Goal: Task Accomplishment & Management: Use online tool/utility

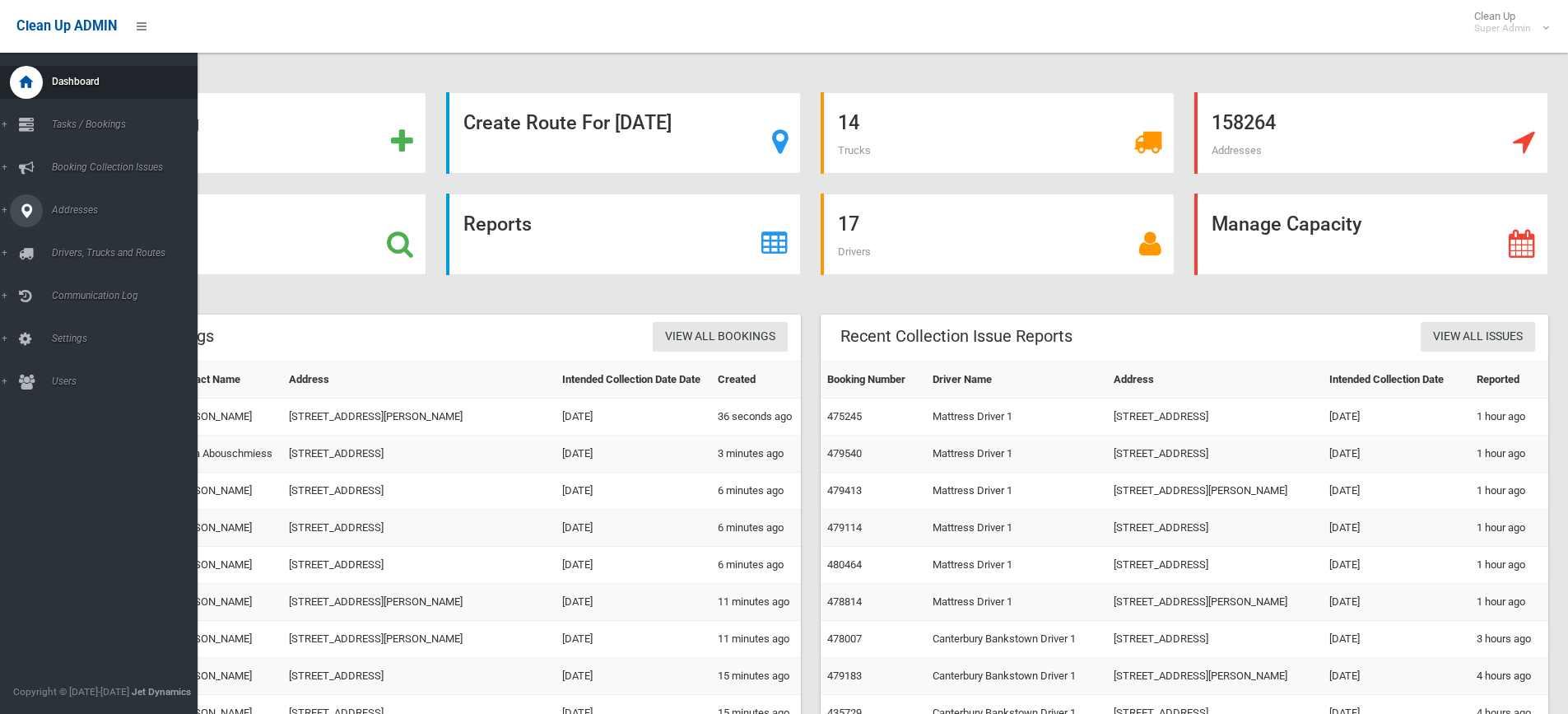
click at [74, 213] on span "Addresses" at bounding box center [128, 210] width 163 height 12
click at [78, 235] on span "All Addresses" at bounding box center [121, 239] width 149 height 12
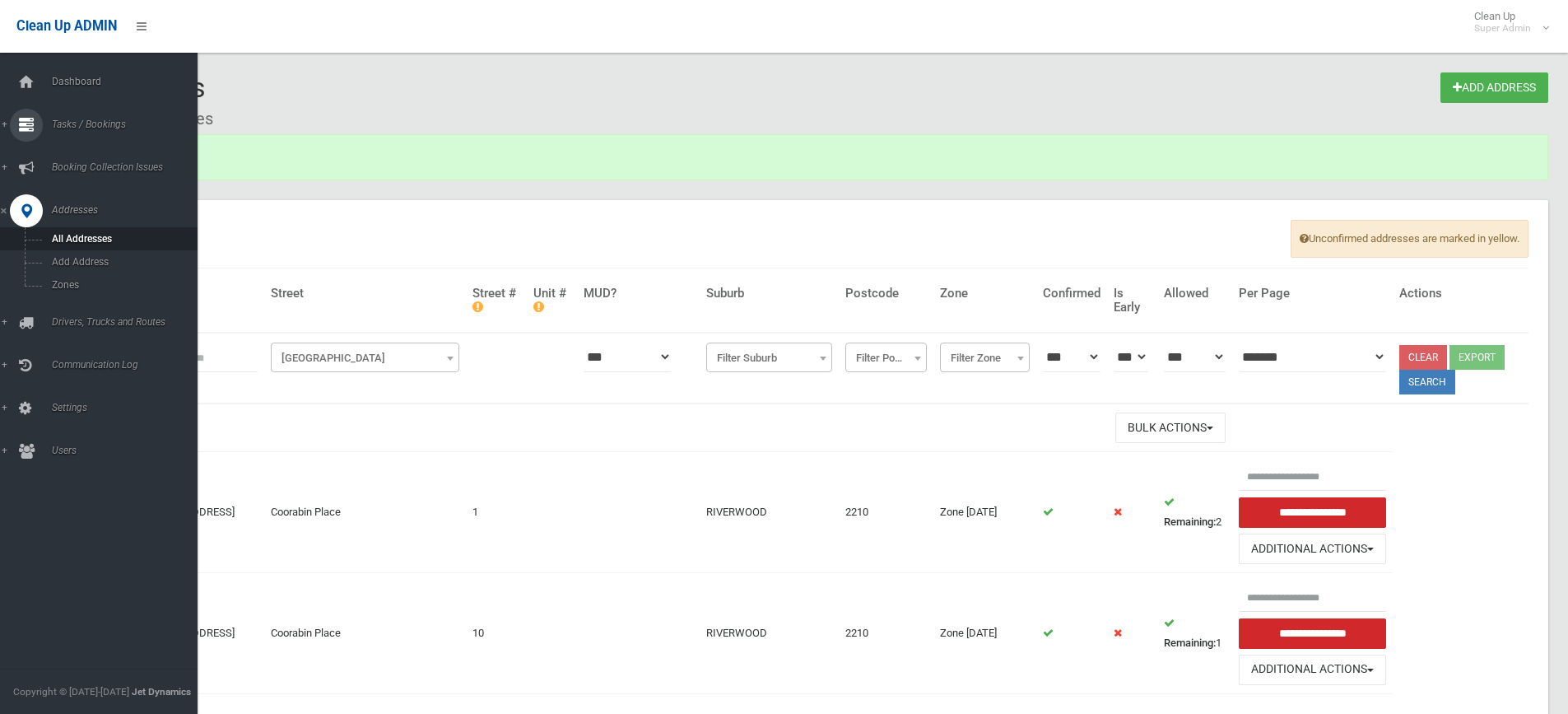
click at [88, 126] on span "Tasks / Bookings" at bounding box center [128, 125] width 163 height 12
click at [77, 244] on span "Search" at bounding box center [121, 246] width 149 height 12
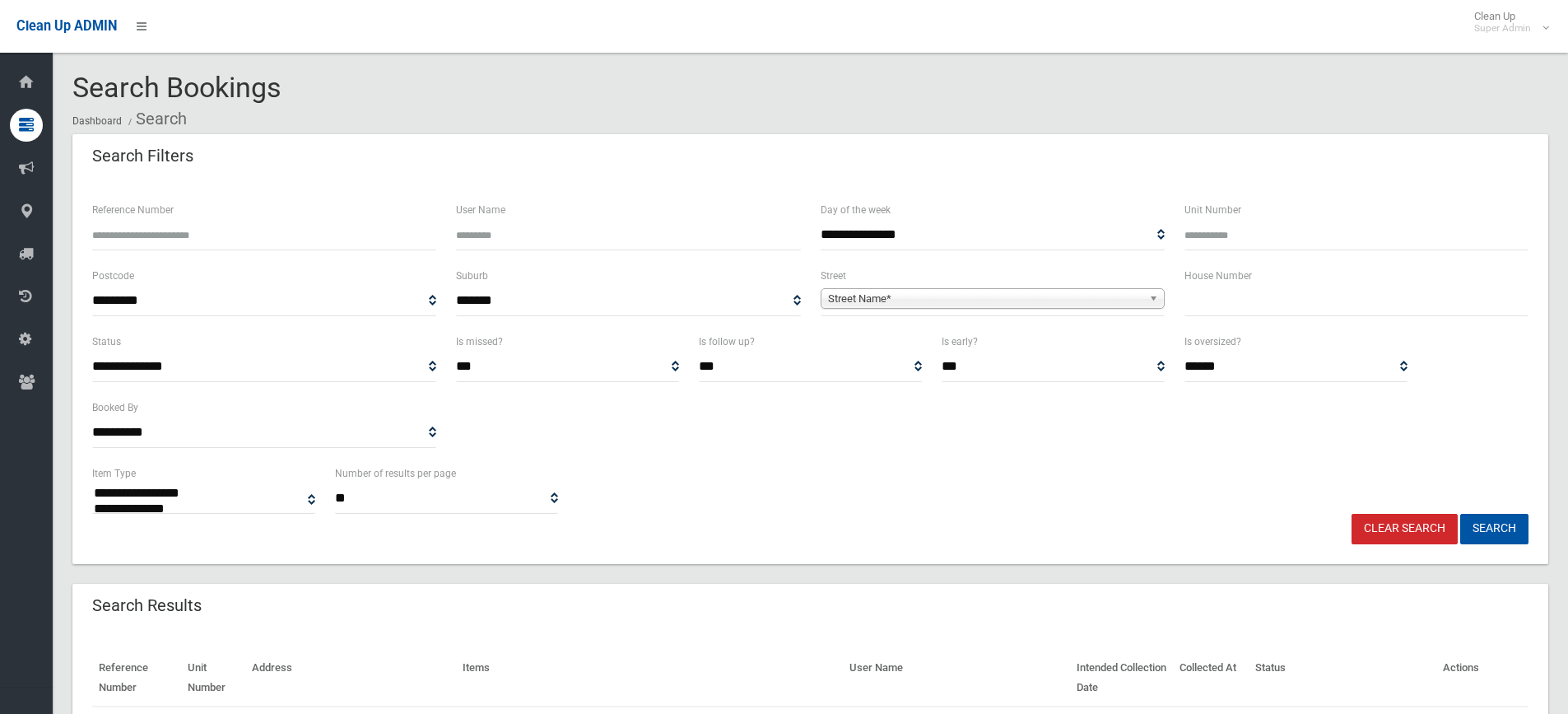
select select
click at [1276, 306] on input "text" at bounding box center [1356, 300] width 344 height 30
type input "**"
click at [1088, 298] on span "Street Name*" at bounding box center [985, 298] width 314 height 20
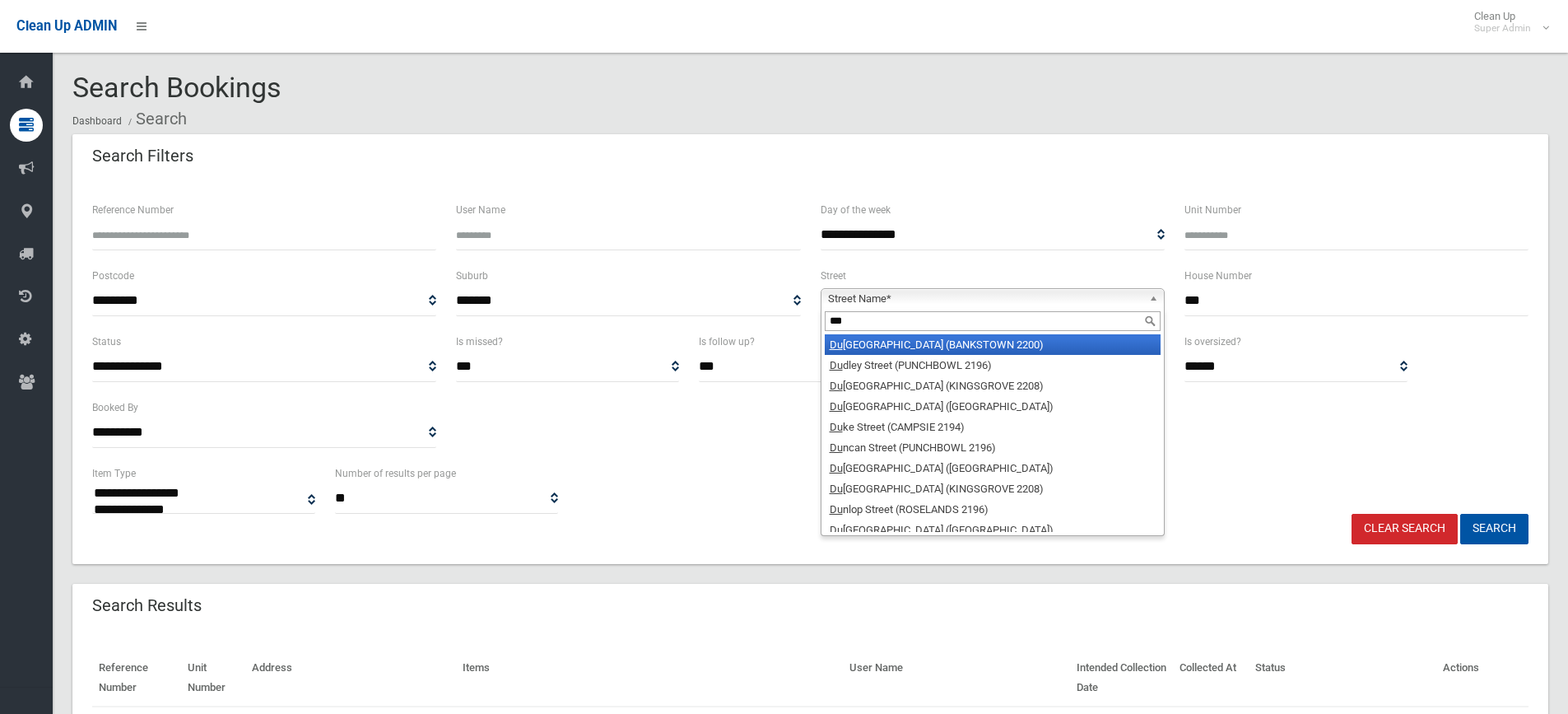
type input "****"
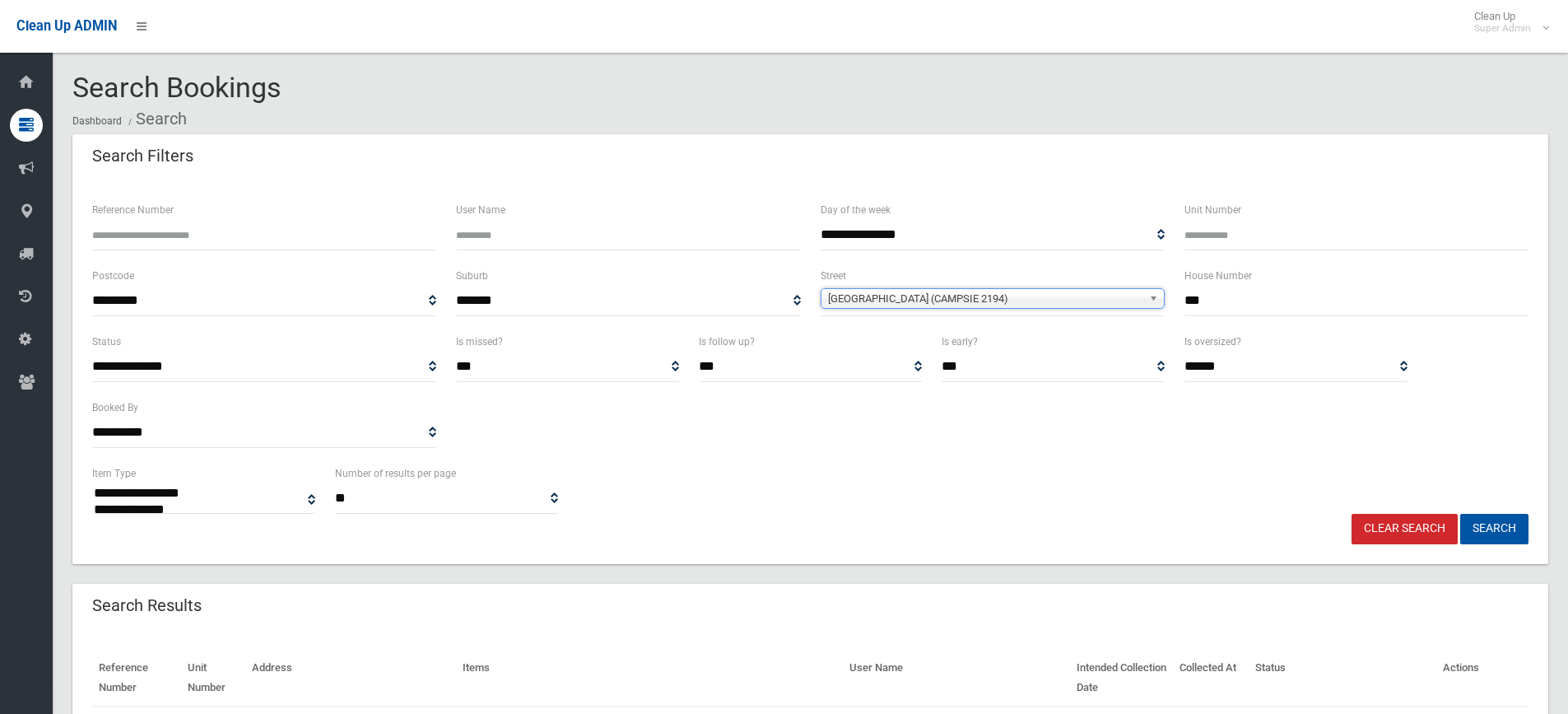
click at [1460, 514] on button "Search" at bounding box center [1494, 529] width 68 height 30
select select
drag, startPoint x: 1231, startPoint y: 306, endPoint x: 1043, endPoint y: 276, distance: 190.4
click at [1081, 285] on div "**********" at bounding box center [809, 299] width 1456 height 66
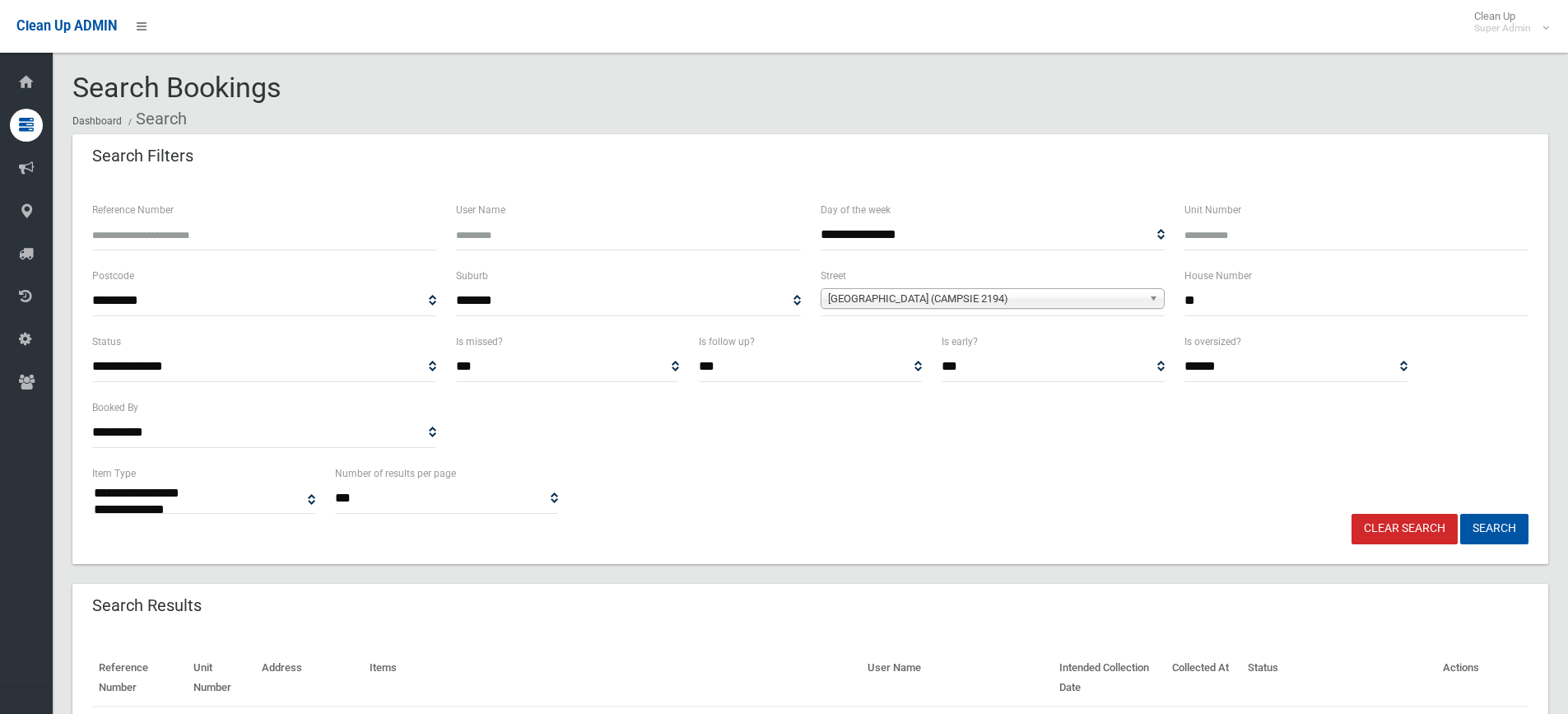
type input "**"
click at [1460, 514] on button "Search" at bounding box center [1494, 529] width 68 height 30
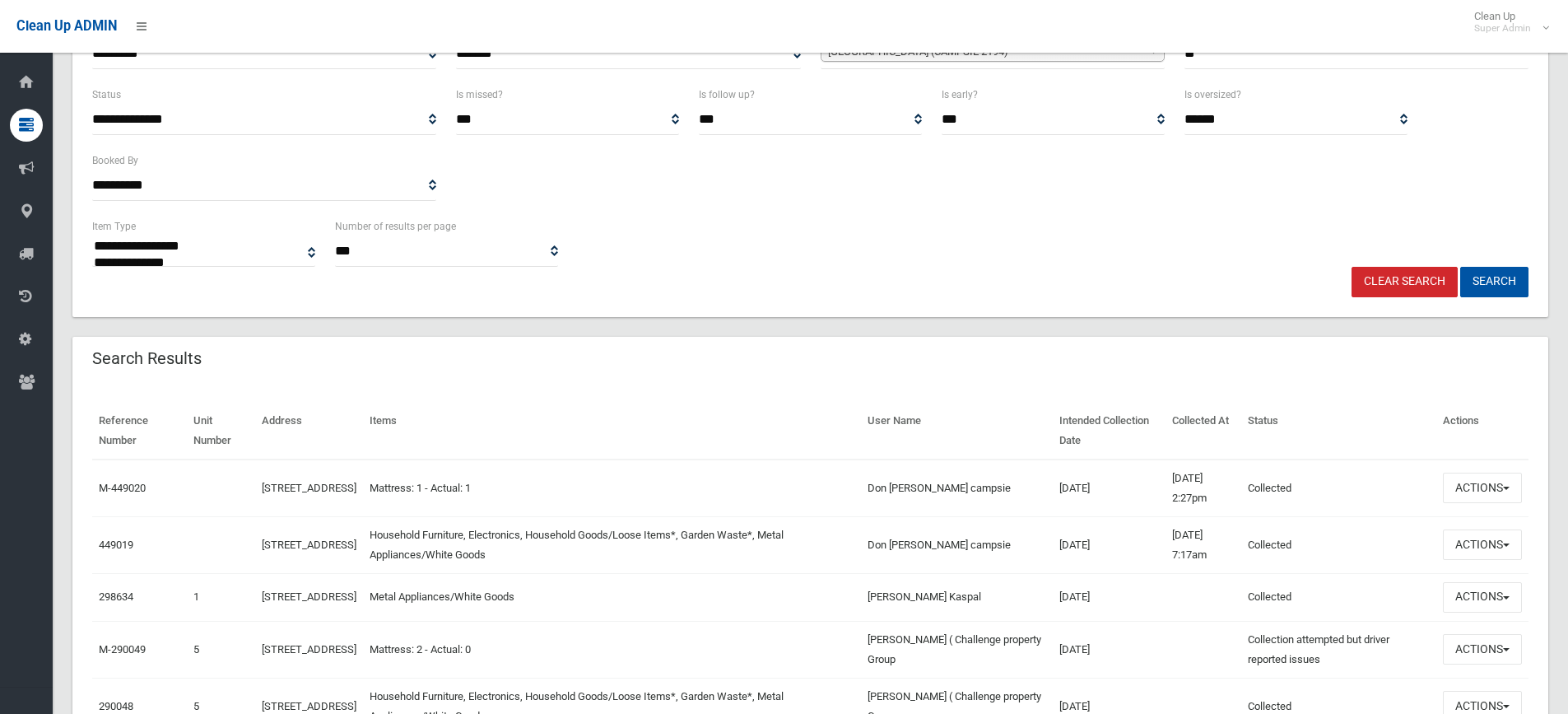
scroll to position [310, 0]
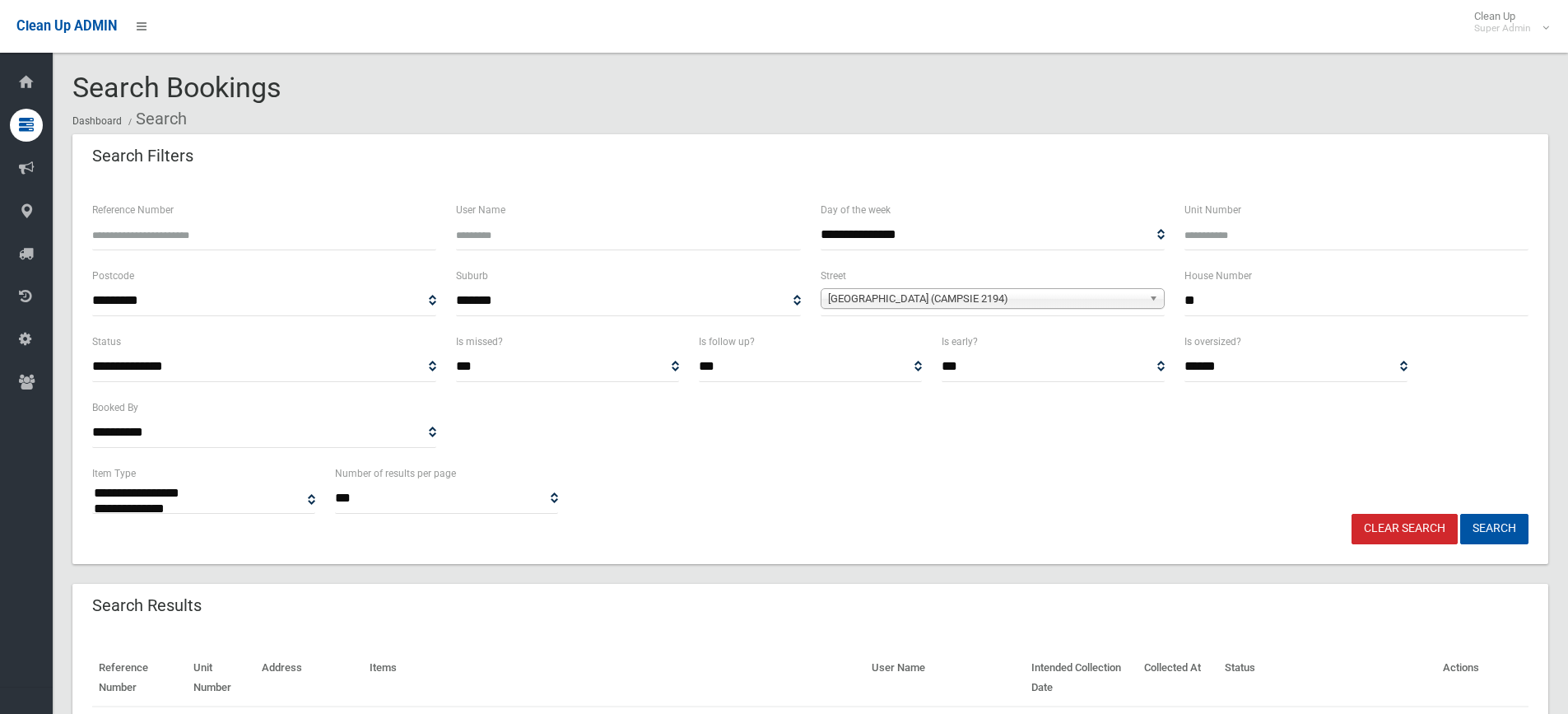
select select
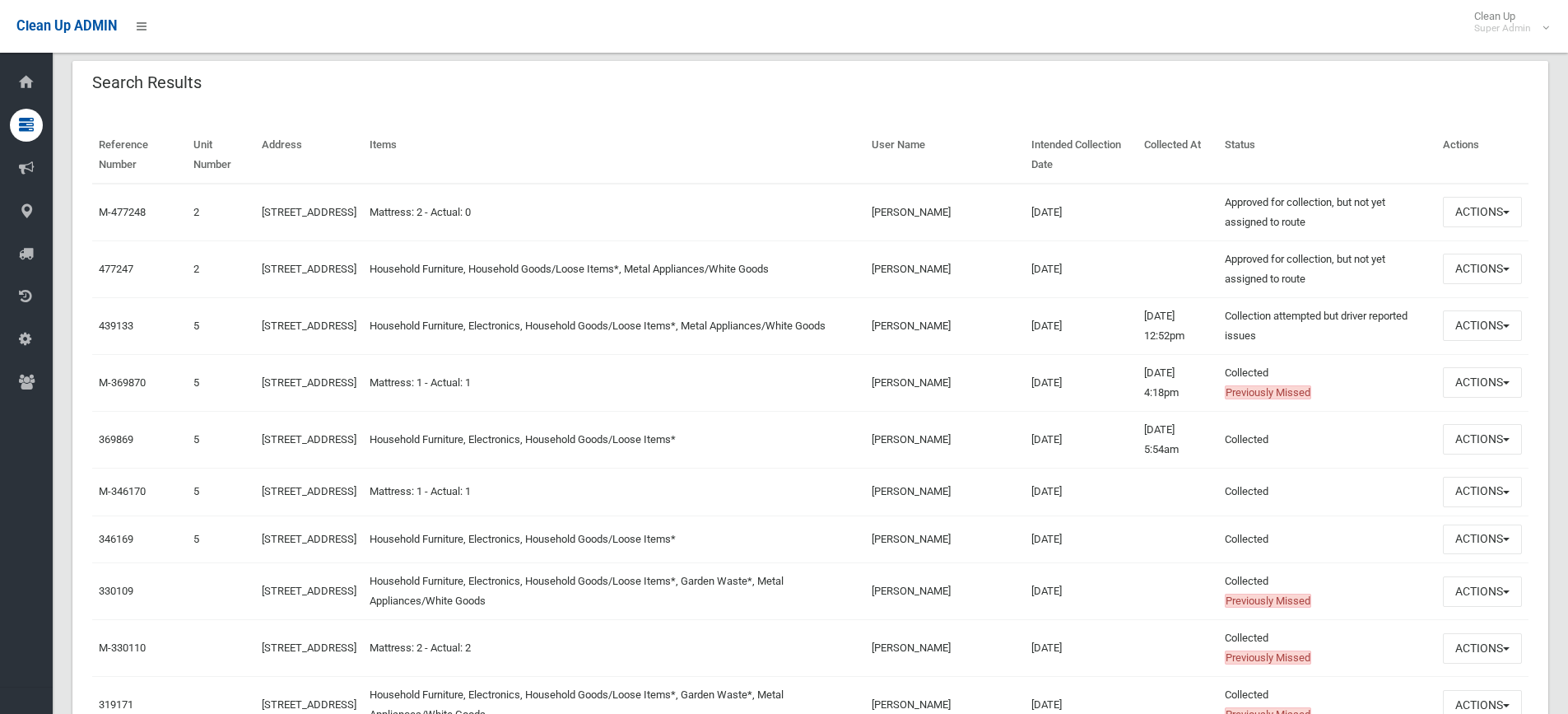
scroll to position [494, 0]
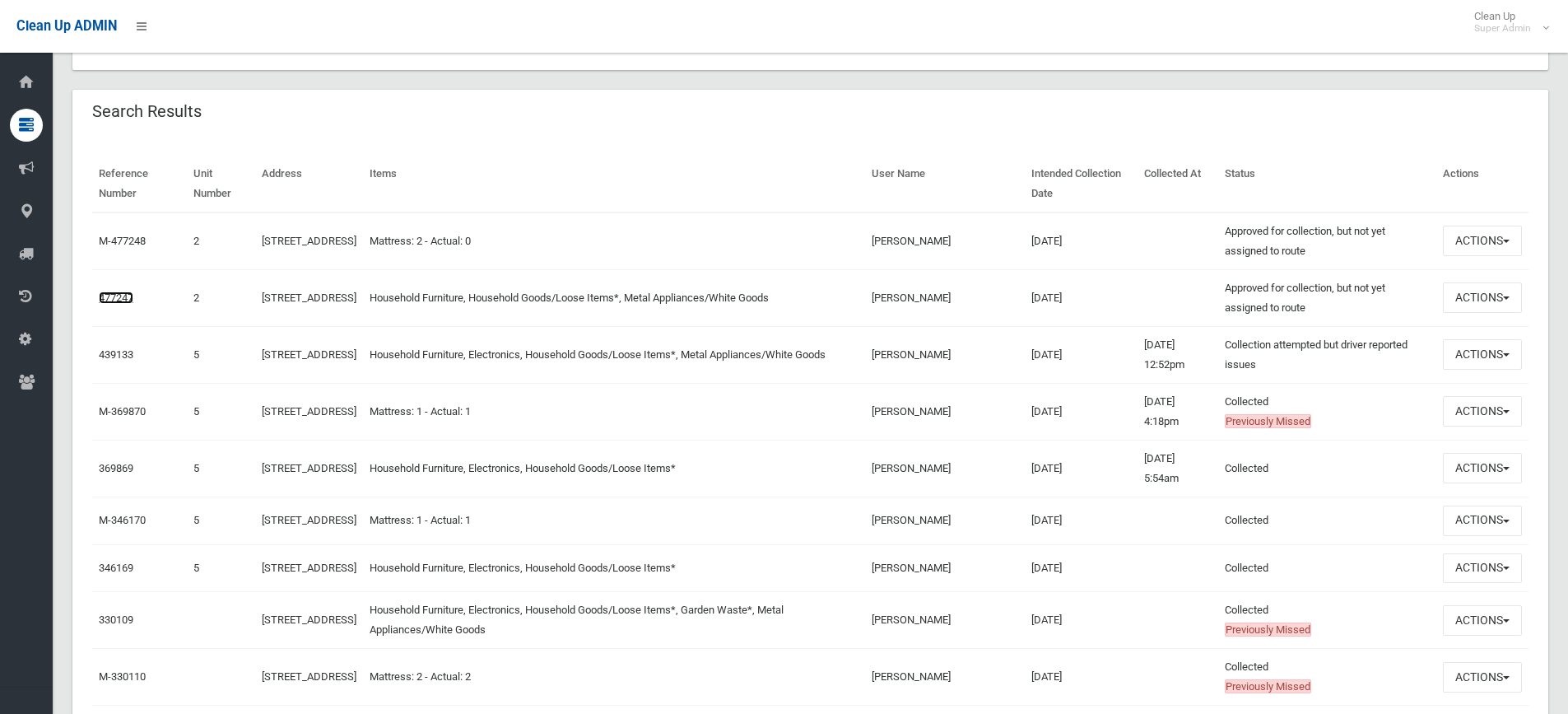
click at [101, 298] on link "477247" at bounding box center [115, 298] width 34 height 13
click at [120, 358] on link "439133" at bounding box center [115, 354] width 34 height 13
click at [107, 298] on link "477247" at bounding box center [115, 298] width 34 height 13
click at [126, 292] on link "477247" at bounding box center [115, 298] width 34 height 13
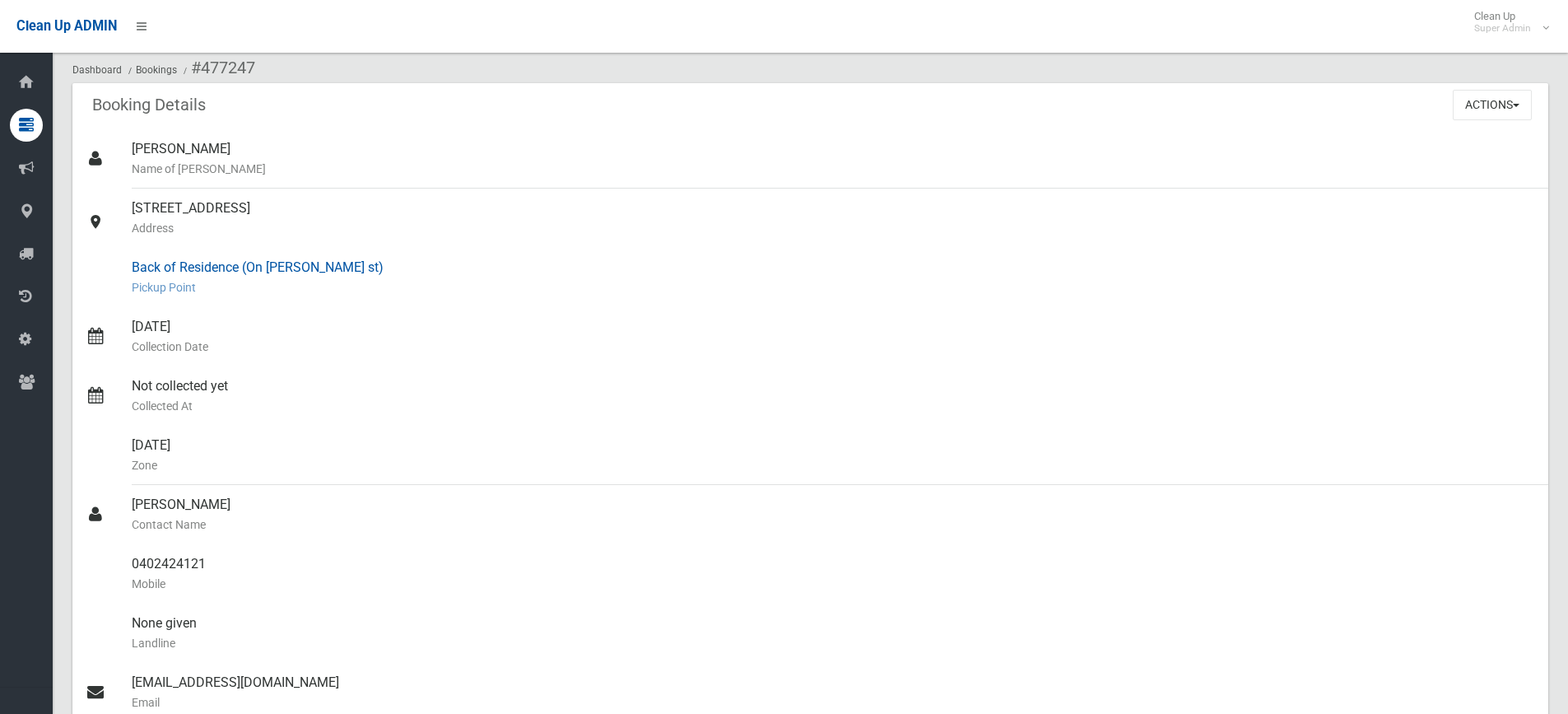
scroll to position [330, 0]
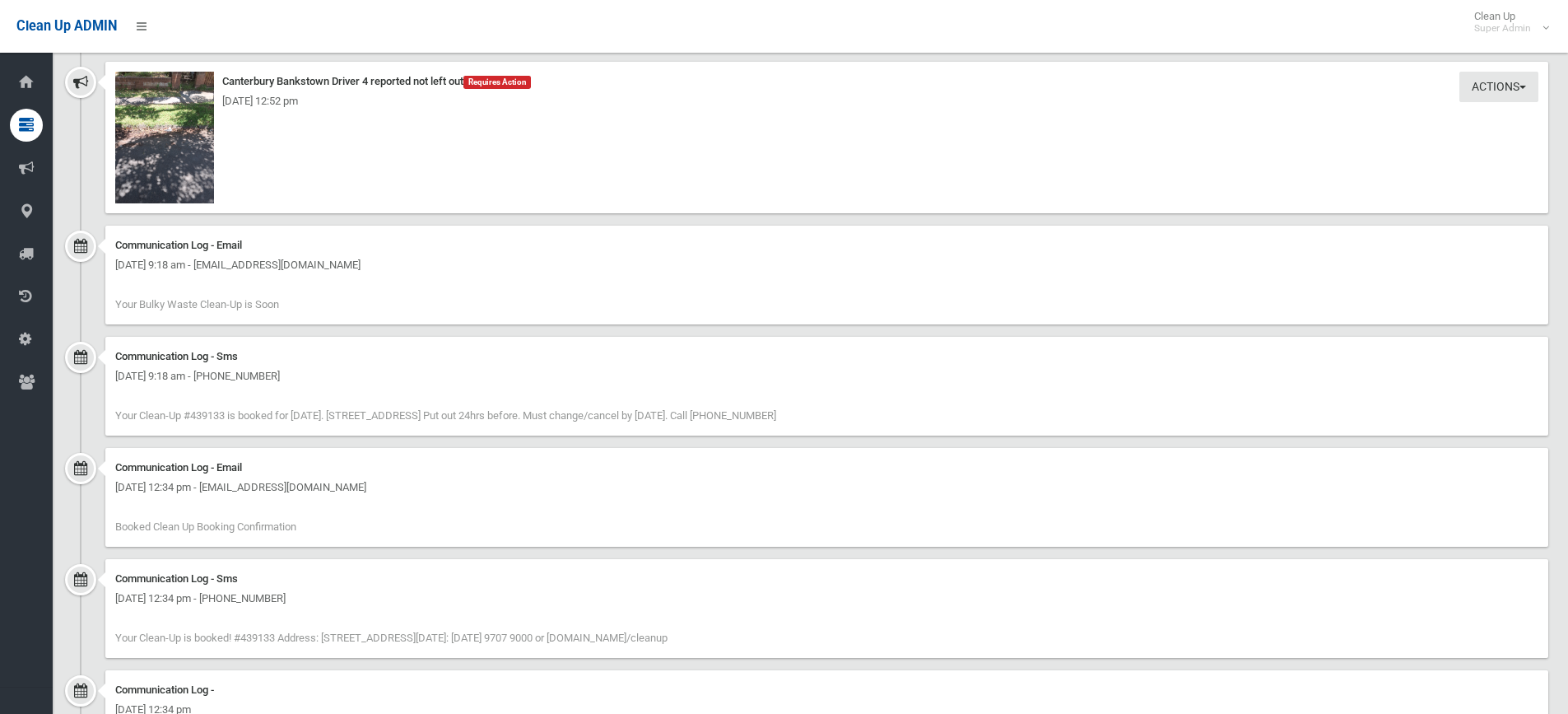
scroll to position [1200, 0]
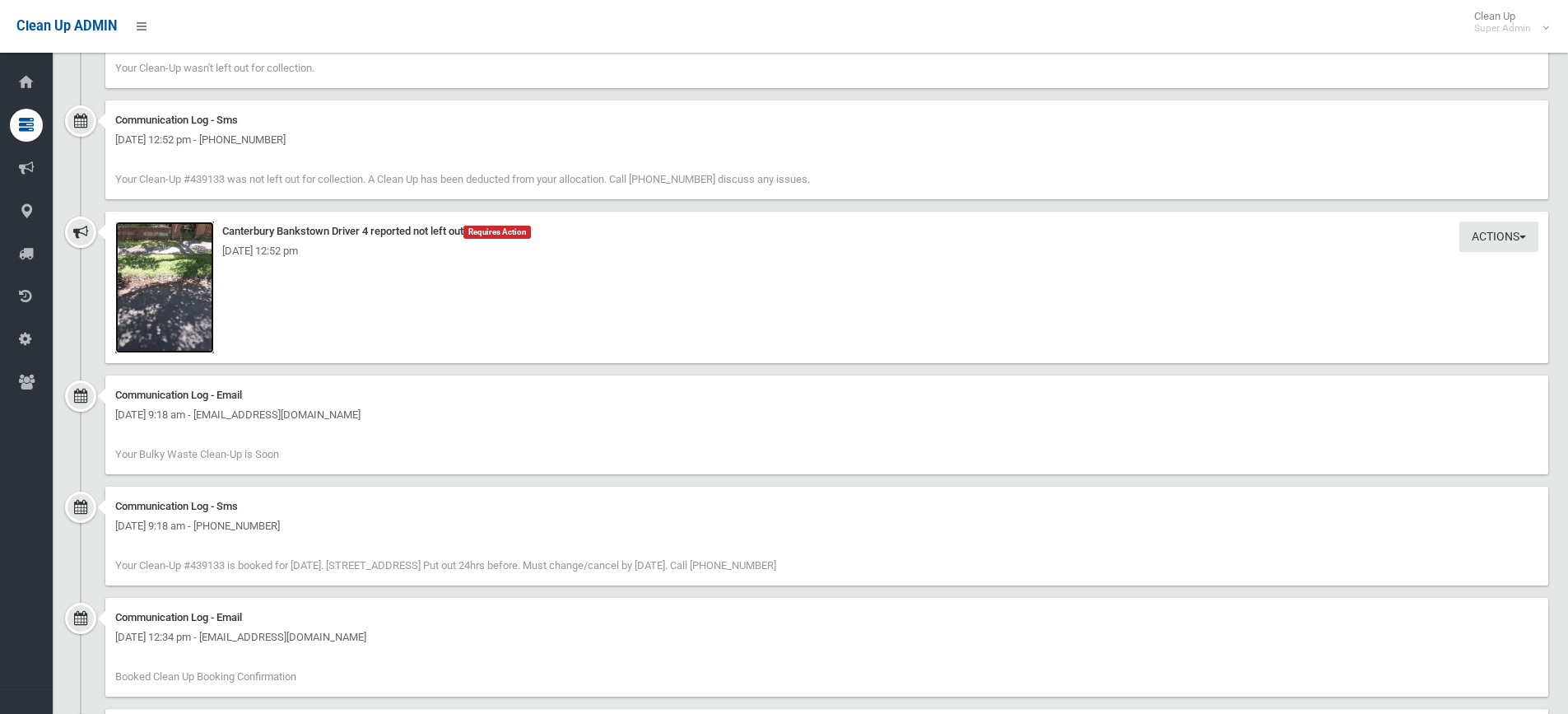
click at [176, 304] on img at bounding box center [164, 287] width 98 height 132
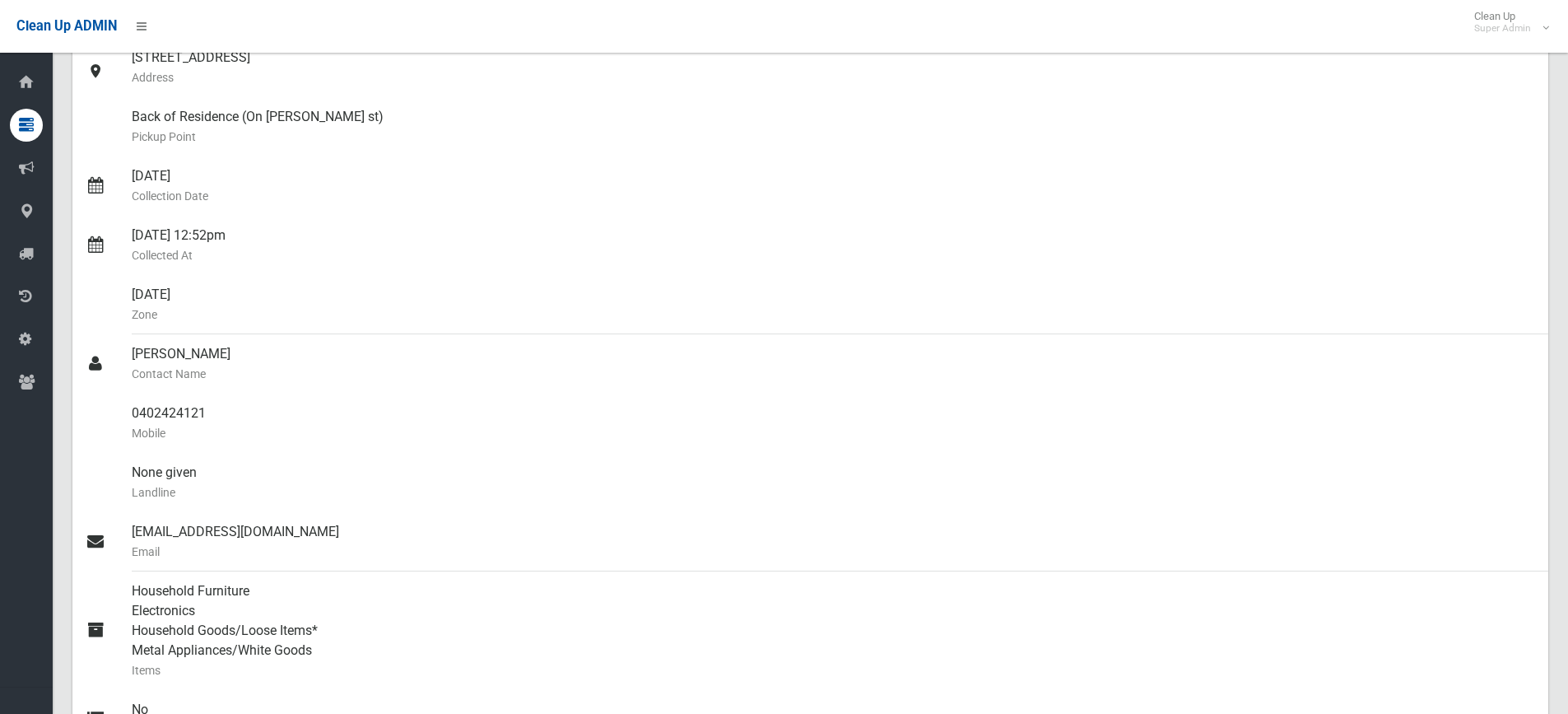
scroll to position [212, 0]
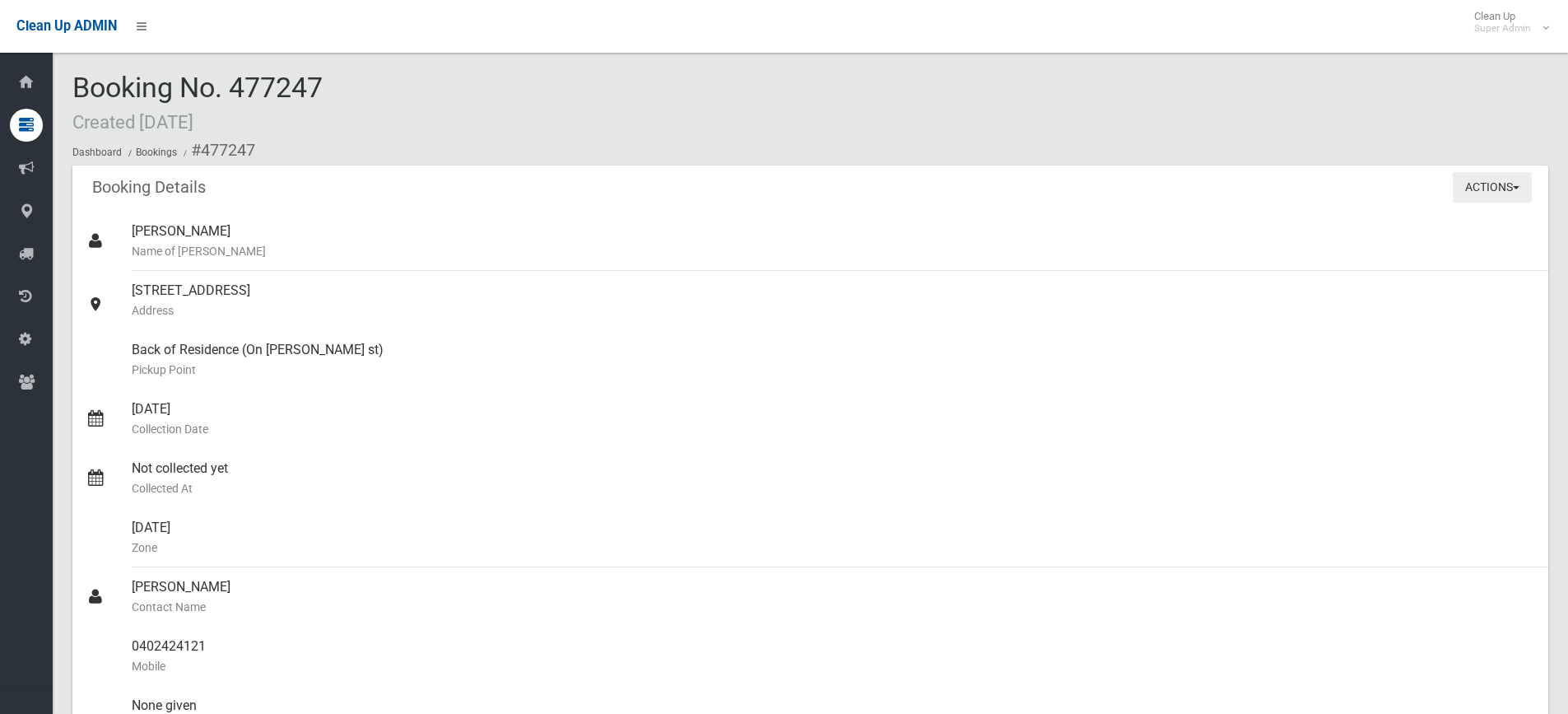
click at [1508, 196] on button "Actions" at bounding box center [1492, 186] width 79 height 30
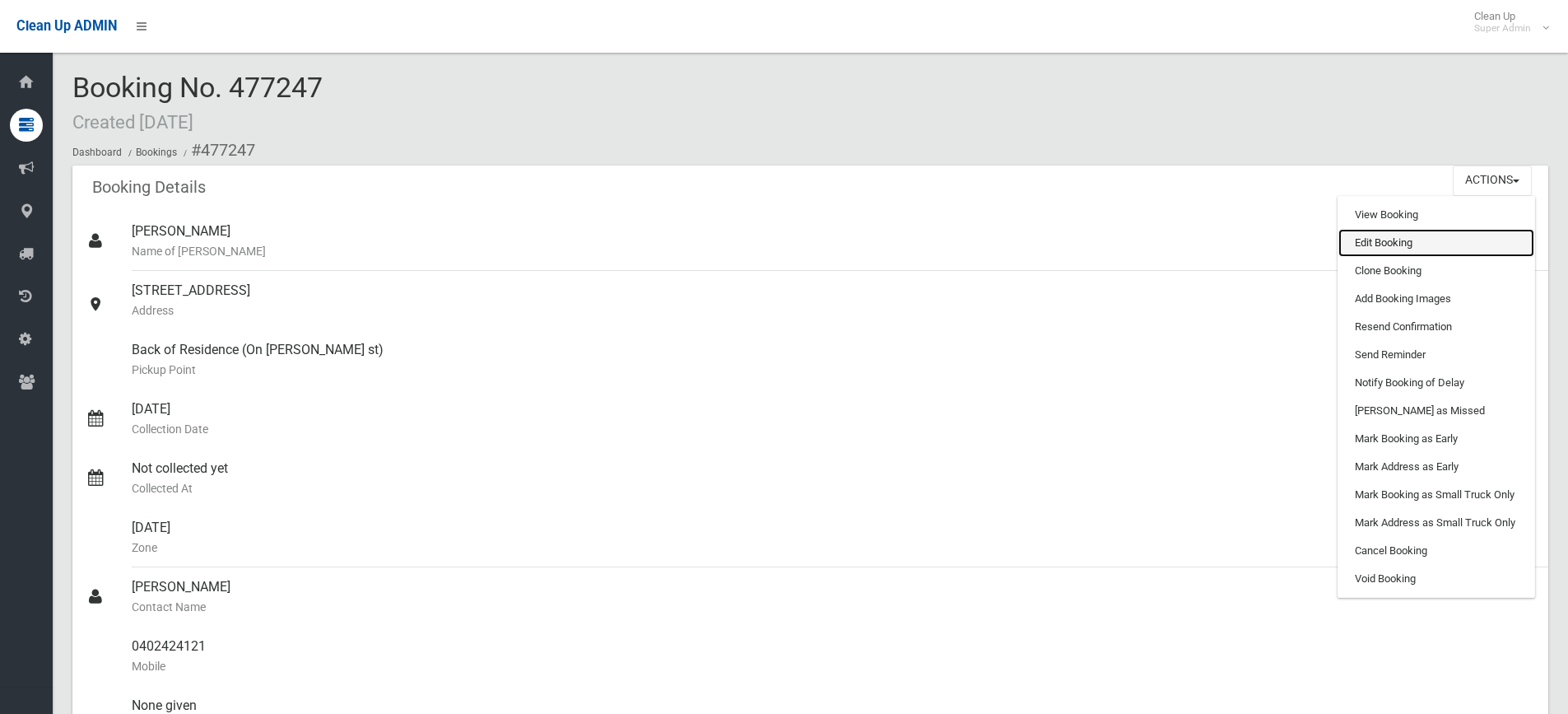
click at [1423, 250] on link "Edit Booking" at bounding box center [1435, 243] width 196 height 28
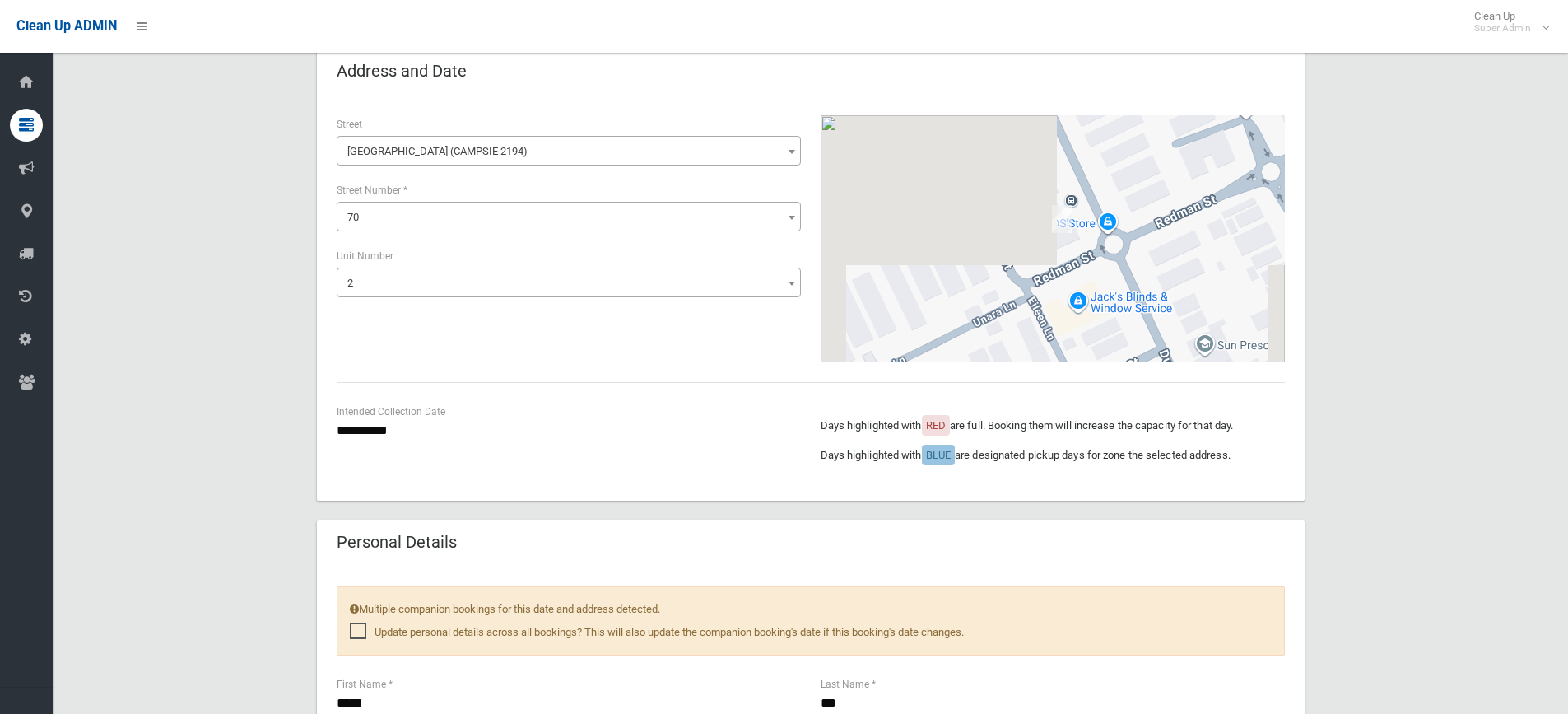
scroll to position [658, 0]
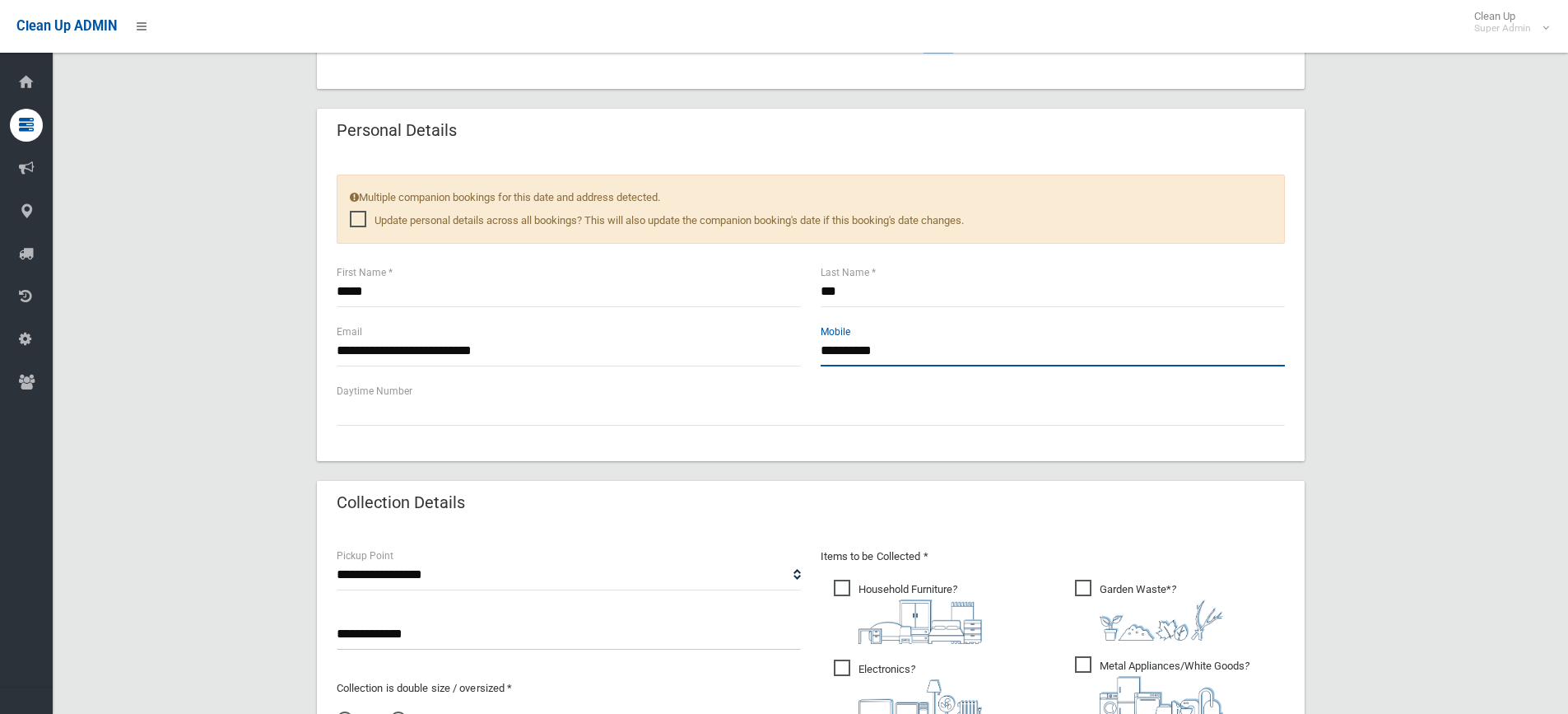
drag, startPoint x: 895, startPoint y: 352, endPoint x: 515, endPoint y: 371, distance: 380.5
click at [515, 371] on div "**********" at bounding box center [810, 352] width 968 height 60
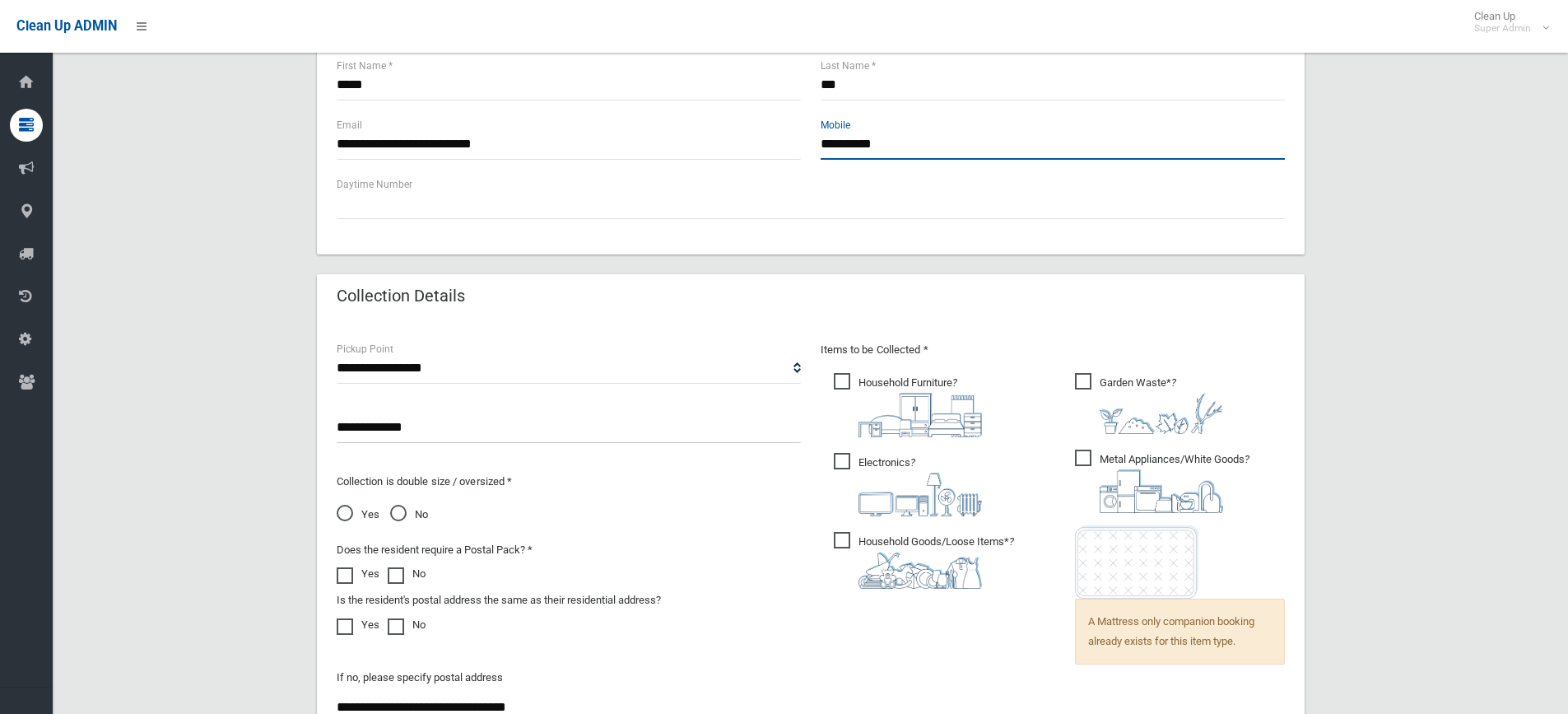
scroll to position [988, 0]
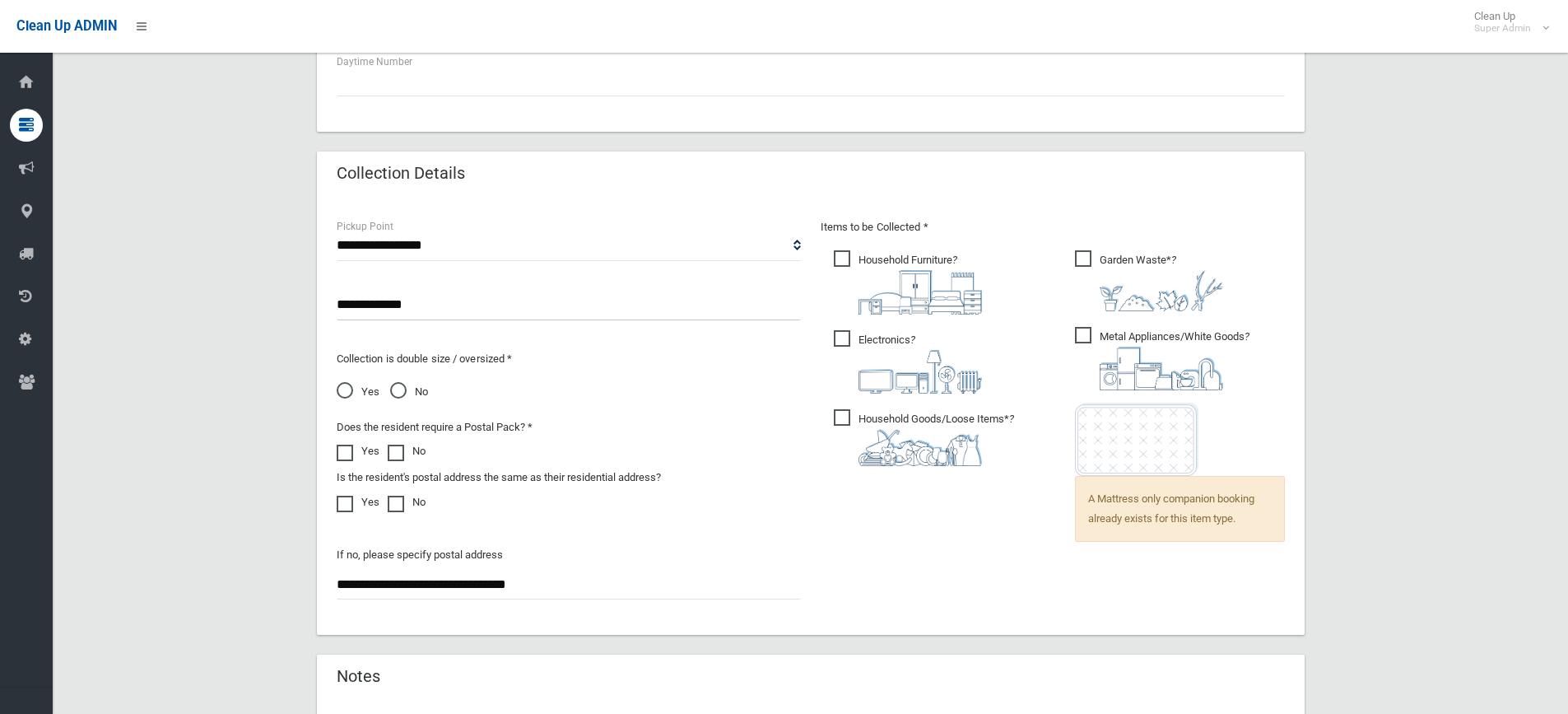
type input "**********"
click at [1080, 262] on span "Garden Waste* ?" at bounding box center [1149, 281] width 148 height 60
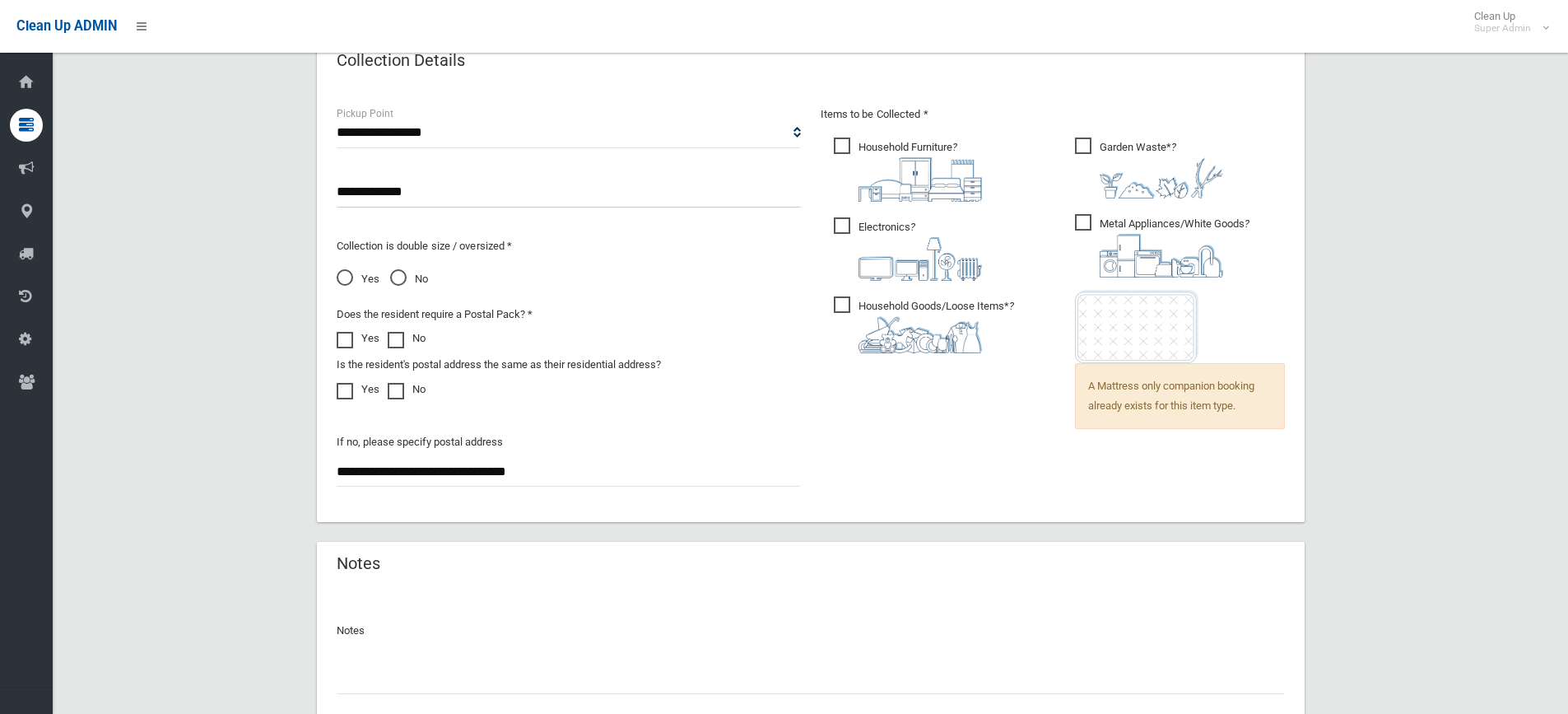
scroll to position [1226, 0]
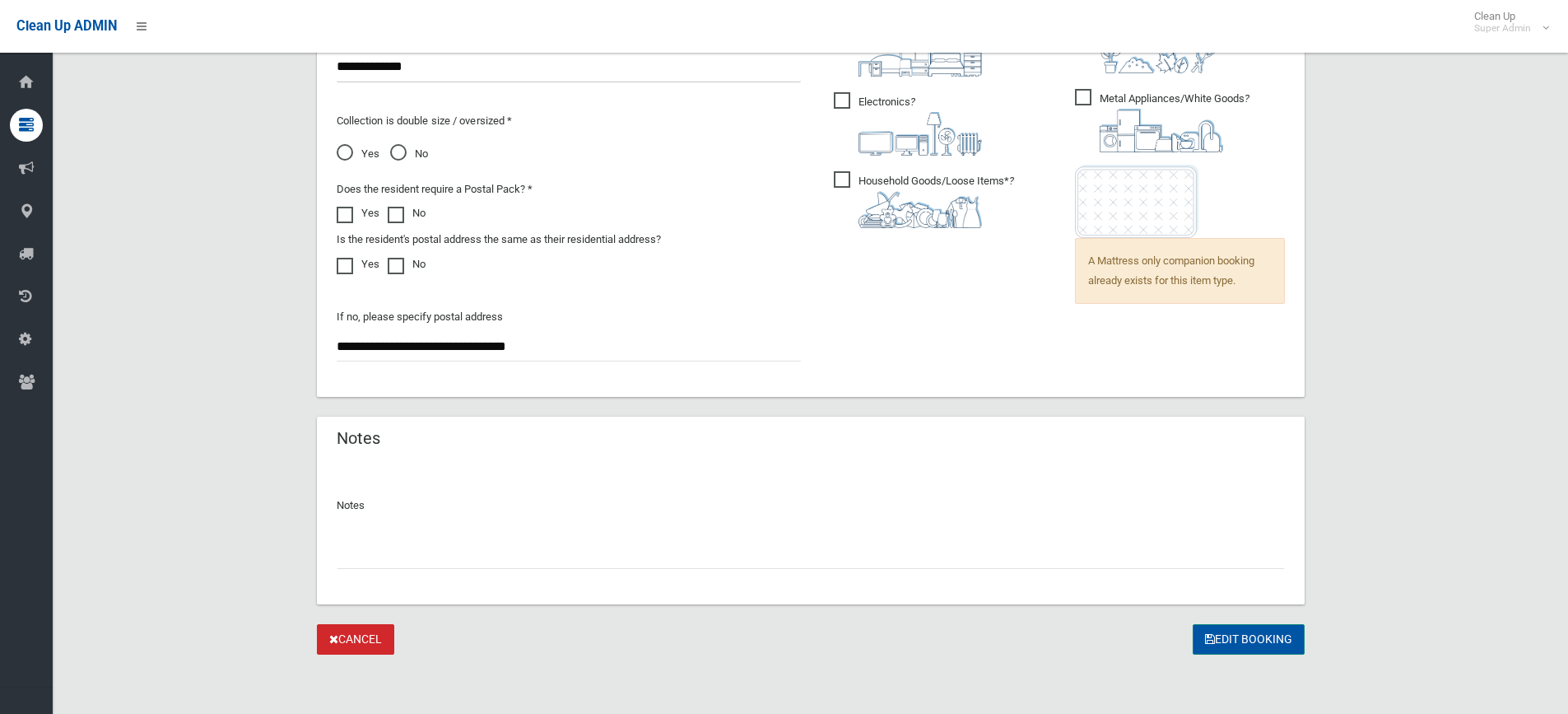
click at [1273, 643] on button "Edit Booking" at bounding box center [1248, 639] width 112 height 30
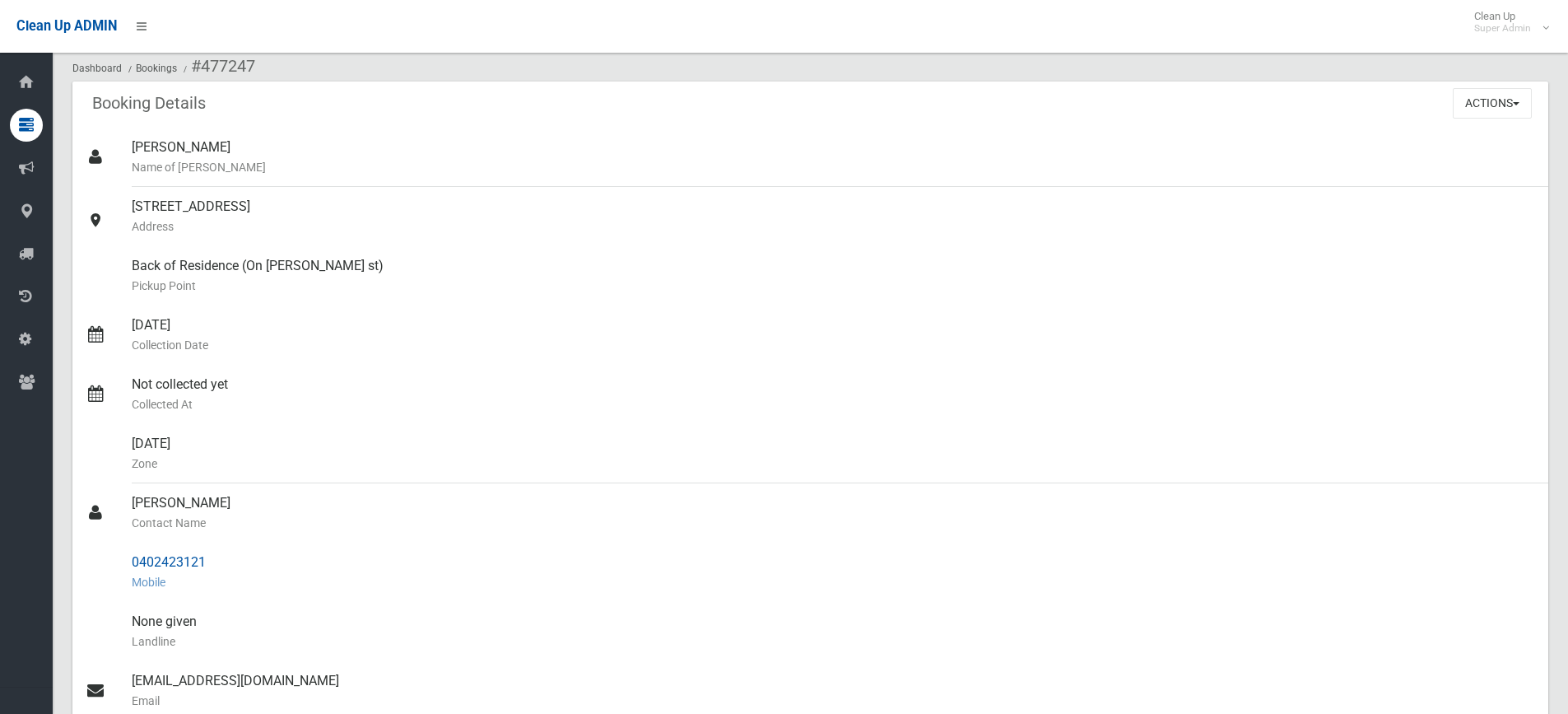
scroll to position [165, 0]
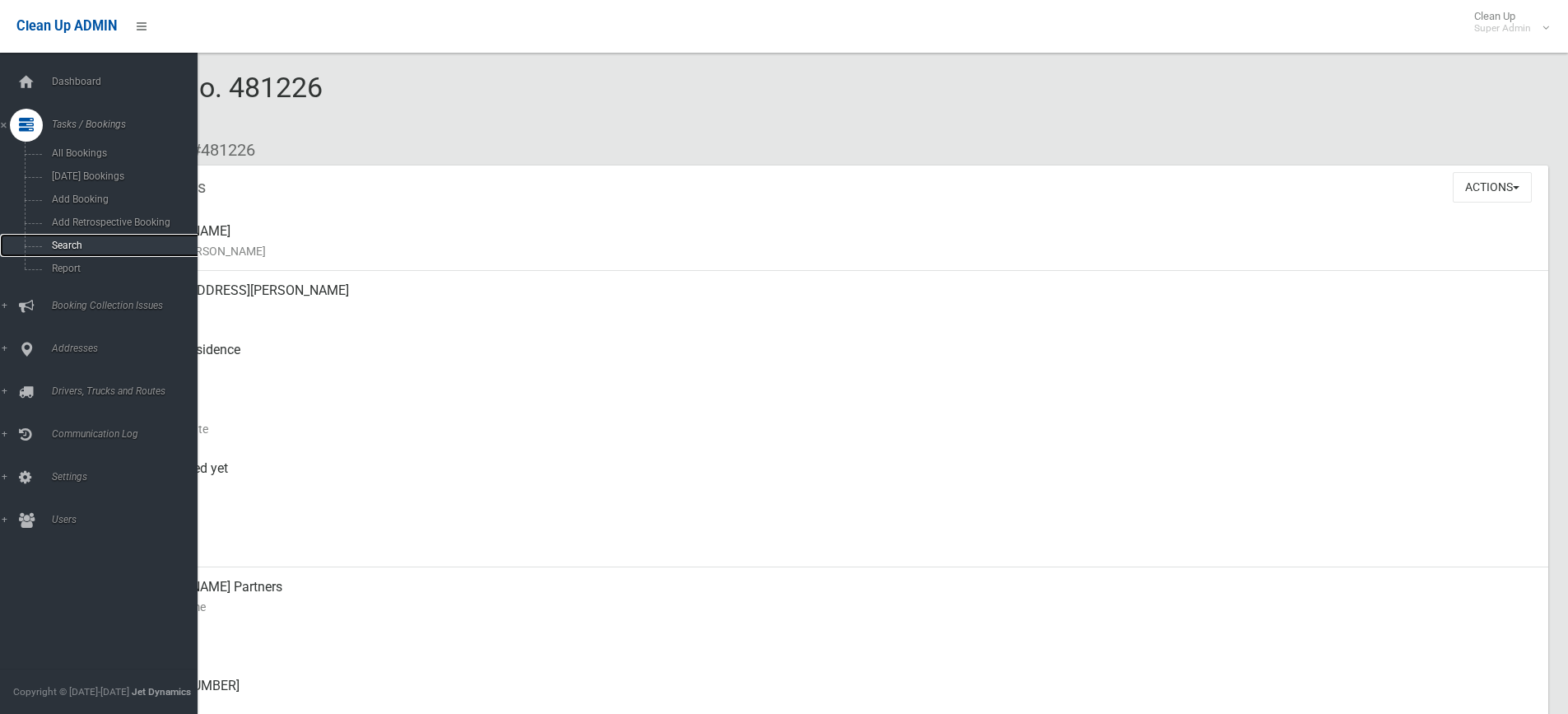
click at [73, 243] on span "Search" at bounding box center [121, 246] width 149 height 12
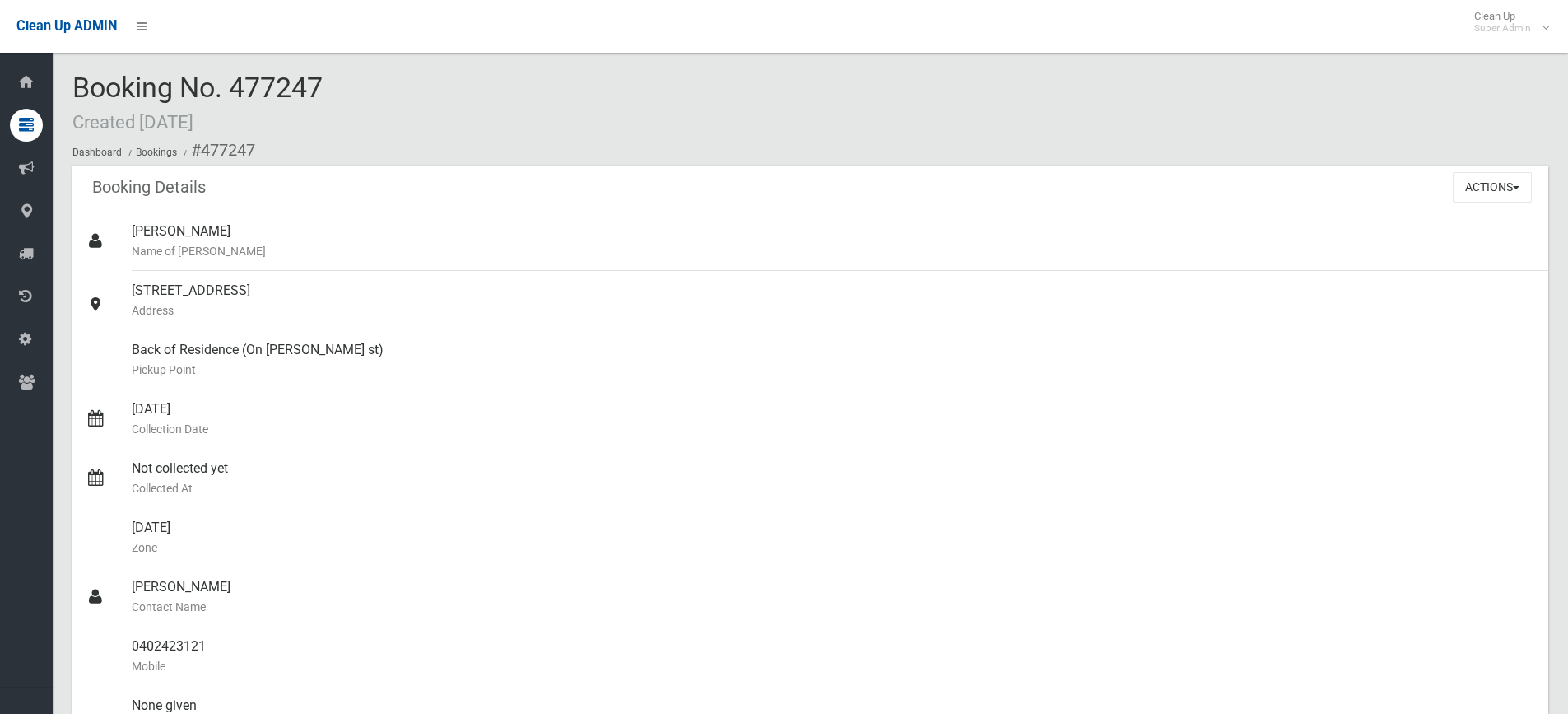
scroll to position [412, 0]
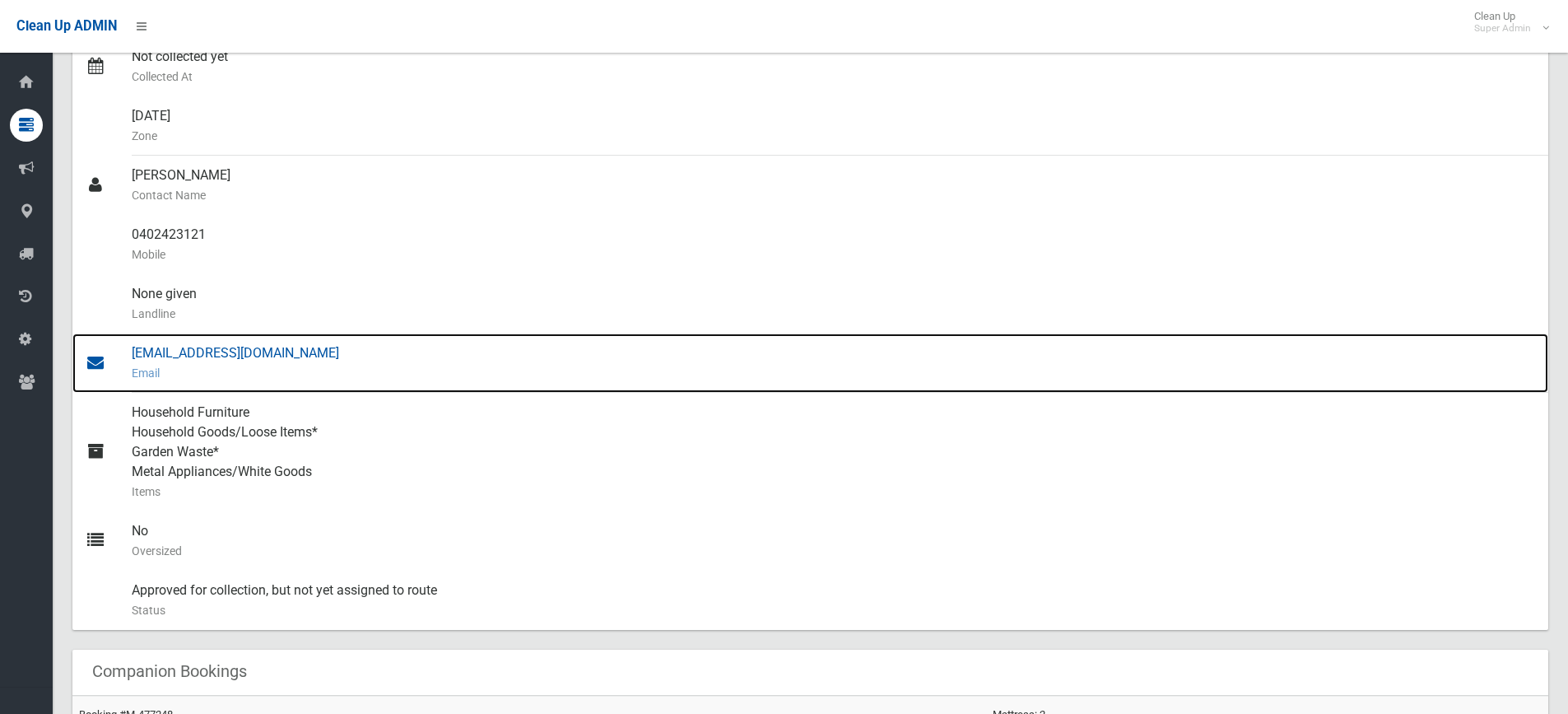
click at [308, 354] on div "[EMAIL_ADDRESS][DOMAIN_NAME] Email" at bounding box center [833, 363] width 1403 height 60
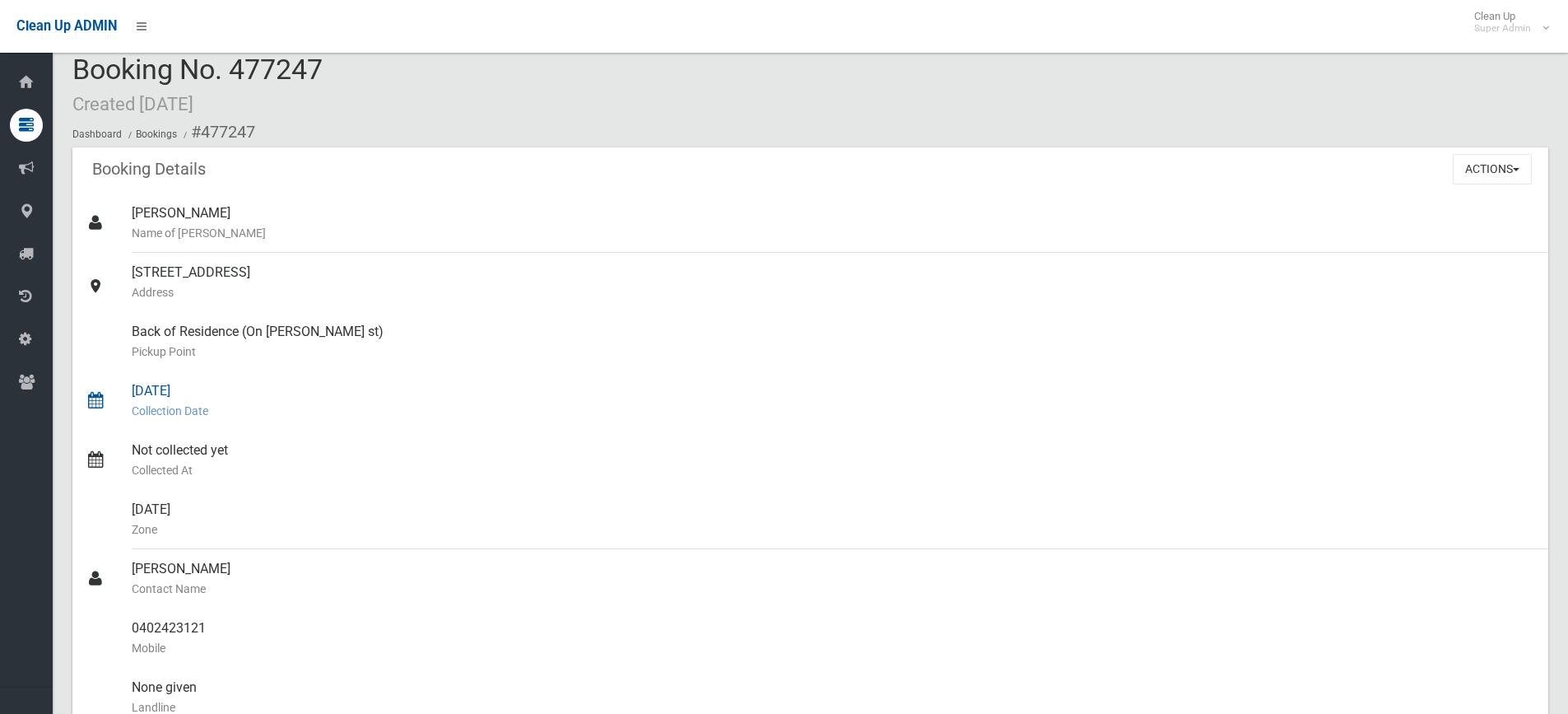
scroll to position [0, 0]
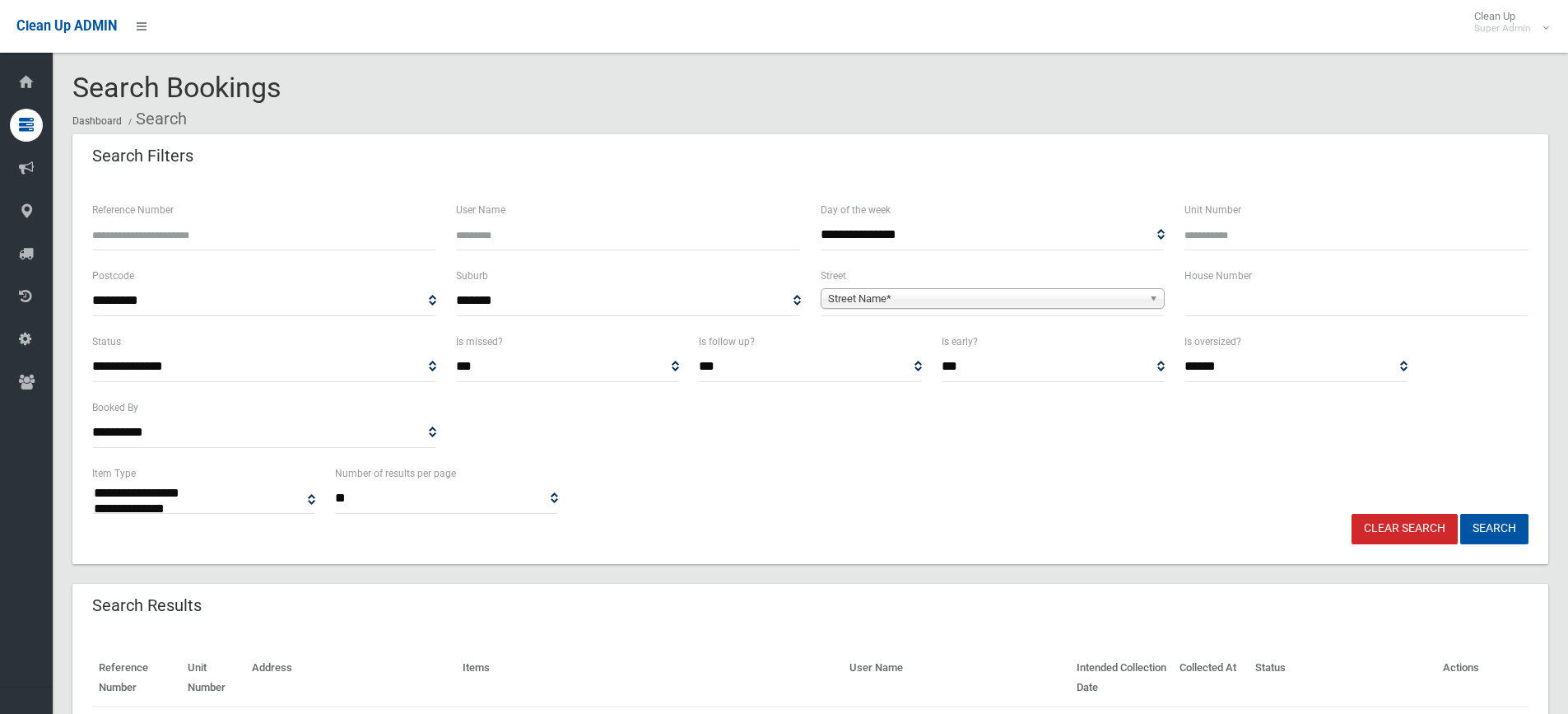
select select
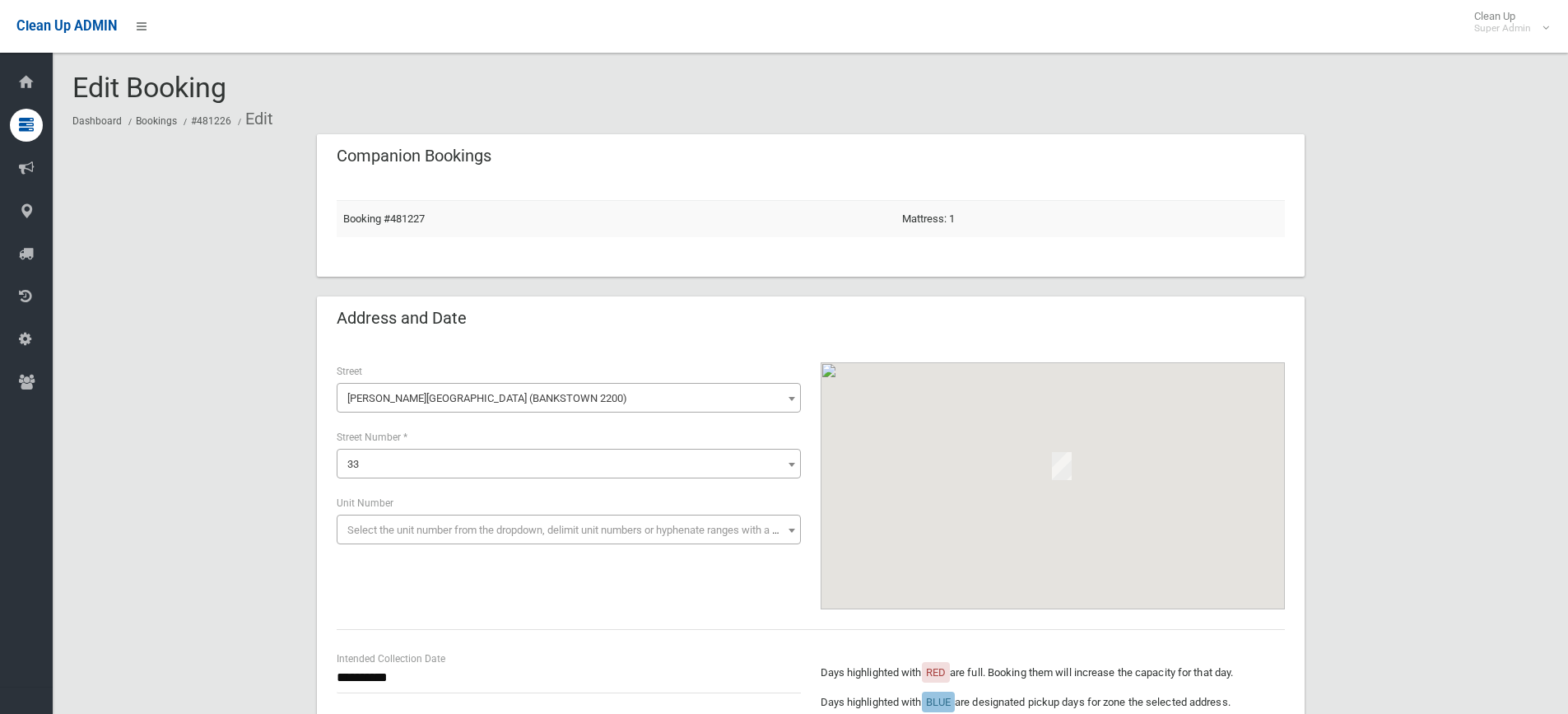
scroll to position [1181, 0]
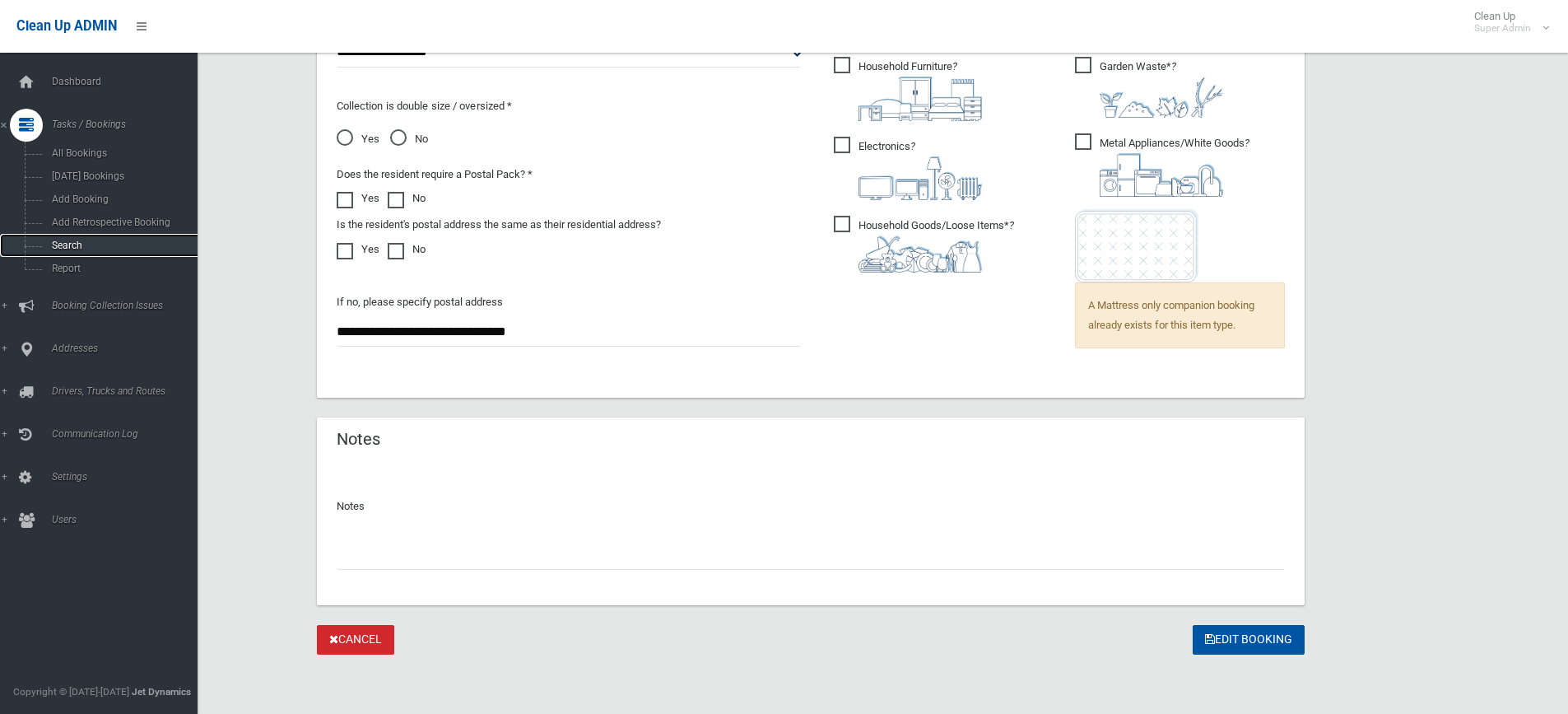
click at [81, 249] on span "Search" at bounding box center [121, 246] width 149 height 12
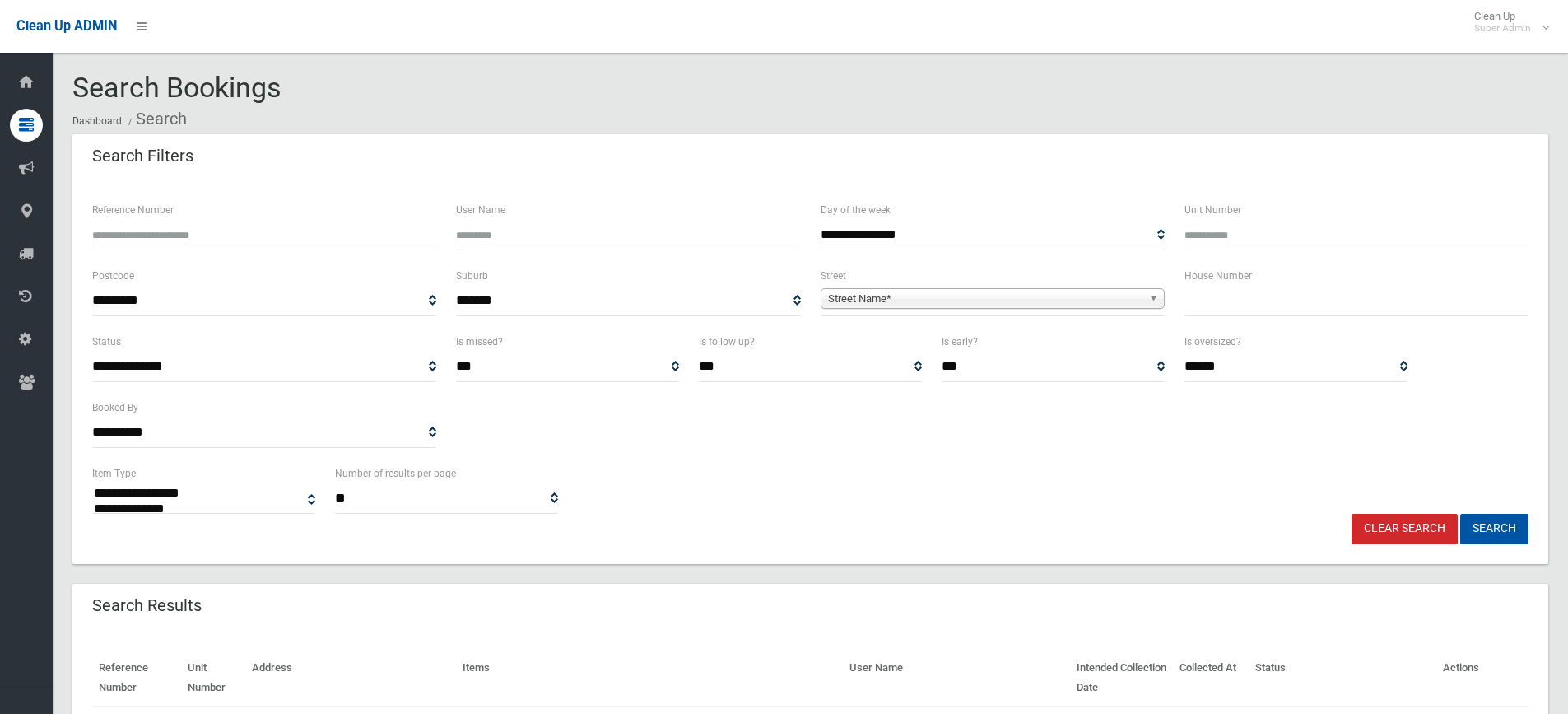
select select
click at [1187, 312] on input "text" at bounding box center [1356, 300] width 344 height 30
type input "**"
click at [1111, 298] on span "Street Name*" at bounding box center [985, 298] width 314 height 20
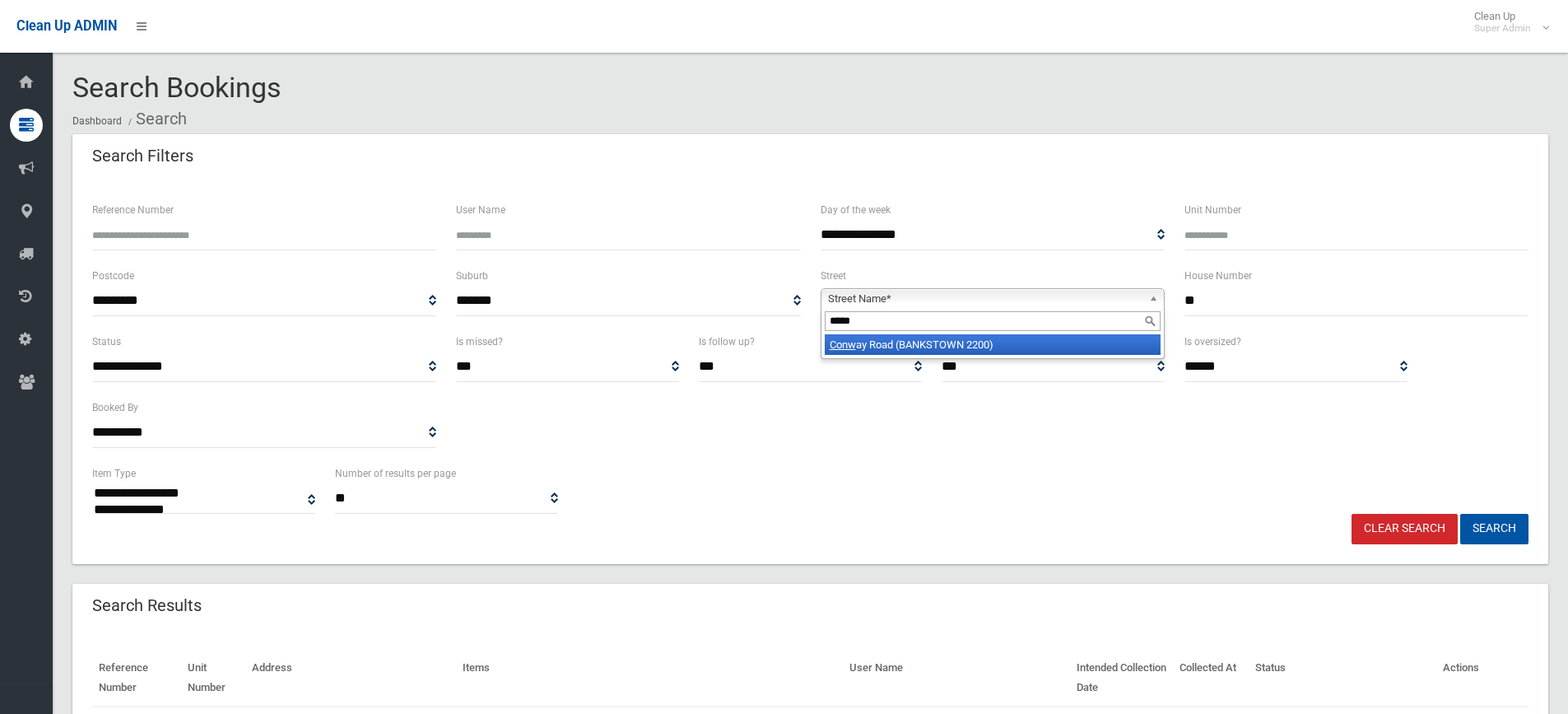
type input "******"
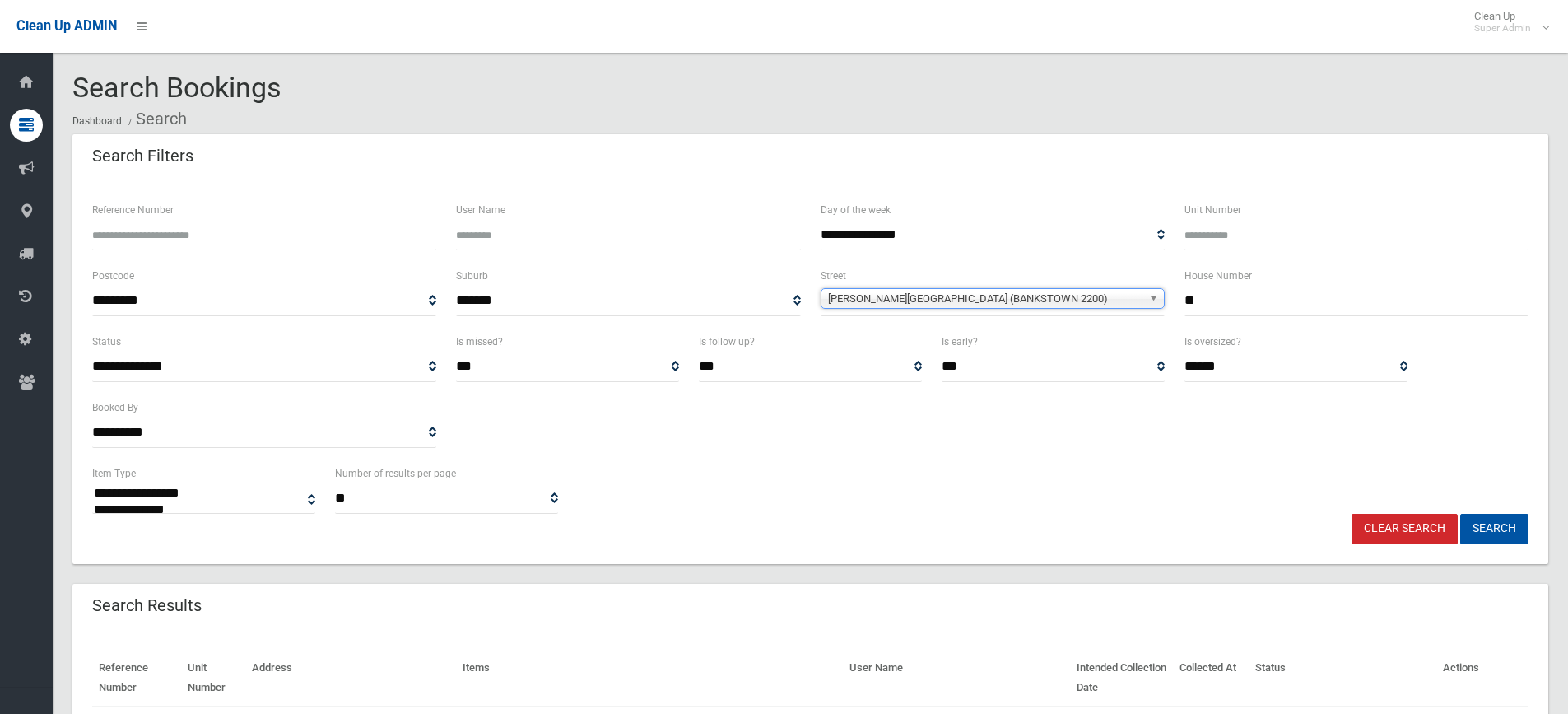
click at [1460, 514] on button "Search" at bounding box center [1494, 529] width 68 height 30
click at [1038, 298] on span "Conway Road (BANKSTOWN 2200)" at bounding box center [985, 298] width 314 height 20
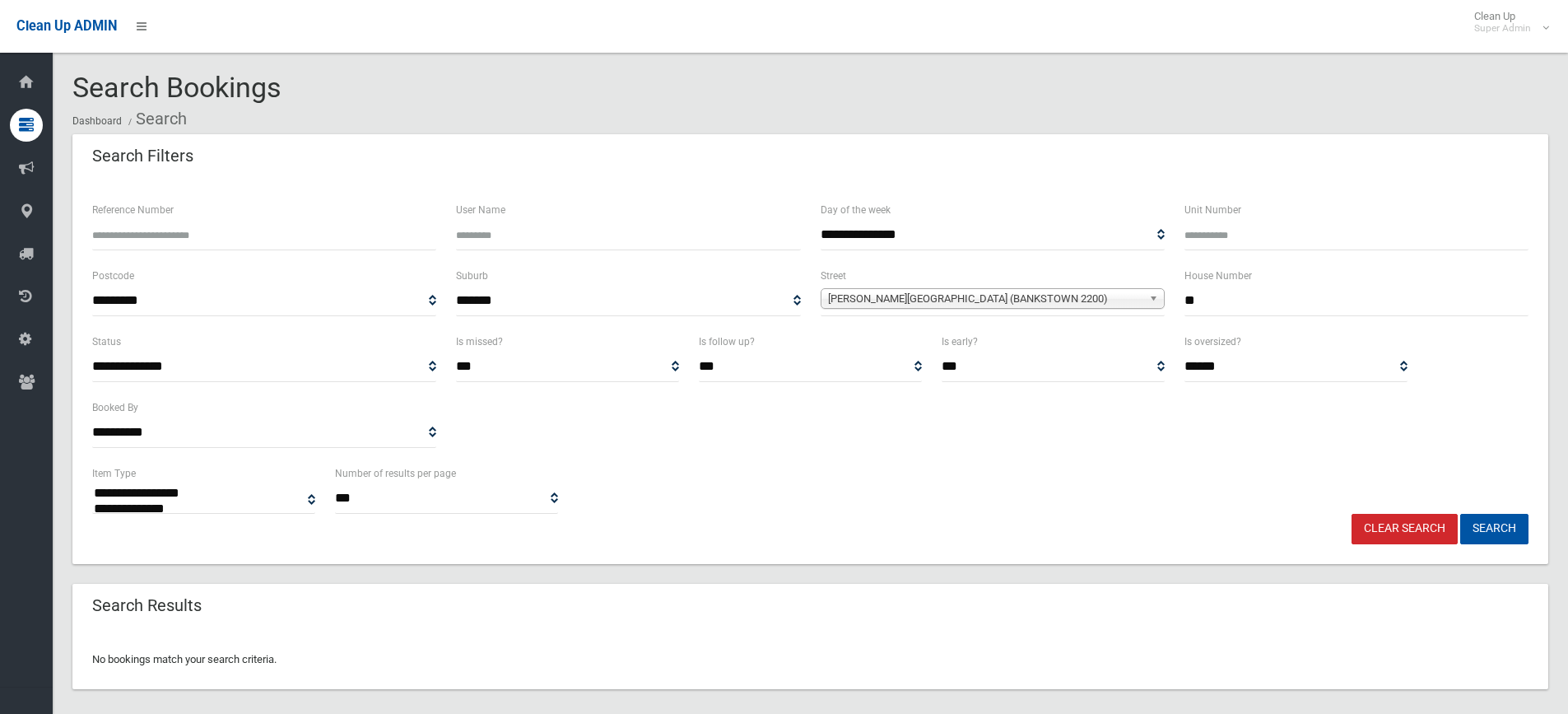
select select
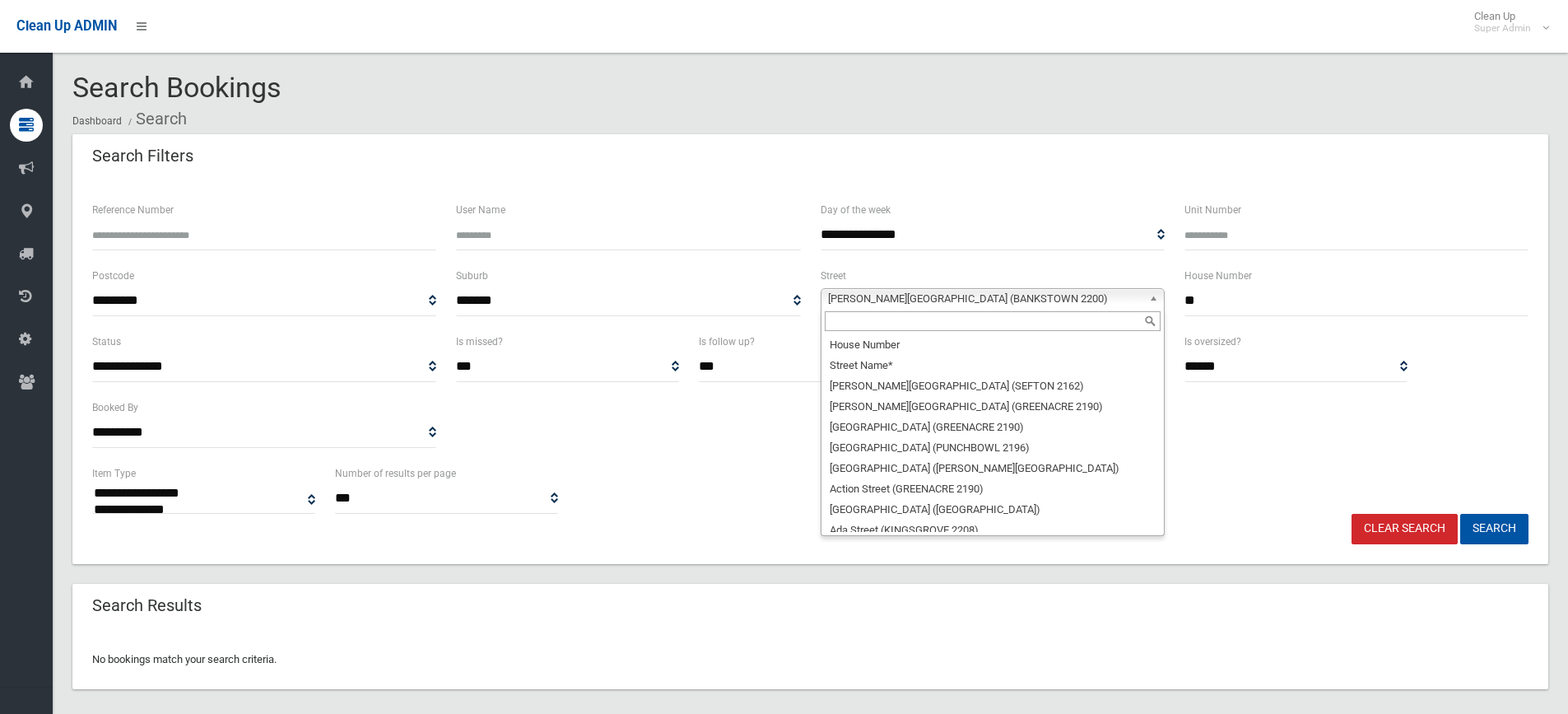
scroll to position [10485, 0]
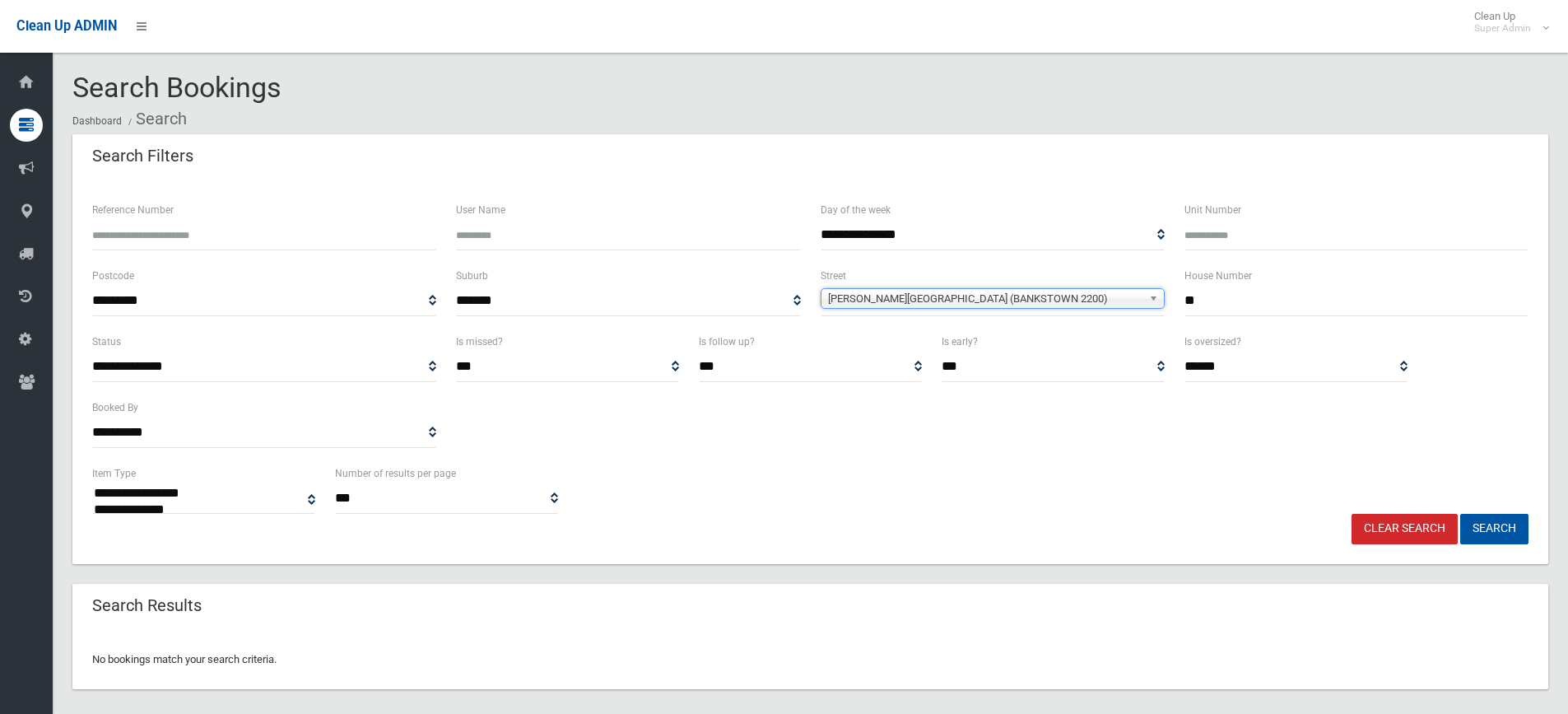
click at [1037, 297] on span "Conway Road (BANKSTOWN 2200)" at bounding box center [985, 298] width 314 height 20
click at [1037, 297] on span "[PERSON_NAME][GEOGRAPHIC_DATA] (BANKSTOWN 2200)" at bounding box center [985, 298] width 314 height 20
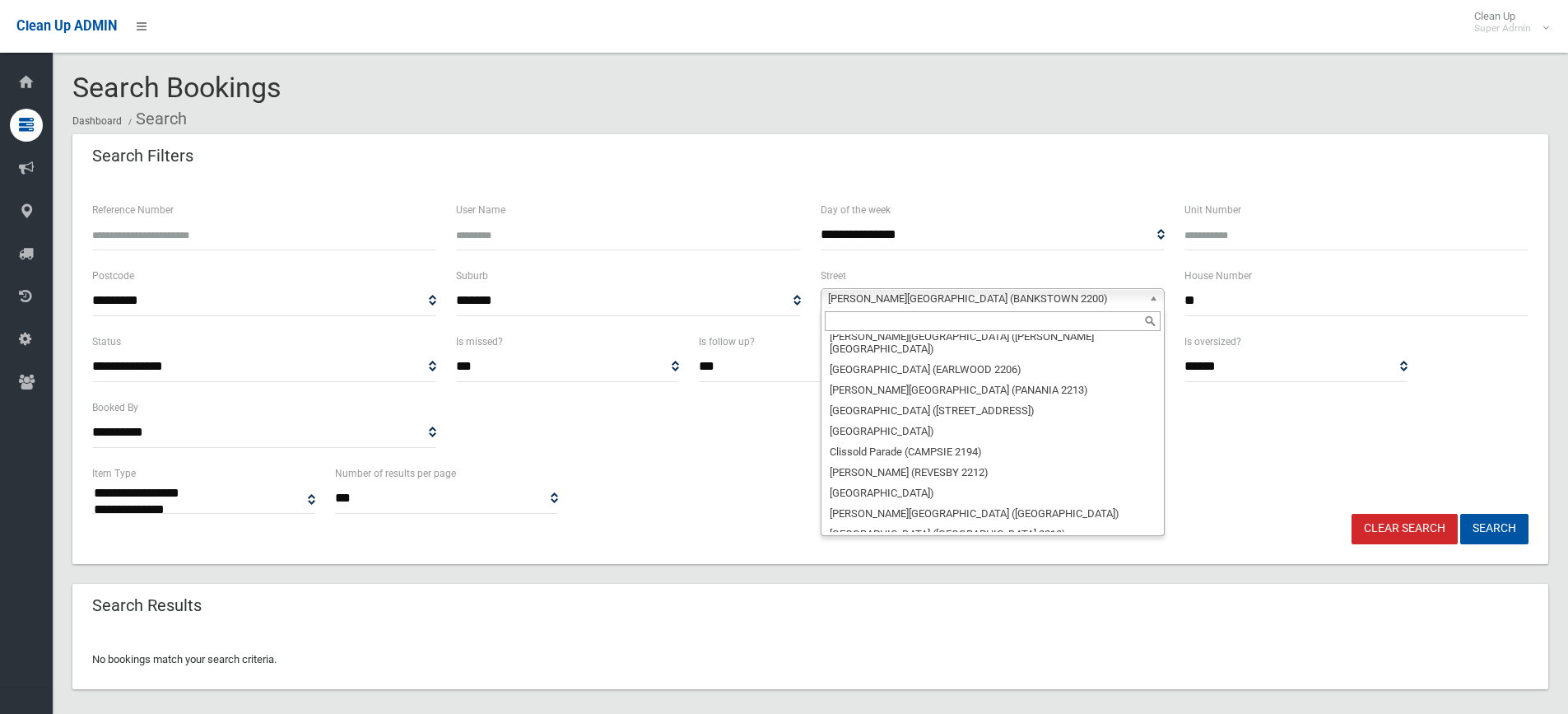
click at [1037, 297] on span "Conway Road (BANKSTOWN 2200)" at bounding box center [985, 298] width 314 height 20
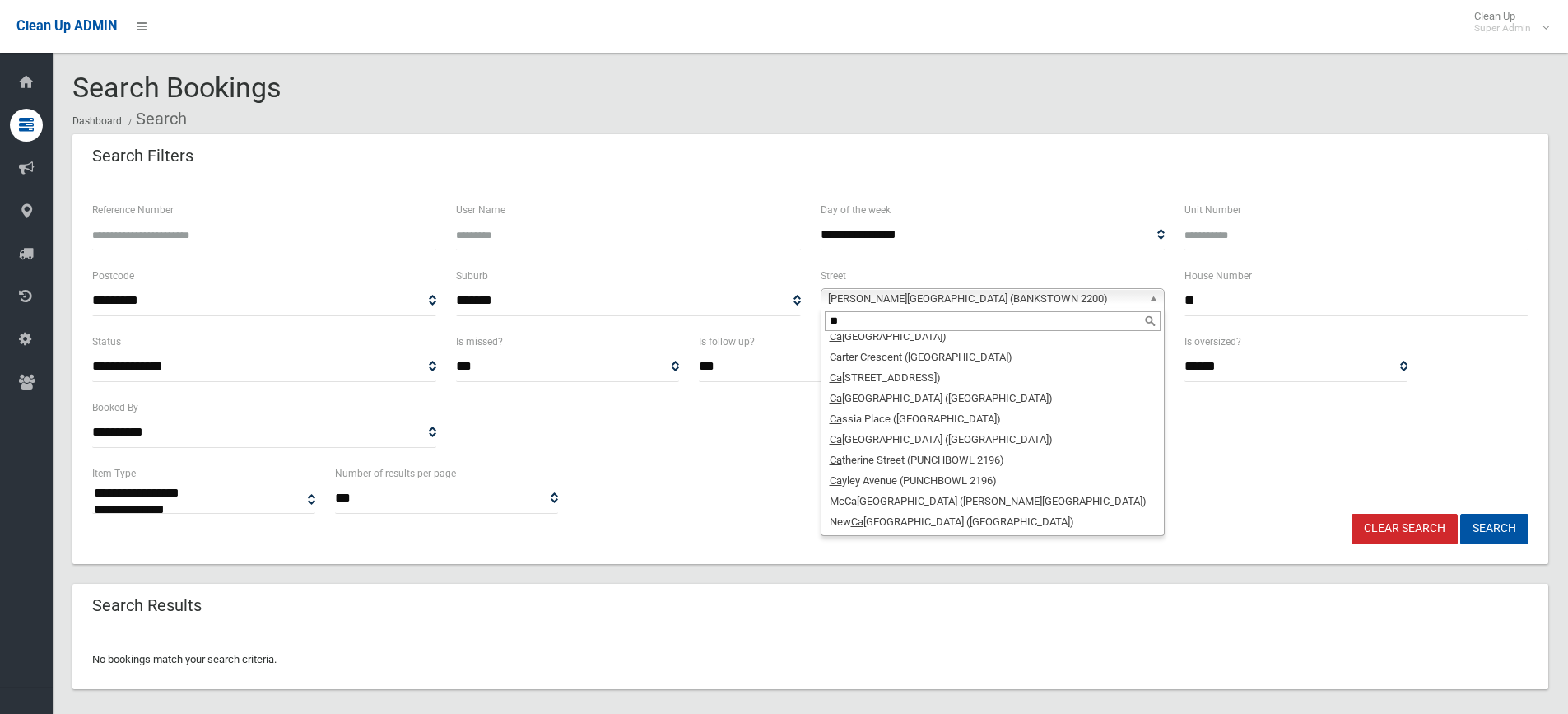
scroll to position [0, 0]
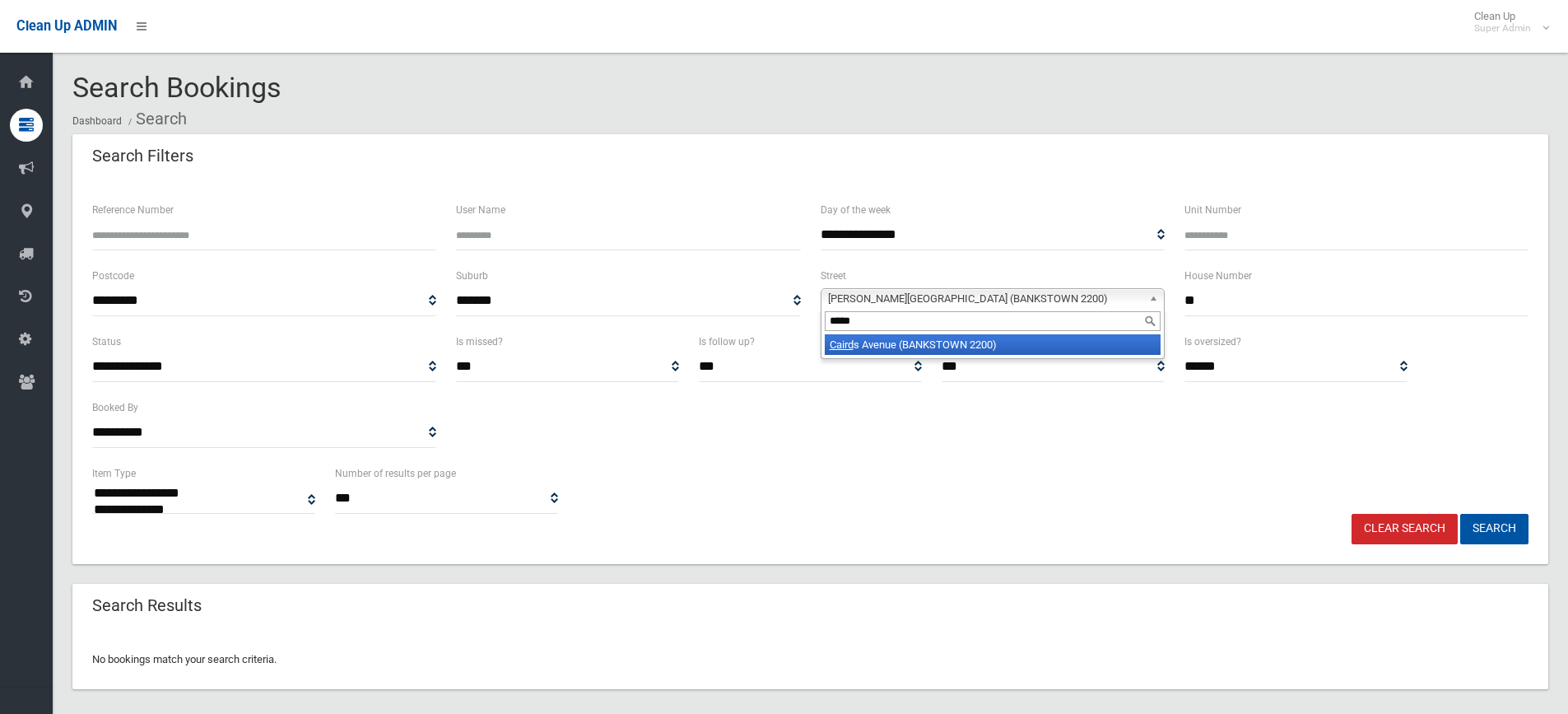
type input "******"
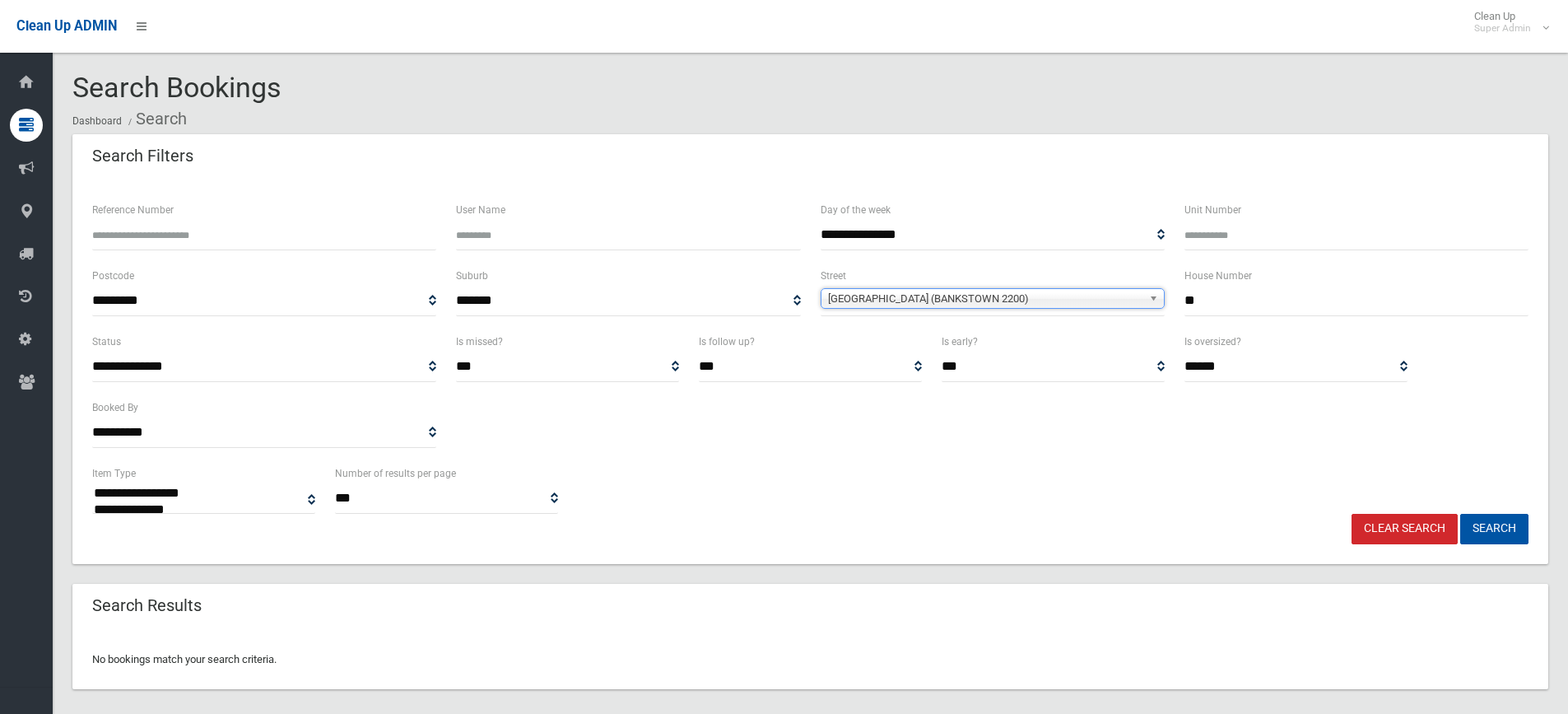
click at [1460, 514] on button "Search" at bounding box center [1494, 529] width 68 height 30
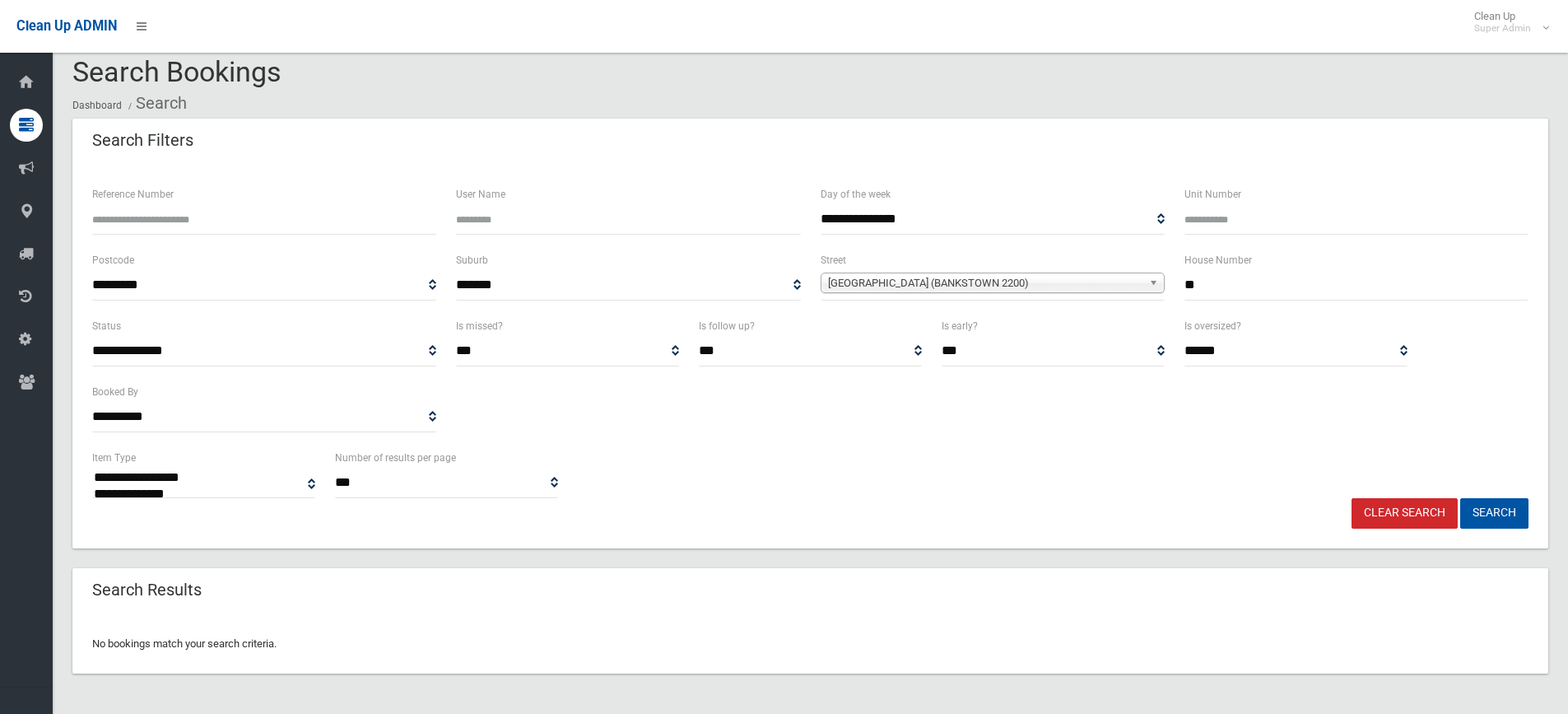
scroll to position [20, 0]
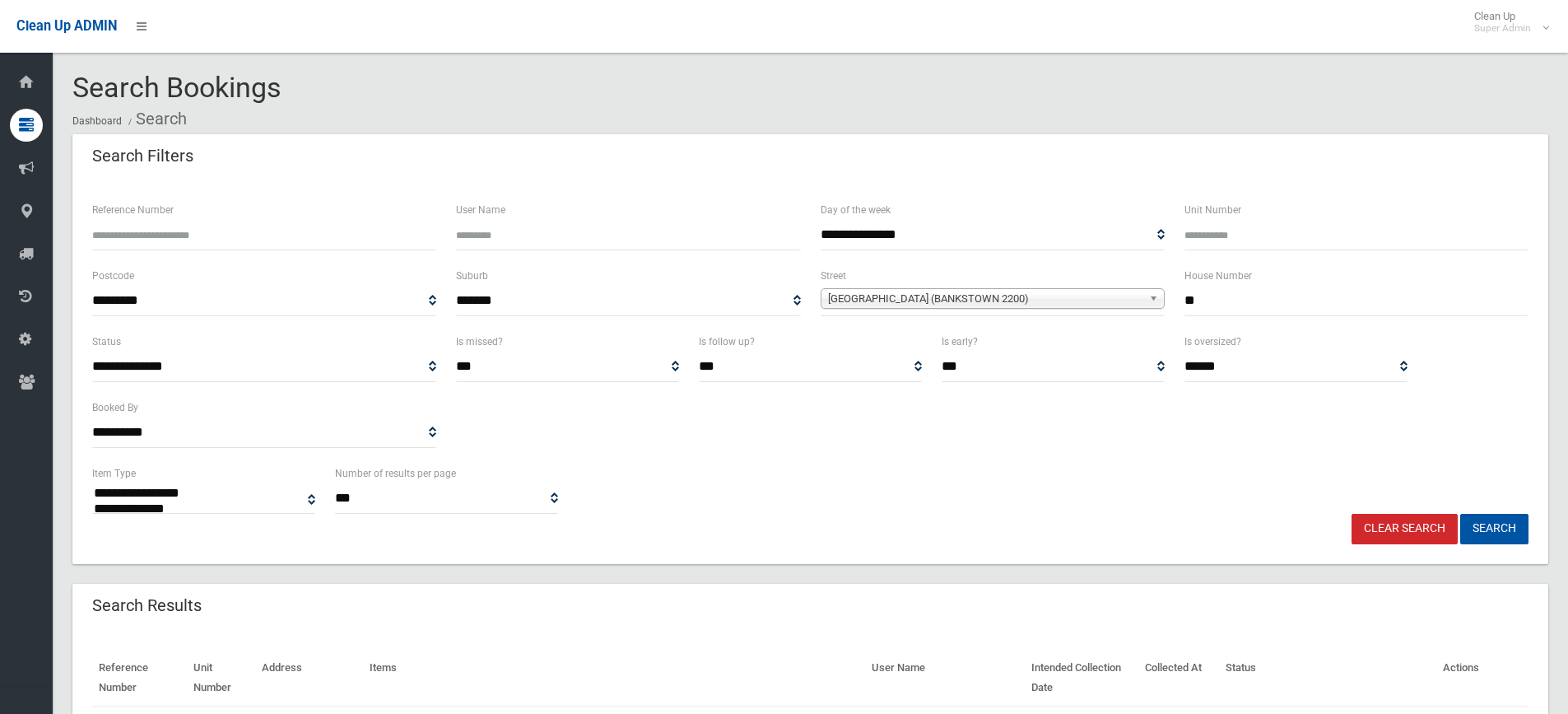
select select
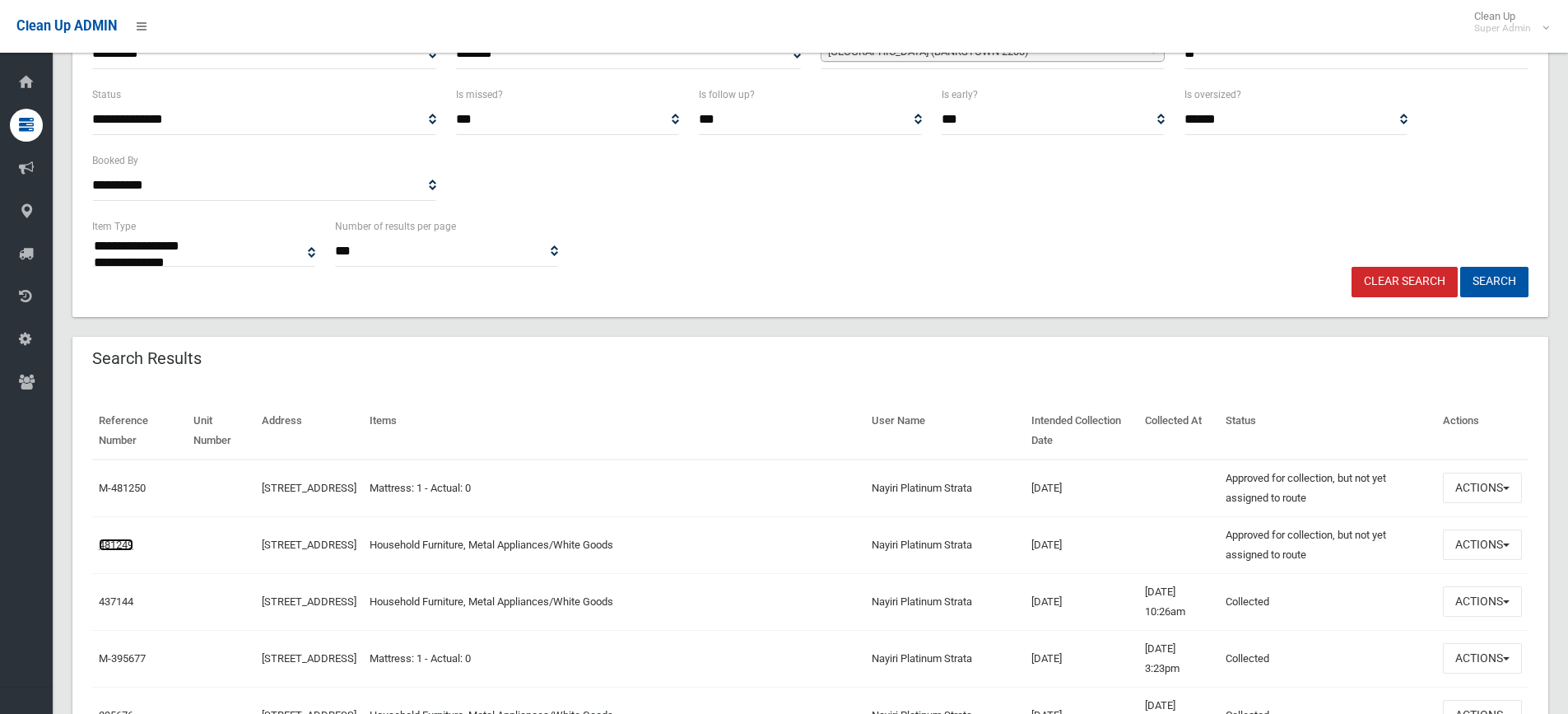
click at [130, 543] on link "481249" at bounding box center [115, 544] width 34 height 13
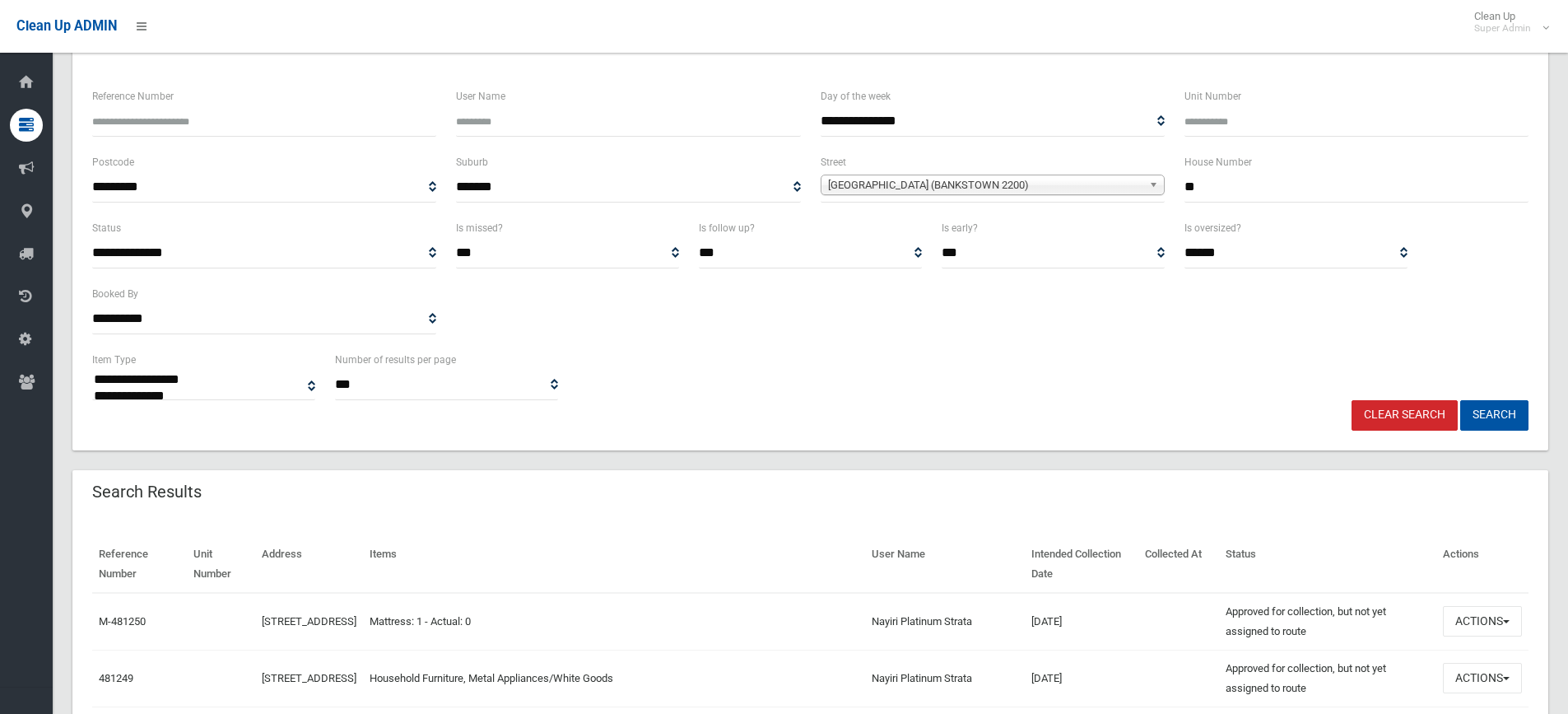
scroll to position [0, 0]
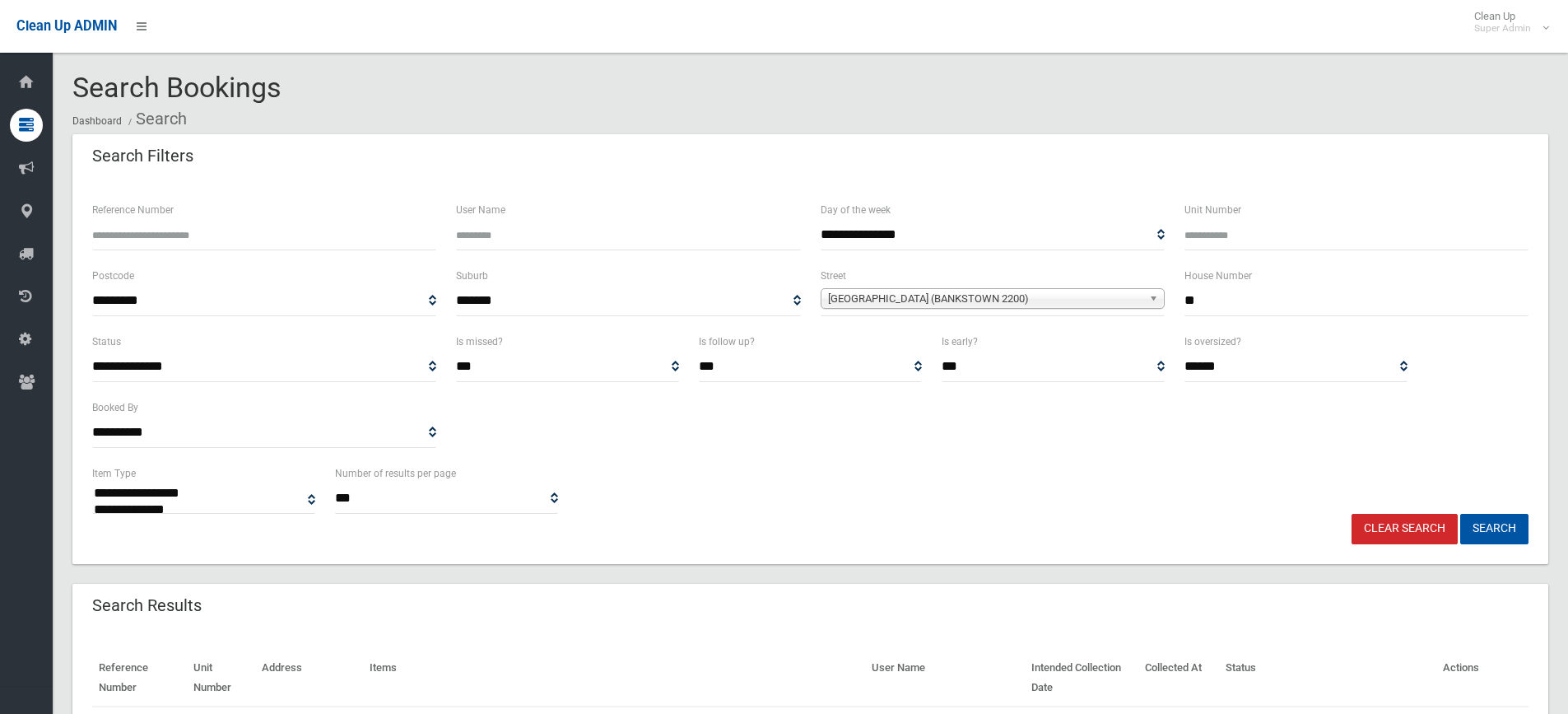
click at [1455, 524] on link "Clear Search" at bounding box center [1404, 529] width 106 height 30
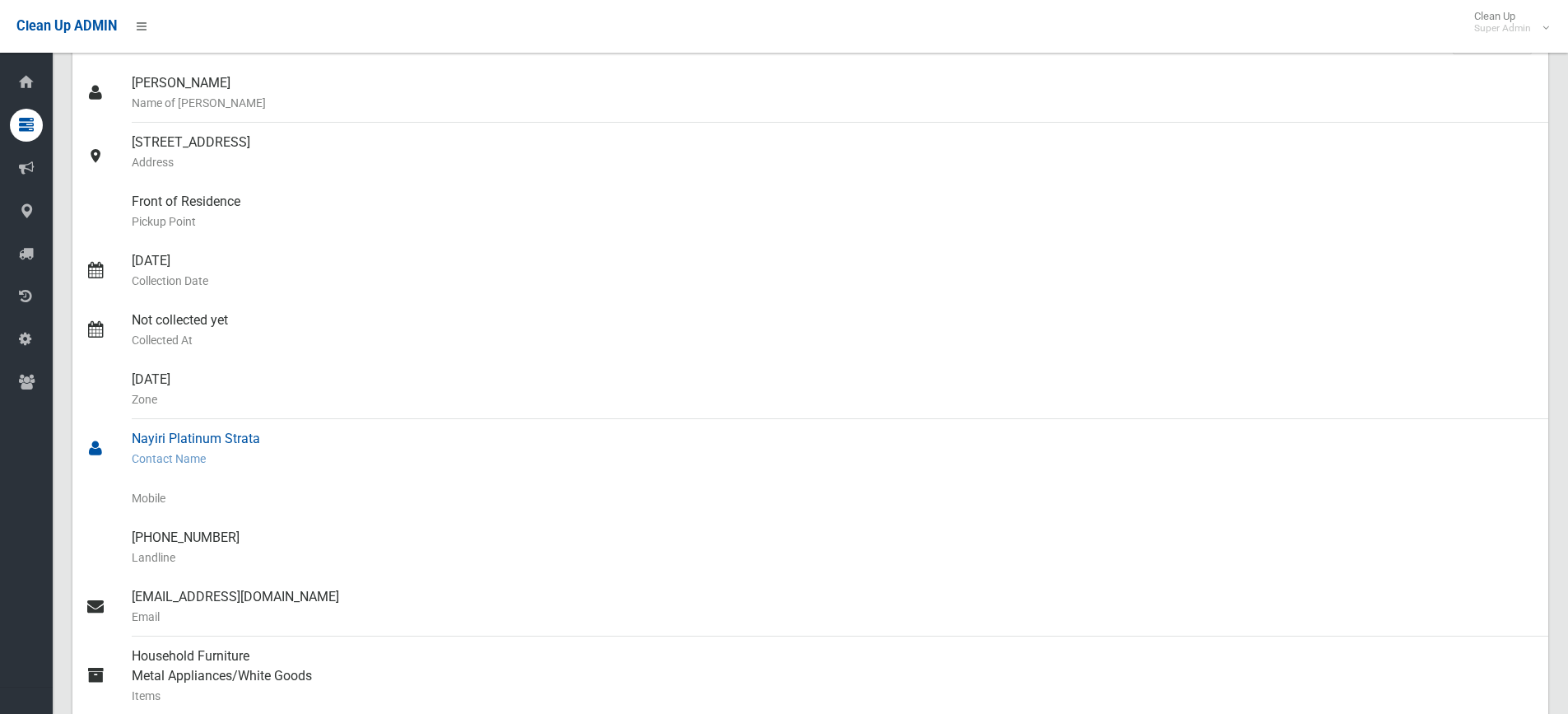
scroll to position [165, 0]
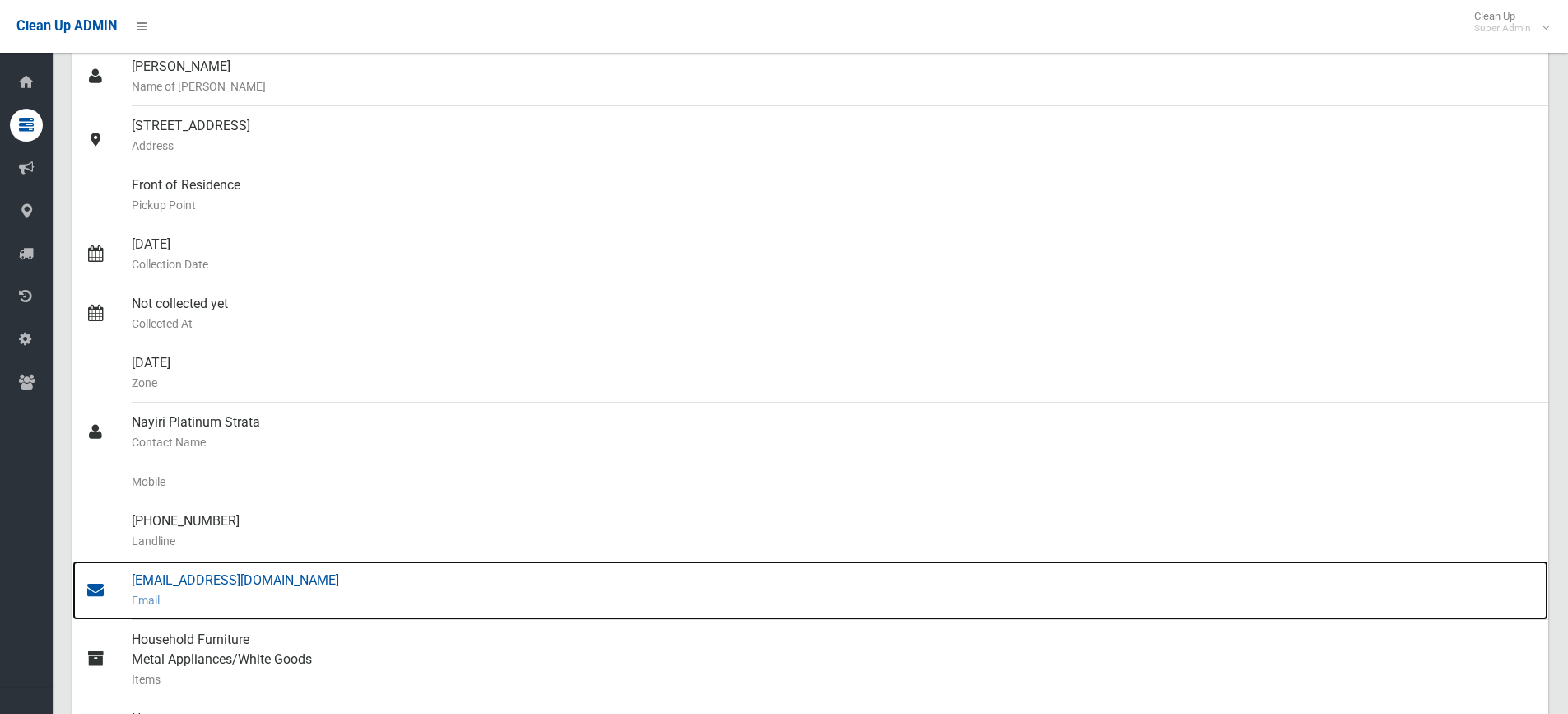
click at [235, 581] on div "[EMAIL_ADDRESS][DOMAIN_NAME] Email" at bounding box center [833, 590] width 1403 height 60
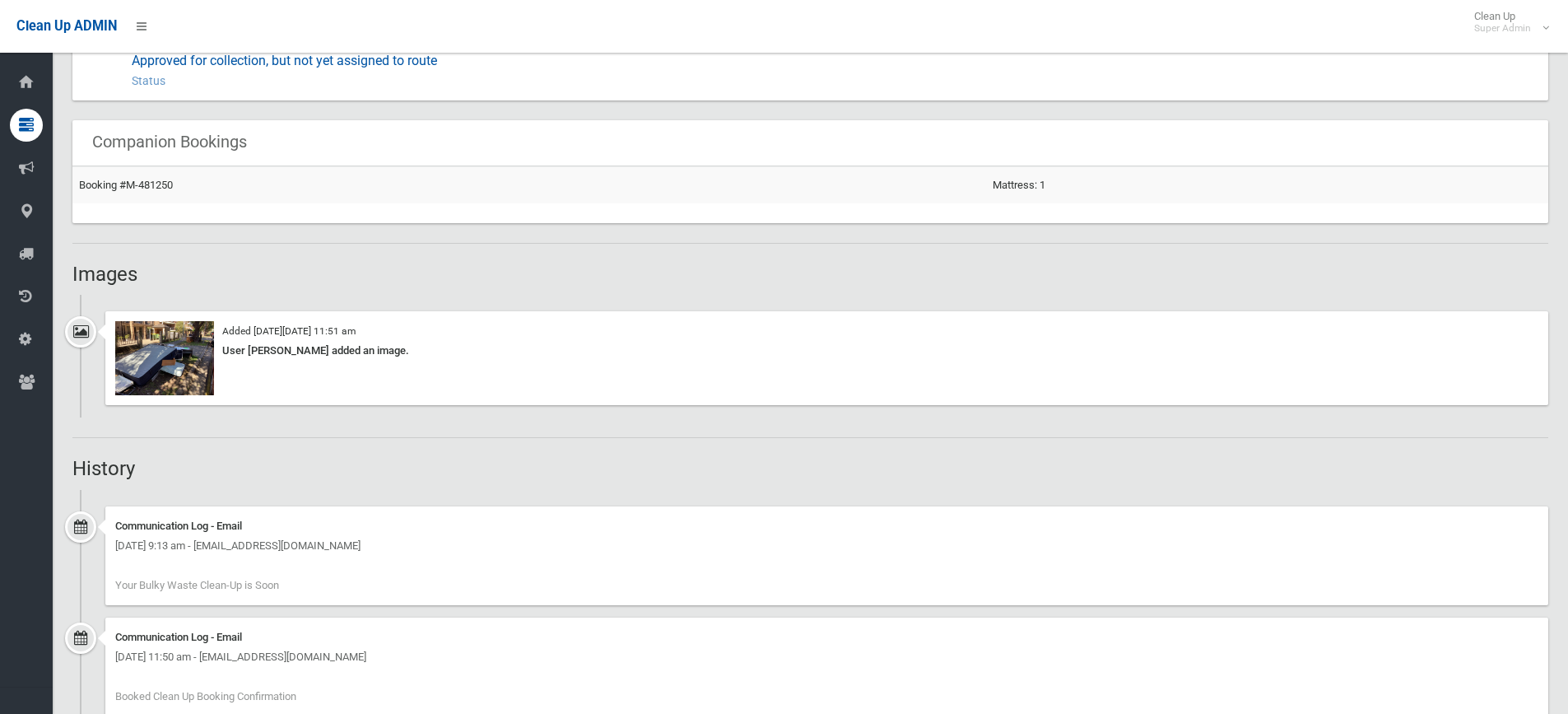
scroll to position [988, 0]
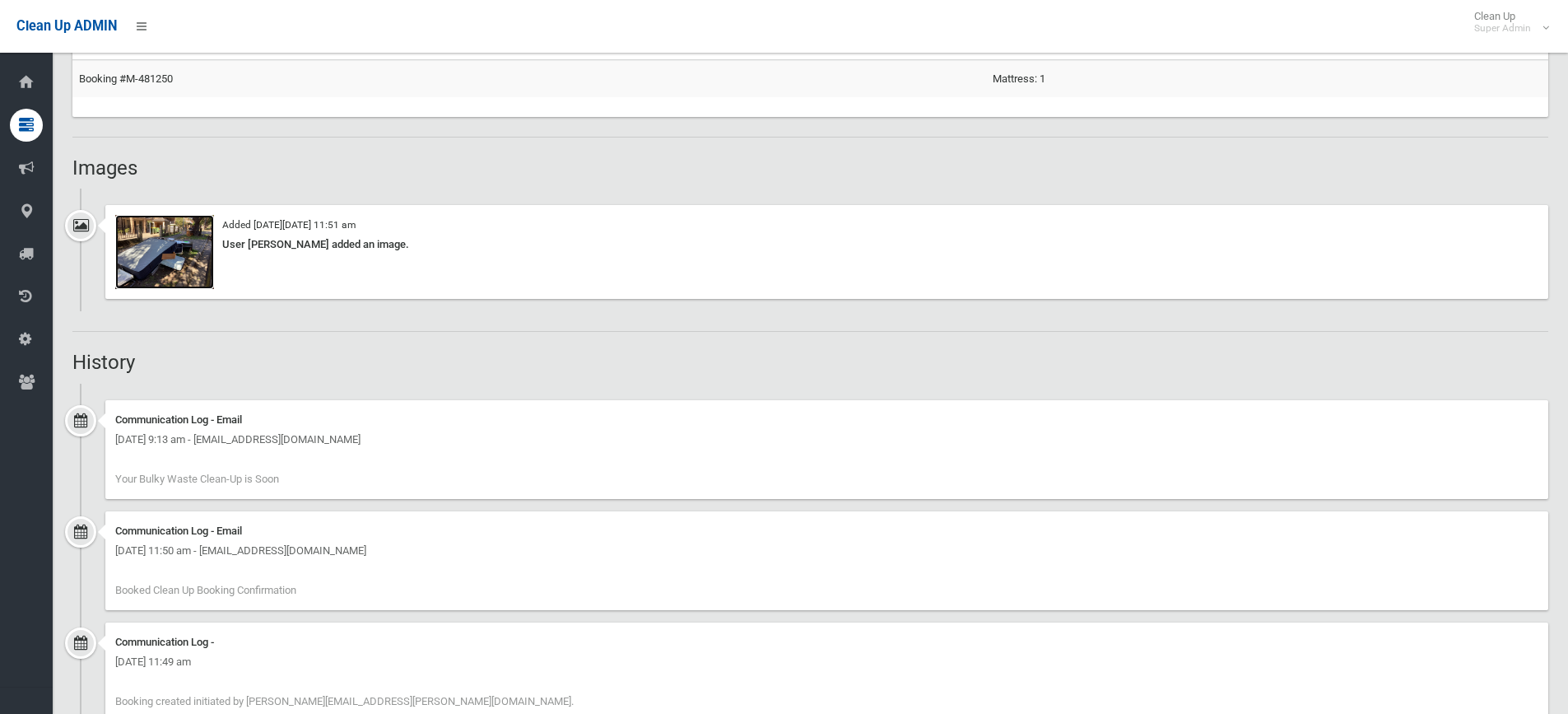
click at [163, 260] on img at bounding box center [164, 252] width 98 height 74
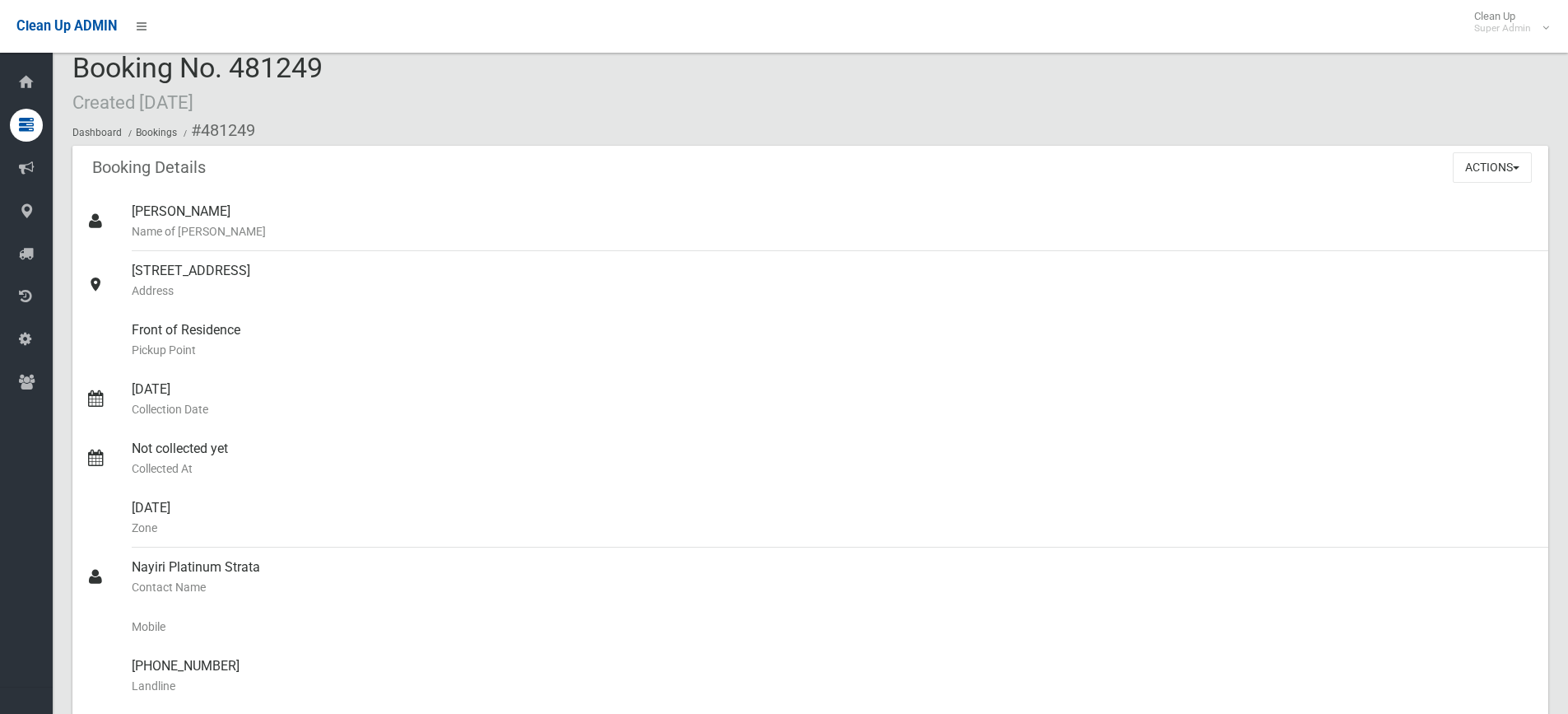
scroll to position [0, 0]
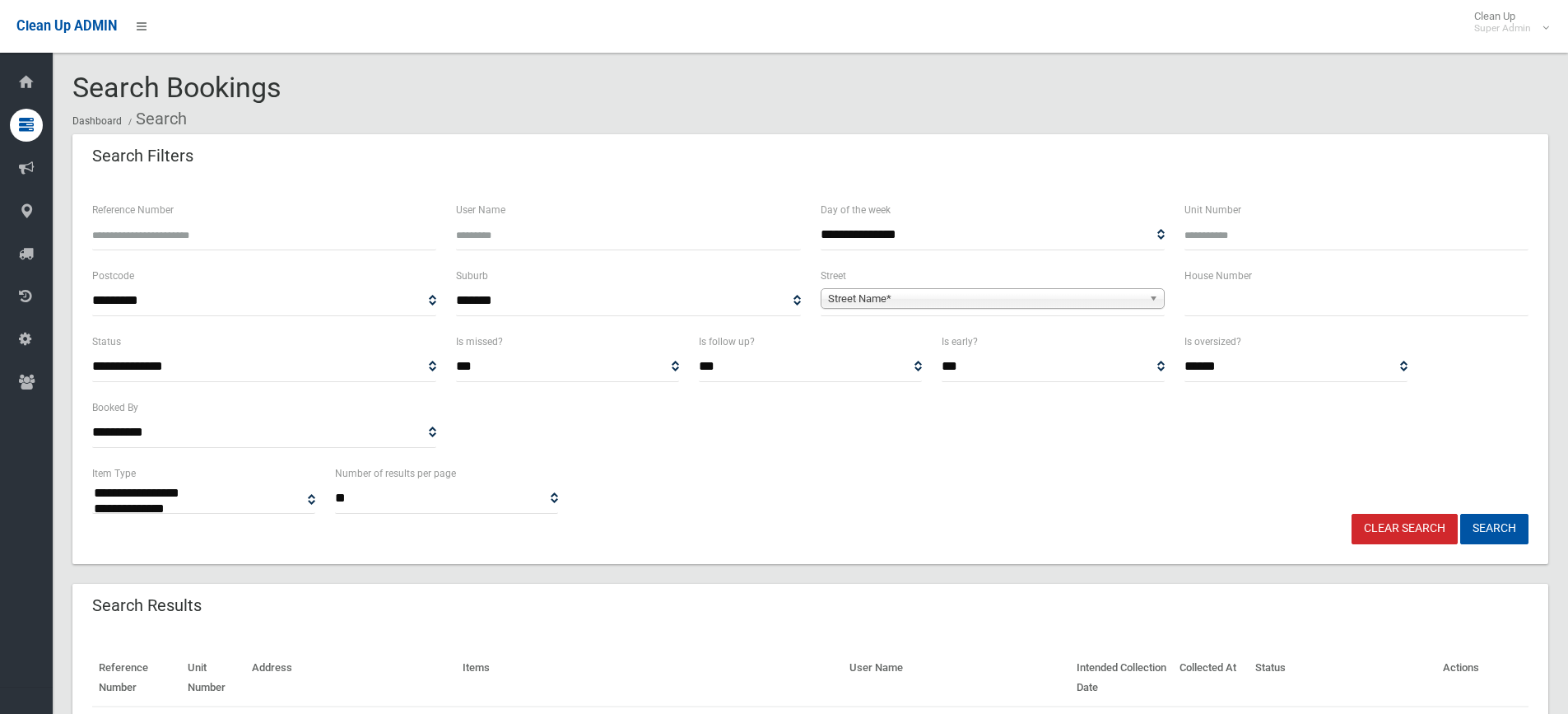
select select
type input "******"
click at [1460, 514] on button "Search" at bounding box center [1494, 529] width 68 height 30
select select
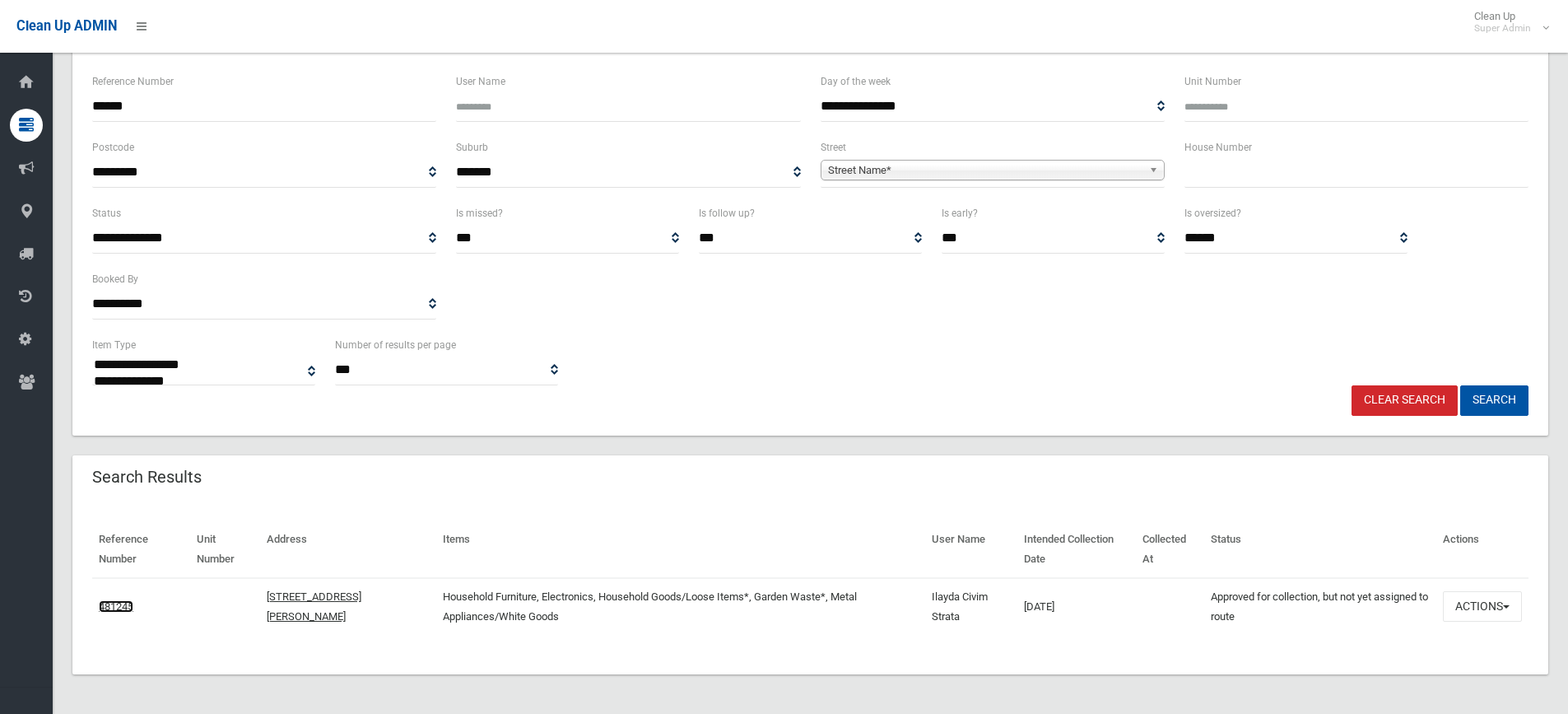
click at [126, 606] on link "481245" at bounding box center [115, 606] width 34 height 13
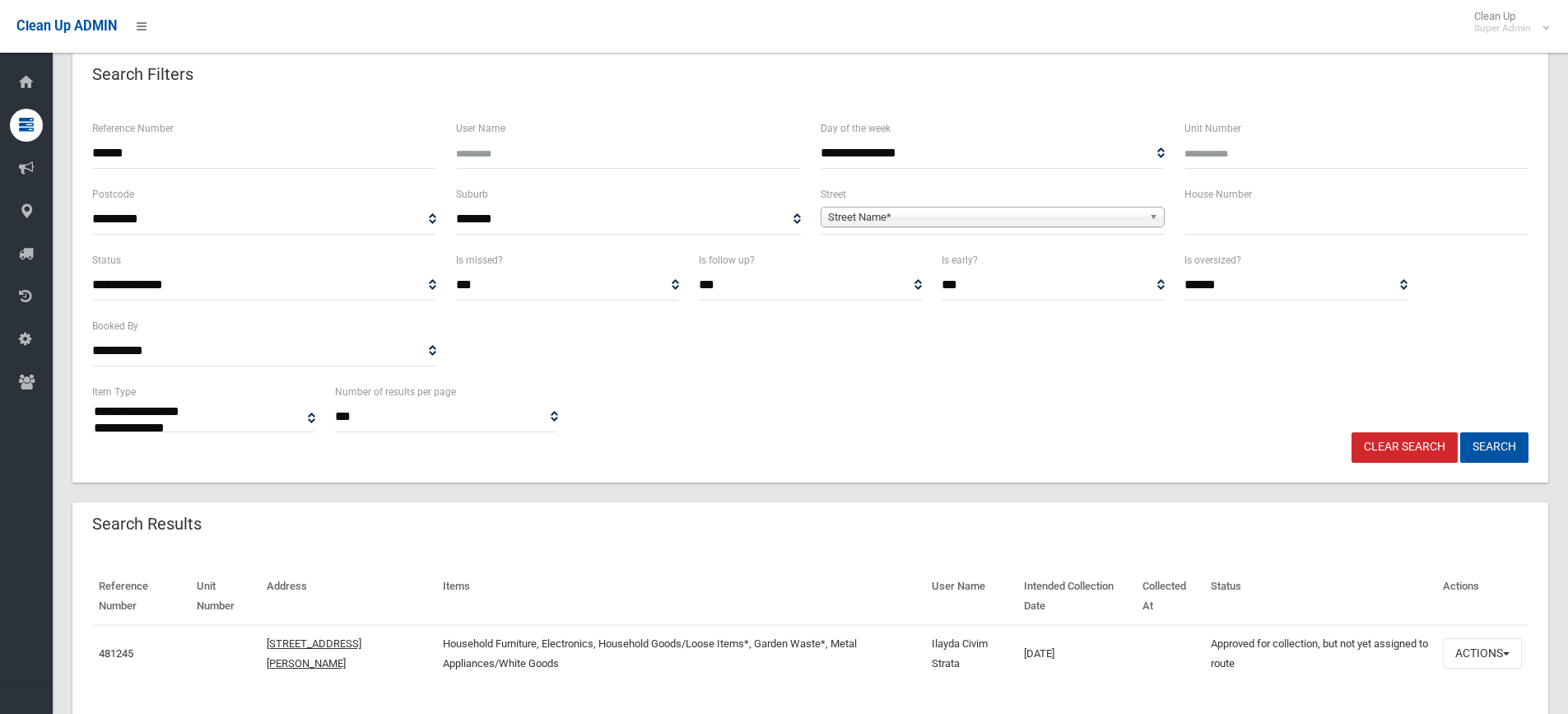
scroll to position [0, 0]
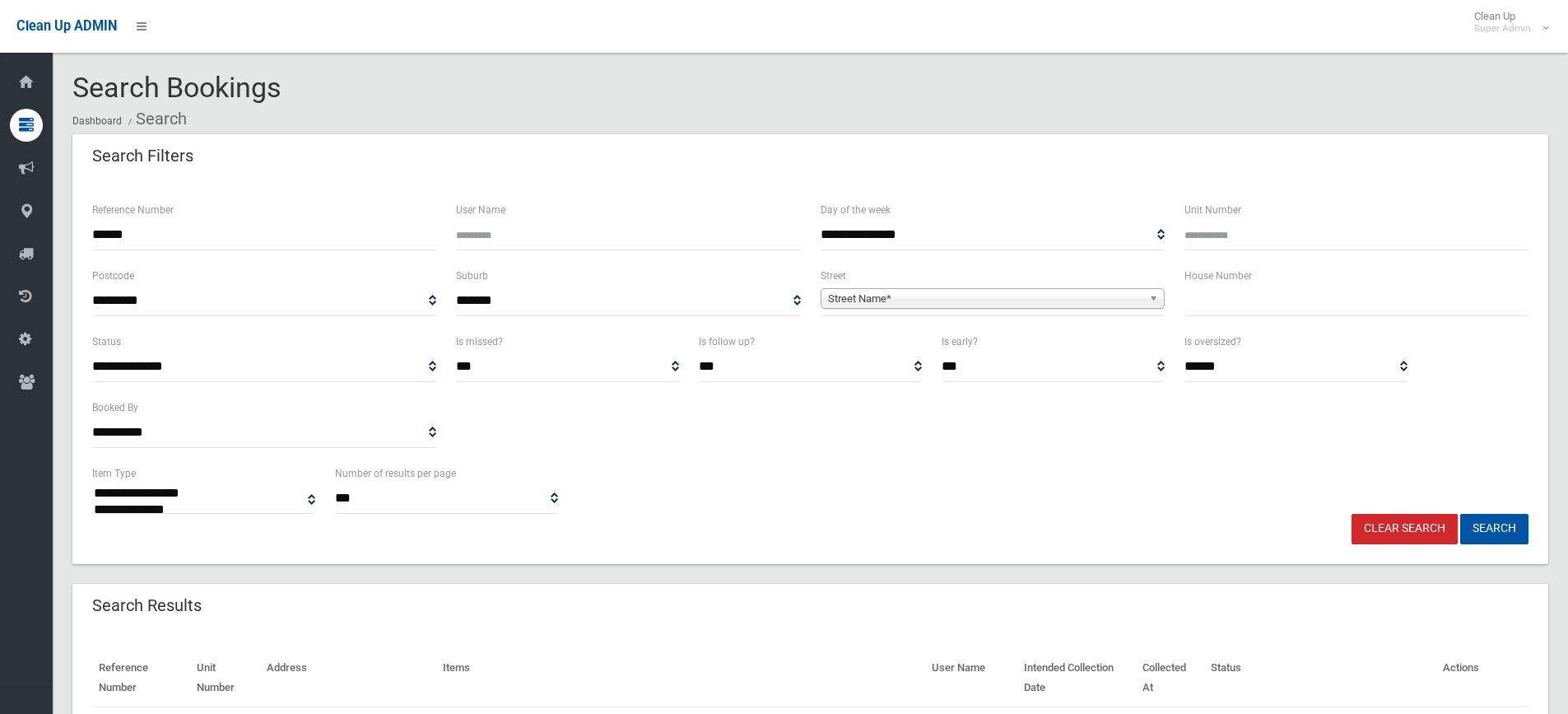
click at [223, 240] on input "******" at bounding box center [264, 234] width 344 height 30
click at [222, 240] on input "******" at bounding box center [264, 234] width 344 height 30
click at [1225, 298] on input "text" at bounding box center [1356, 300] width 344 height 30
type input "**"
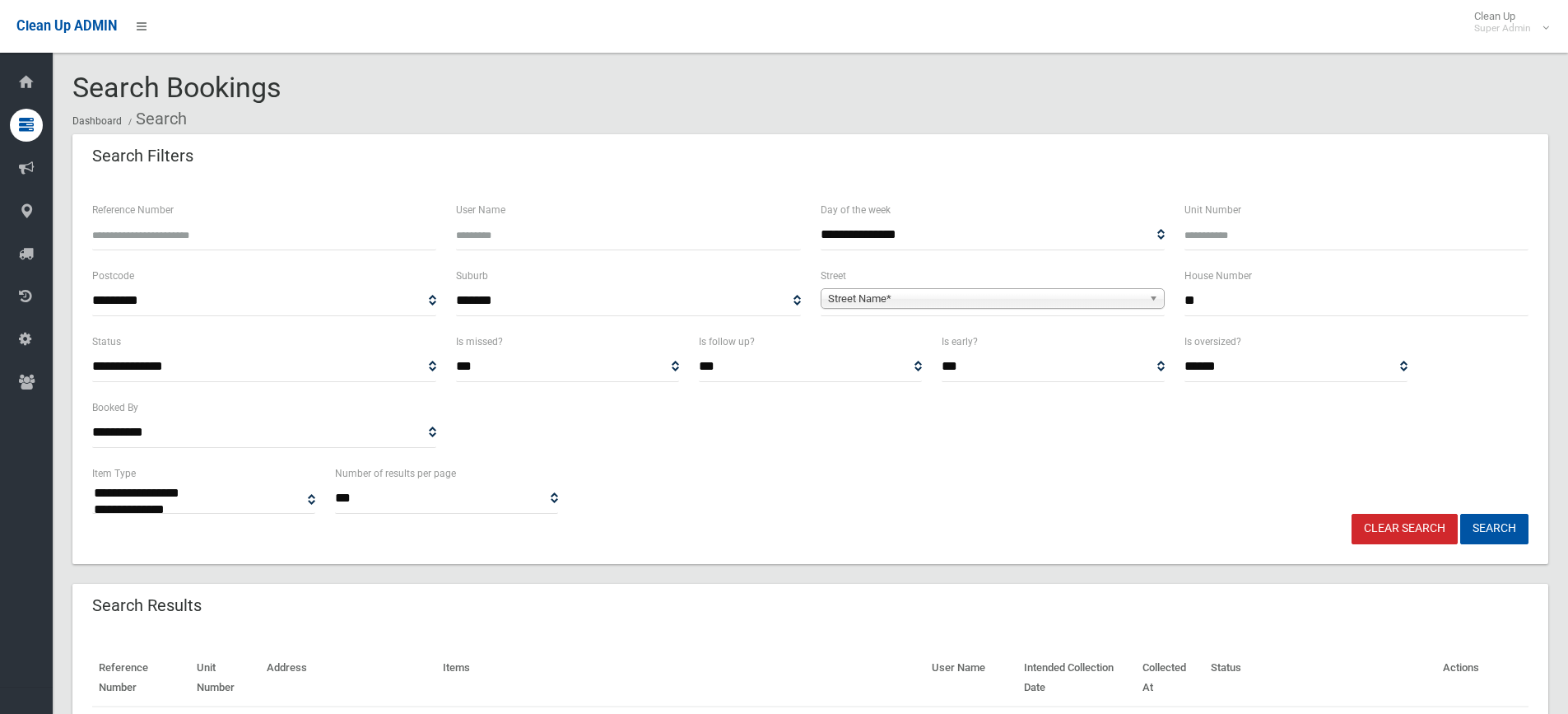
click at [1061, 300] on span "Street Name*" at bounding box center [985, 298] width 314 height 20
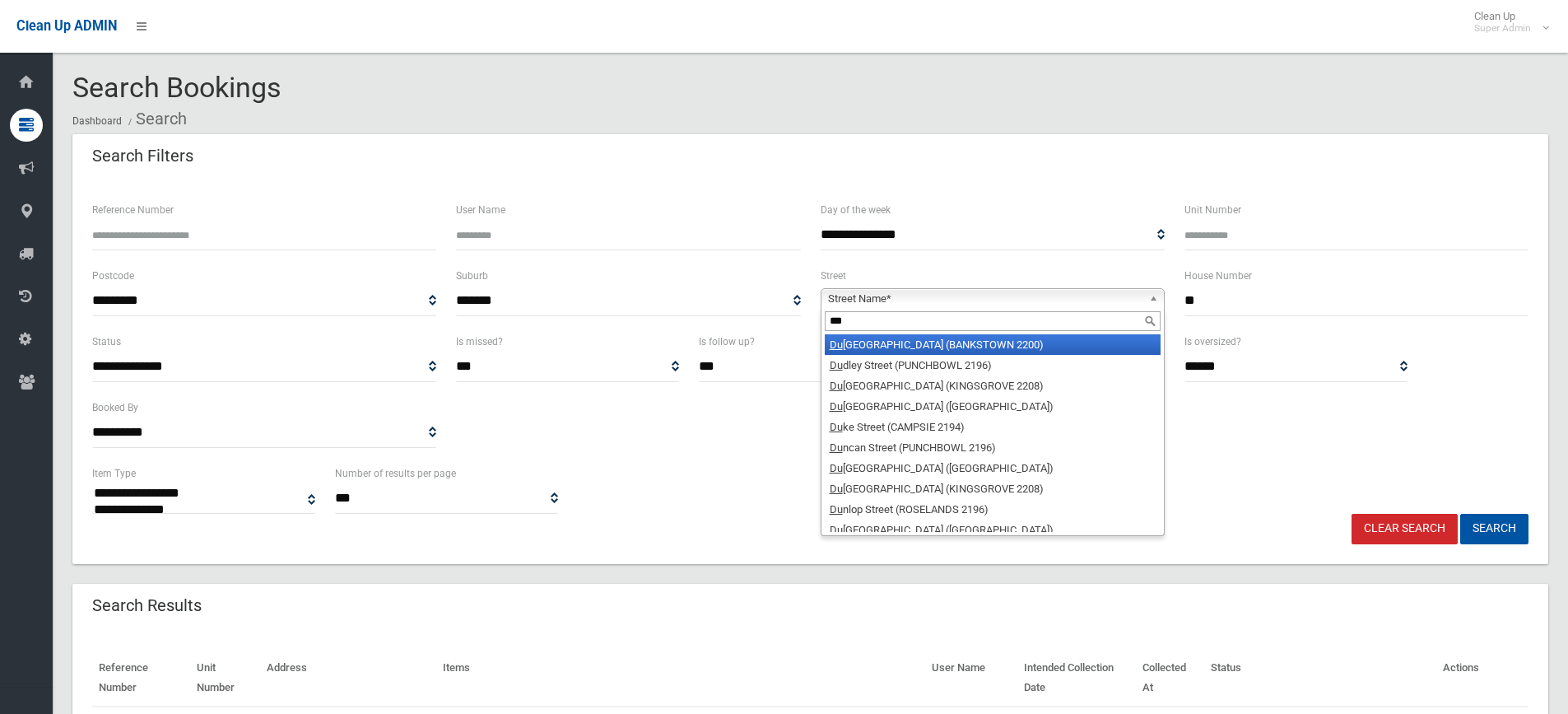
type input "****"
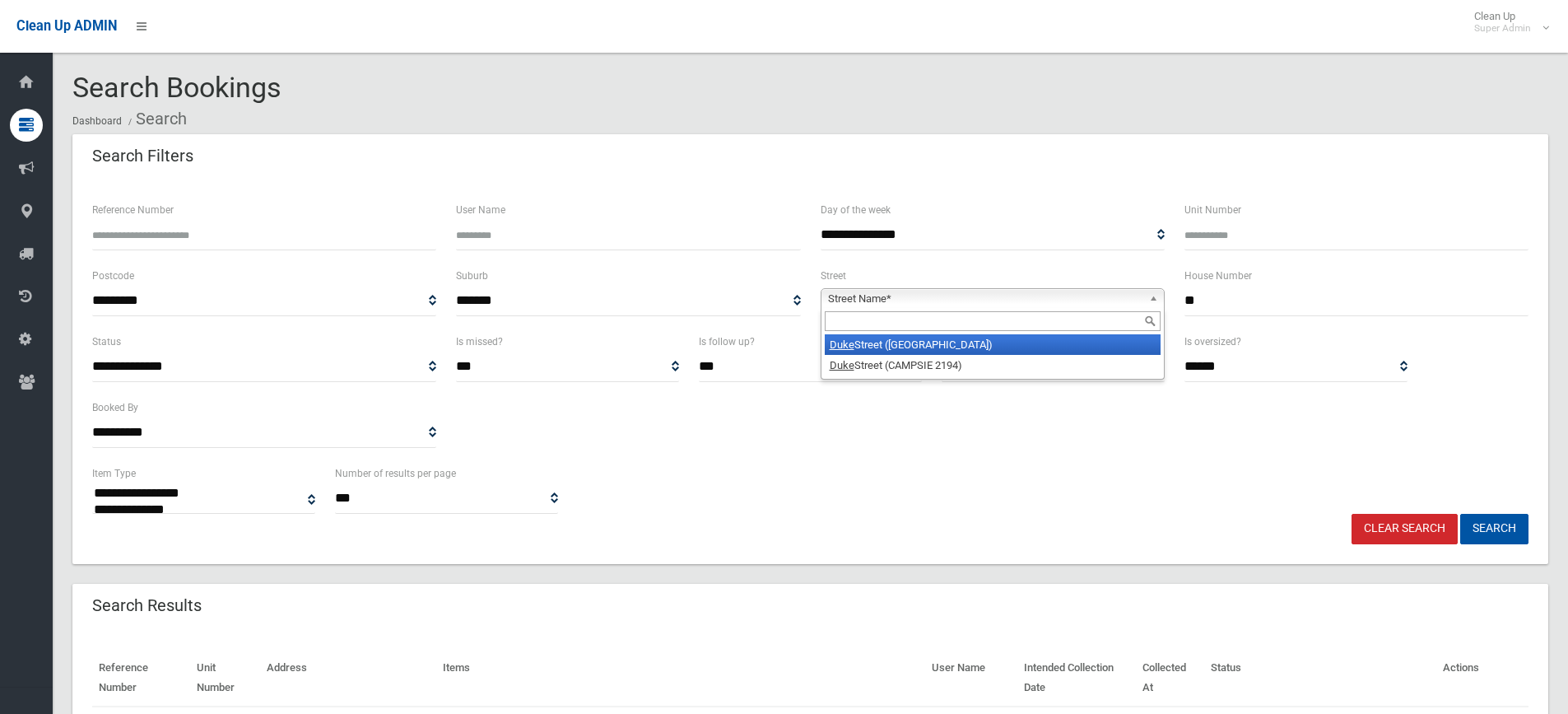
click at [1460, 514] on button "Search" at bounding box center [1494, 529] width 68 height 30
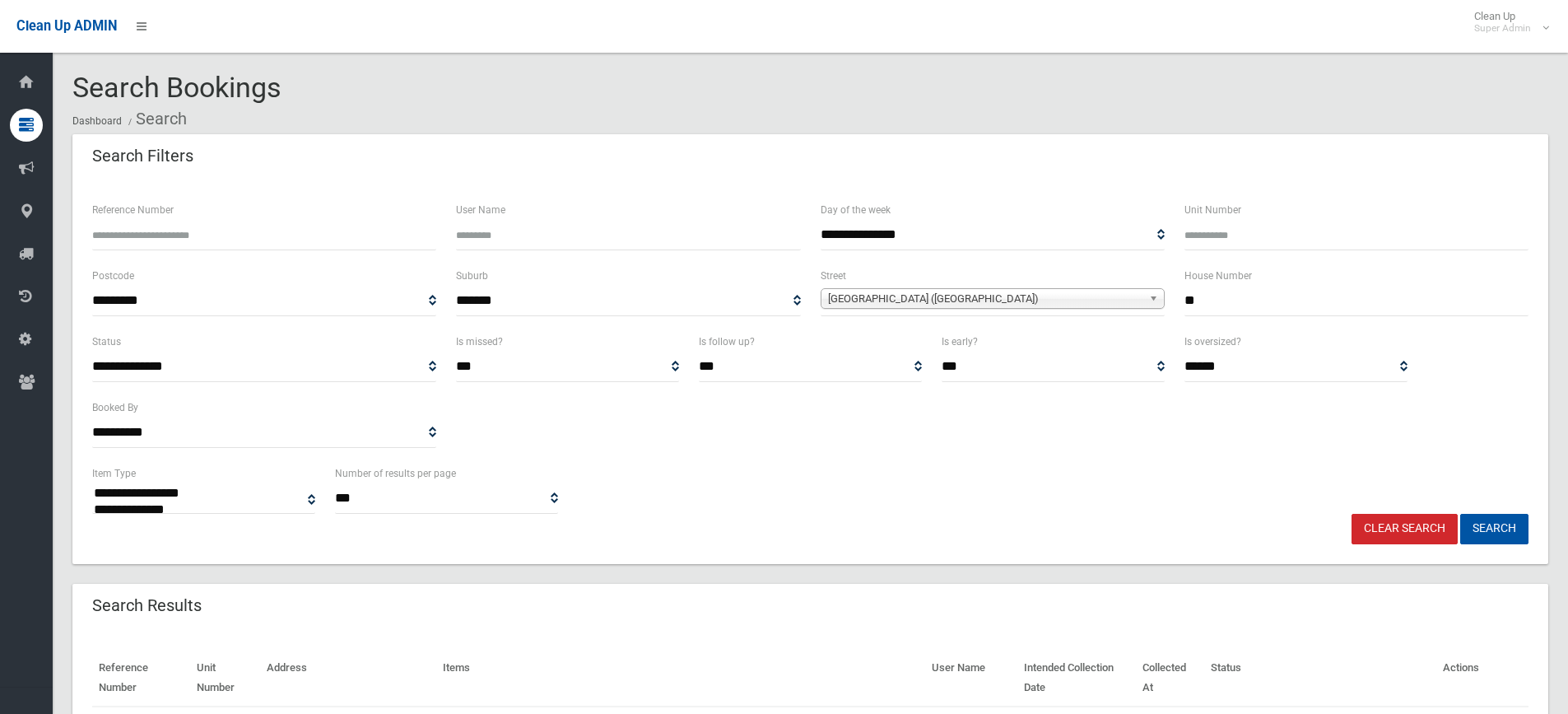
click at [1061, 300] on span "[GEOGRAPHIC_DATA] ([GEOGRAPHIC_DATA])" at bounding box center [985, 298] width 314 height 20
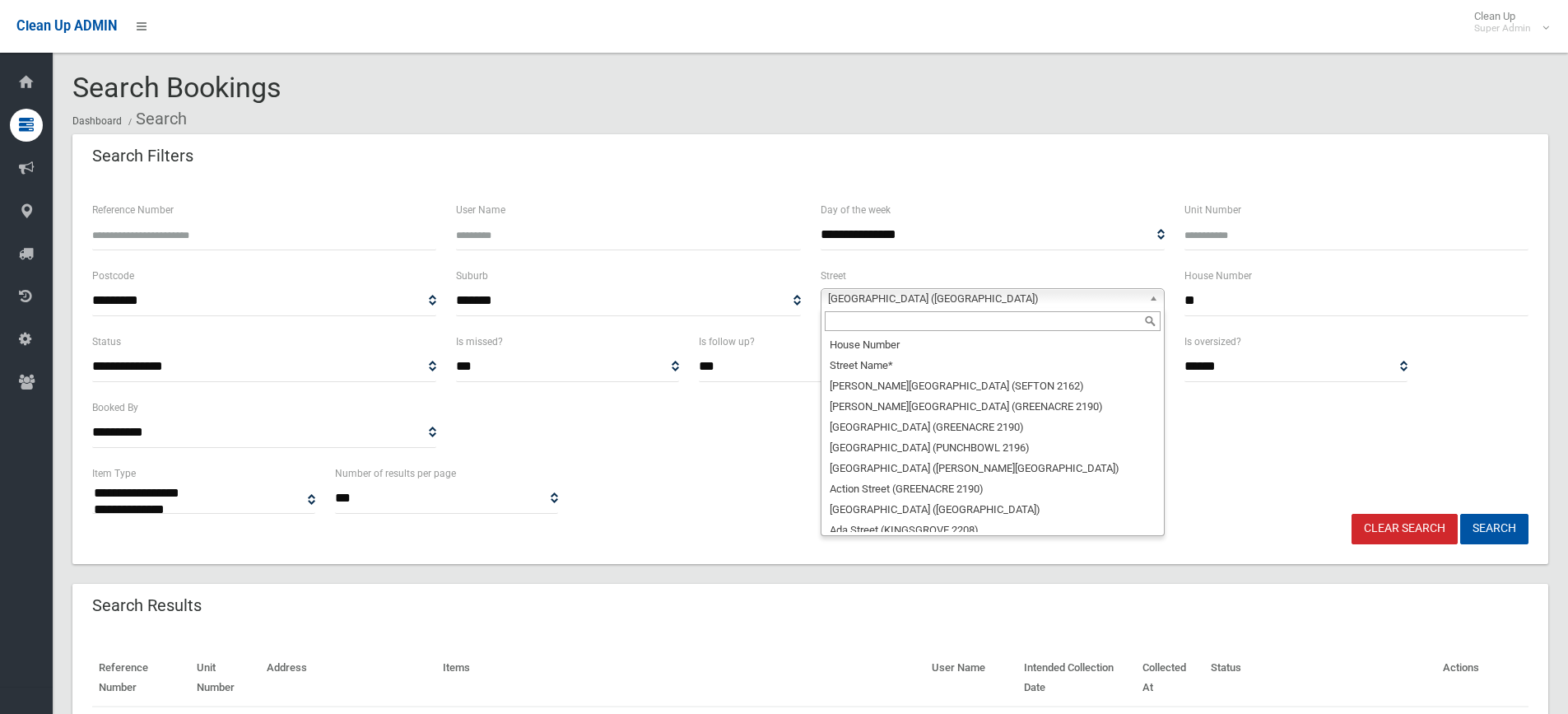
scroll to position [12749, 0]
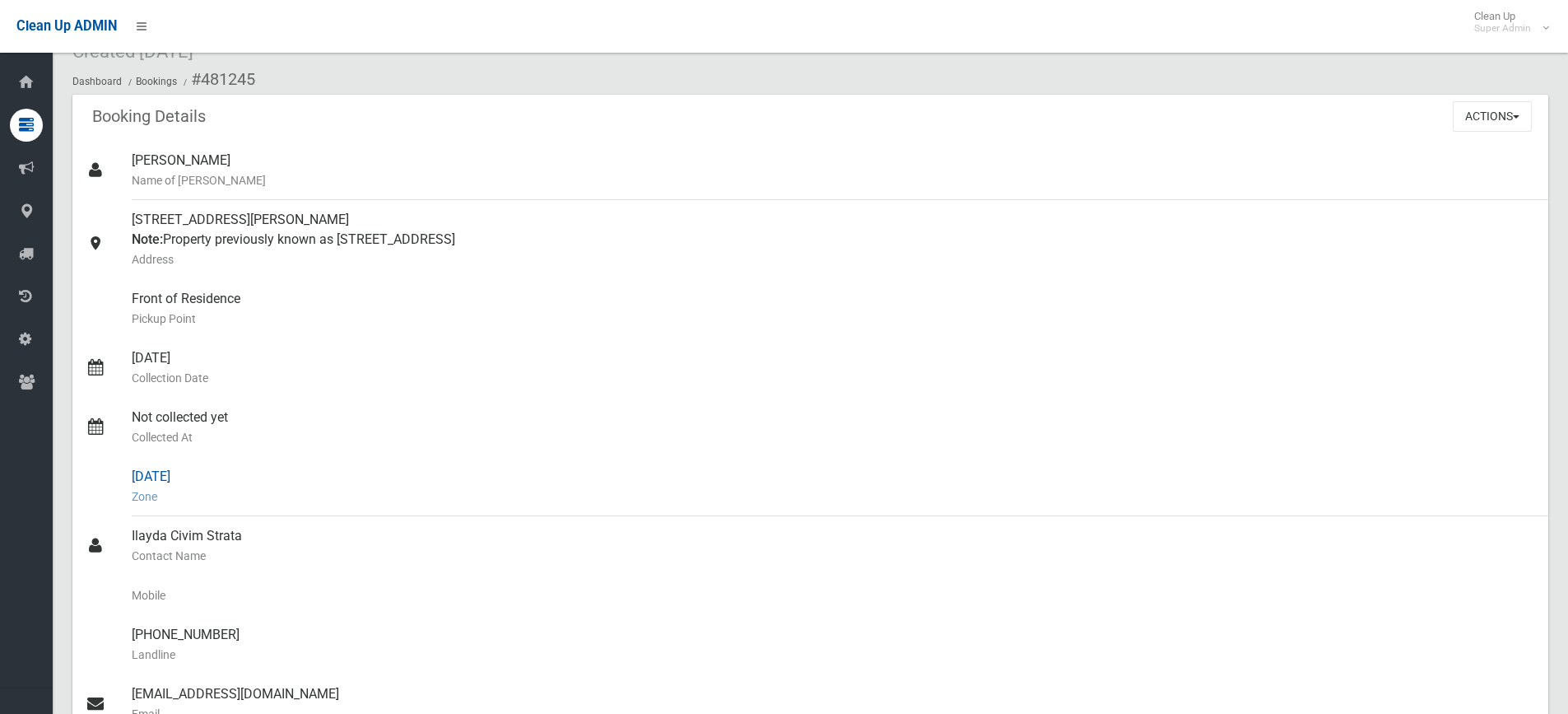
scroll to position [247, 0]
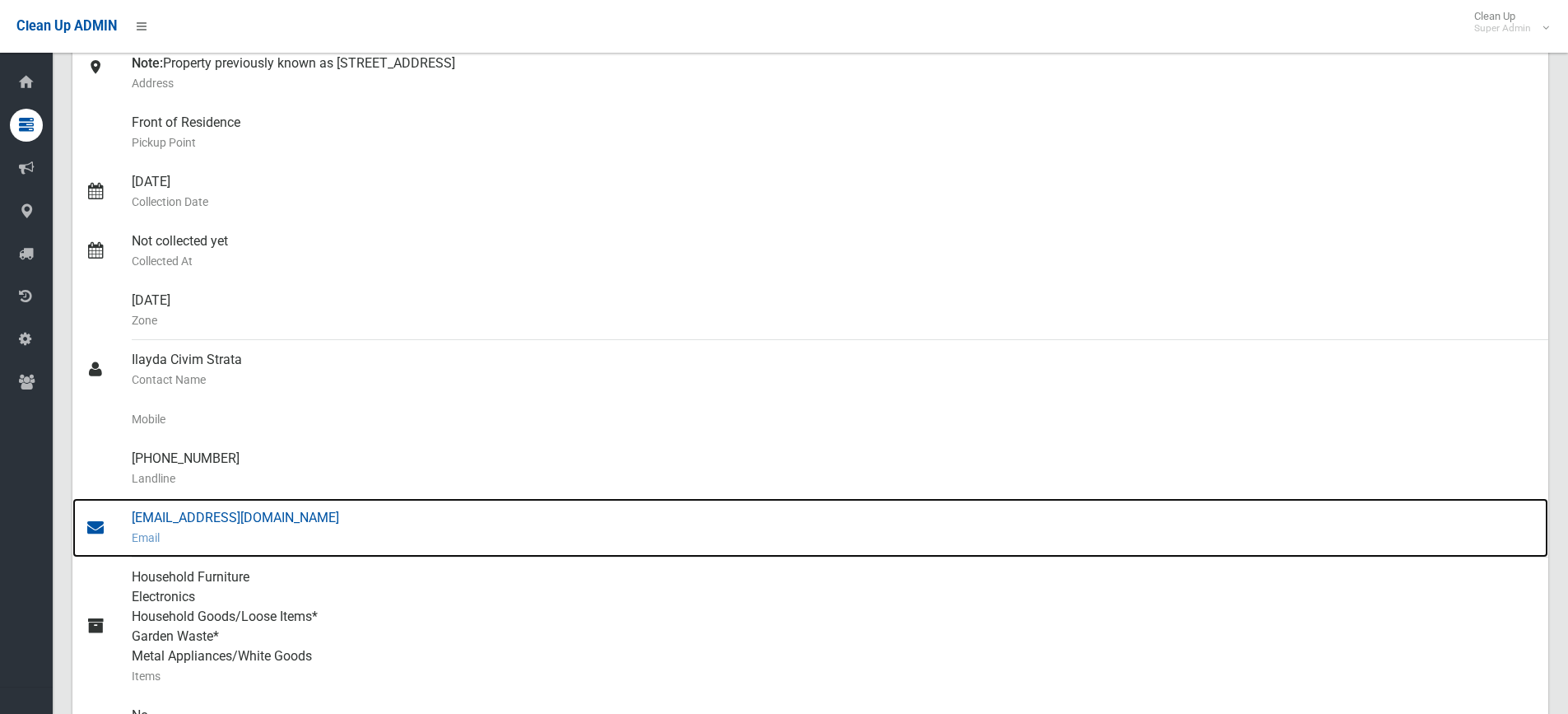
click at [260, 519] on div "[EMAIL_ADDRESS][DOMAIN_NAME] Email" at bounding box center [833, 528] width 1403 height 60
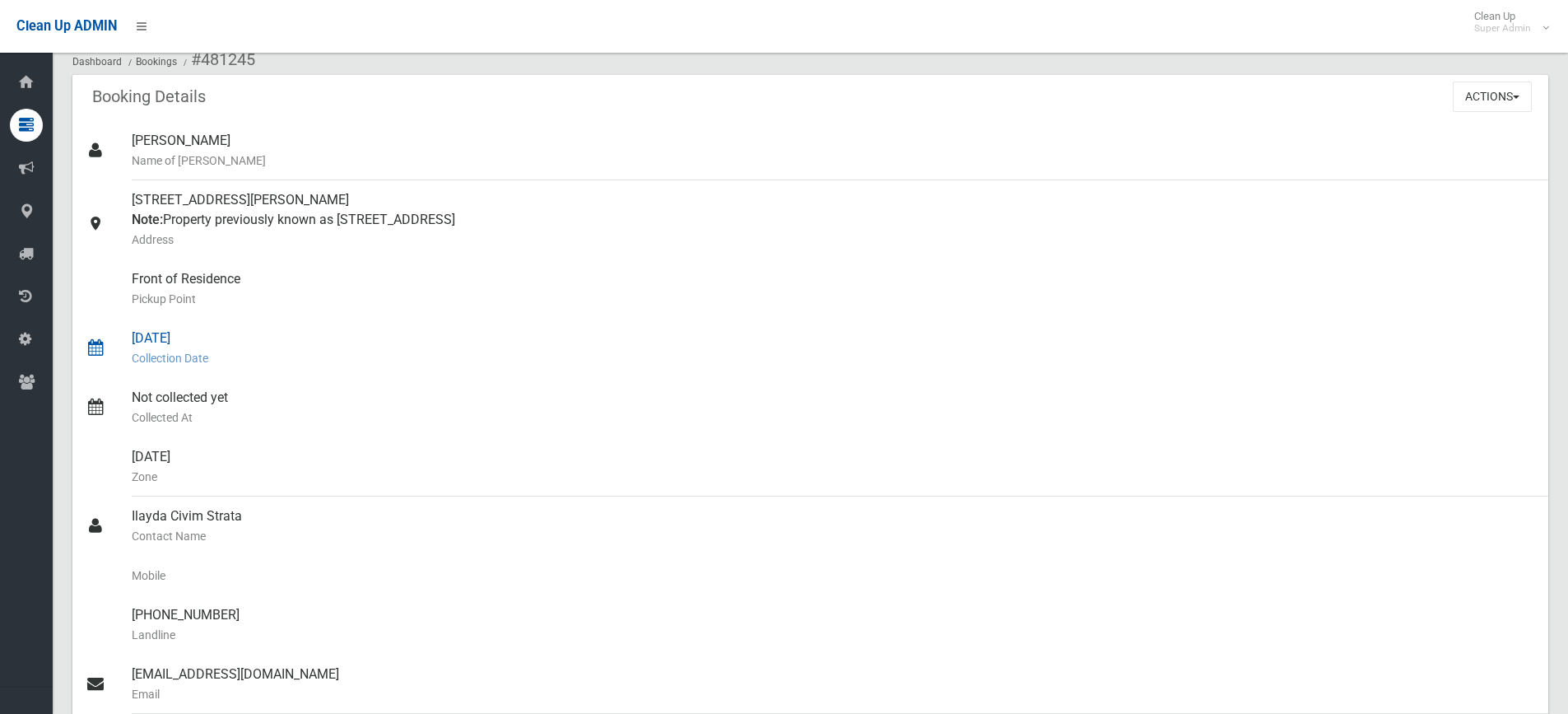
scroll to position [0, 0]
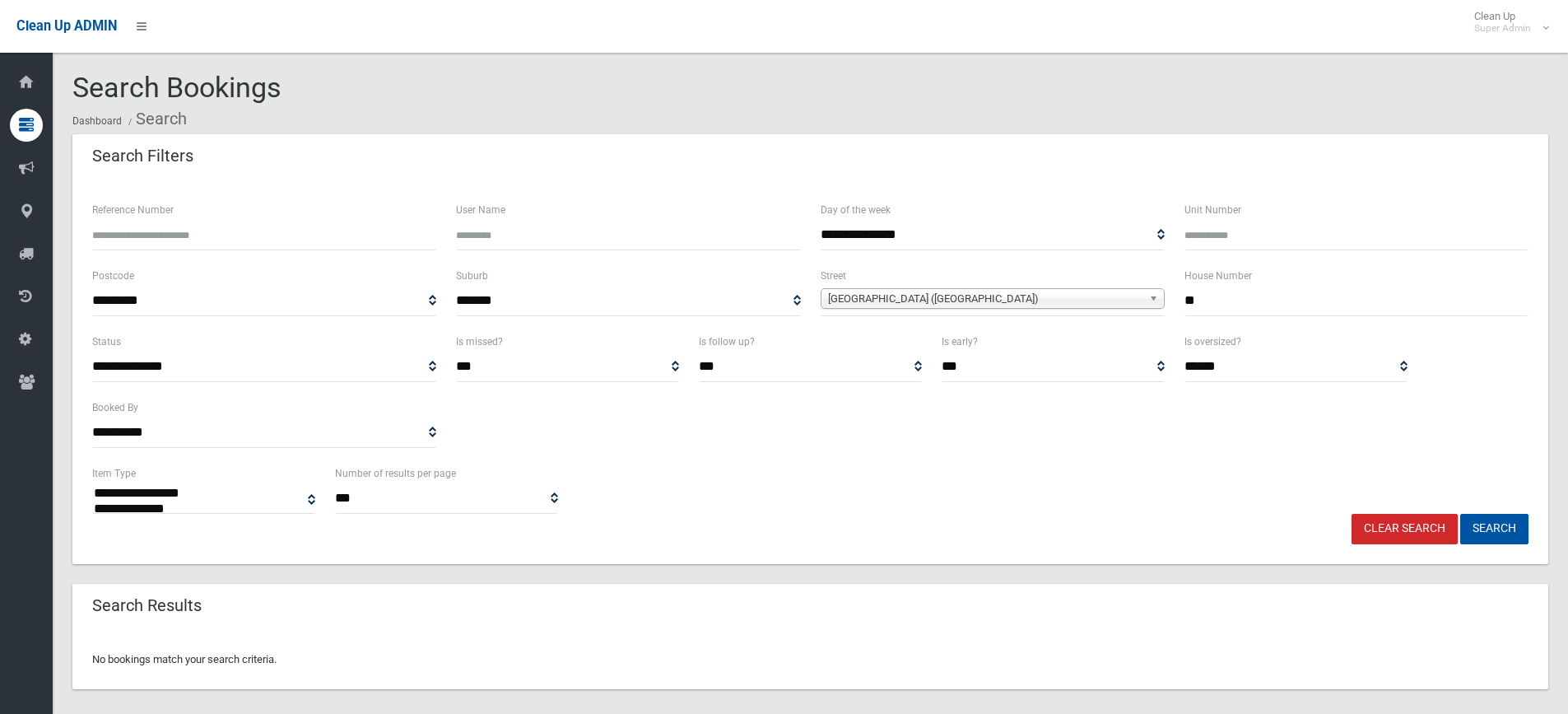
select select
click at [1061, 300] on span "[GEOGRAPHIC_DATA] ([GEOGRAPHIC_DATA])" at bounding box center [985, 298] width 314 height 20
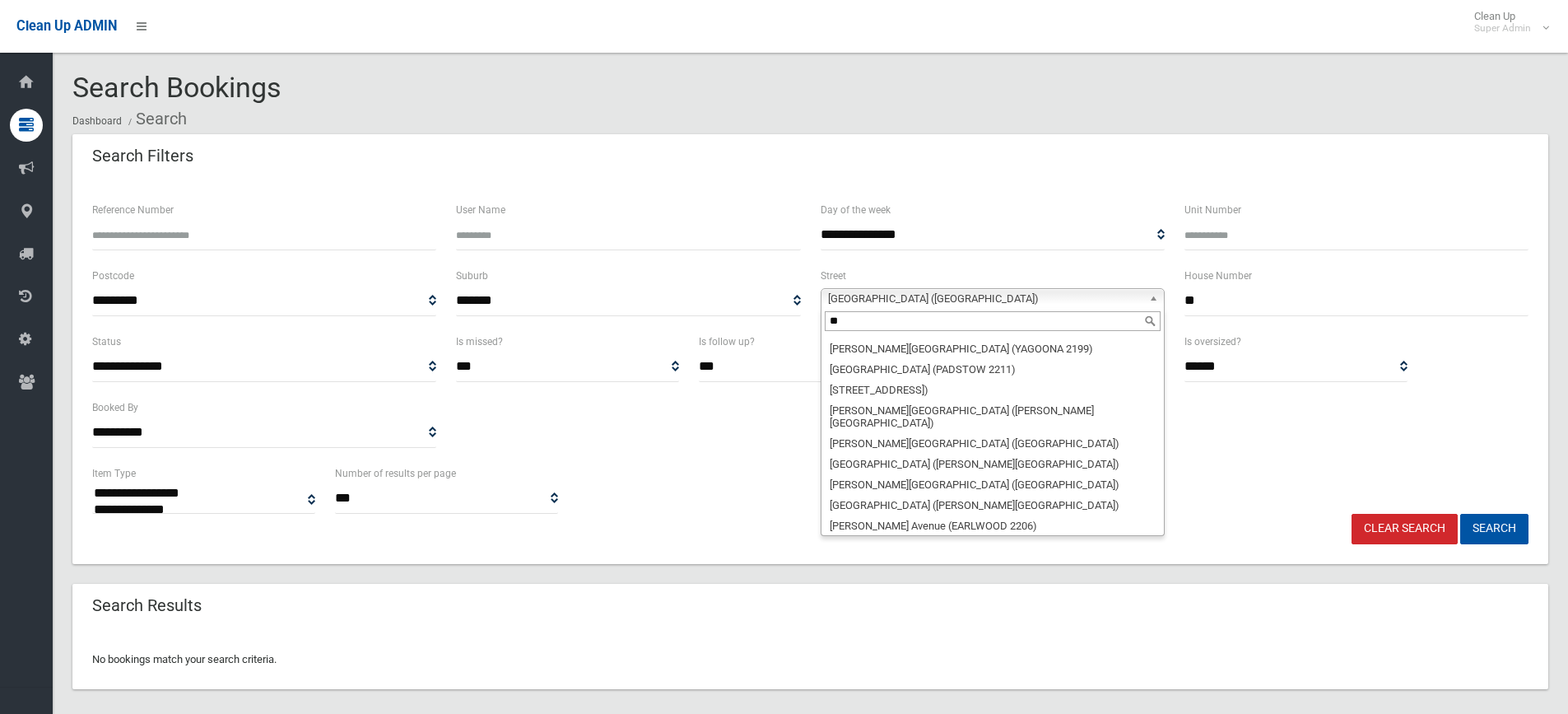
scroll to position [61, 0]
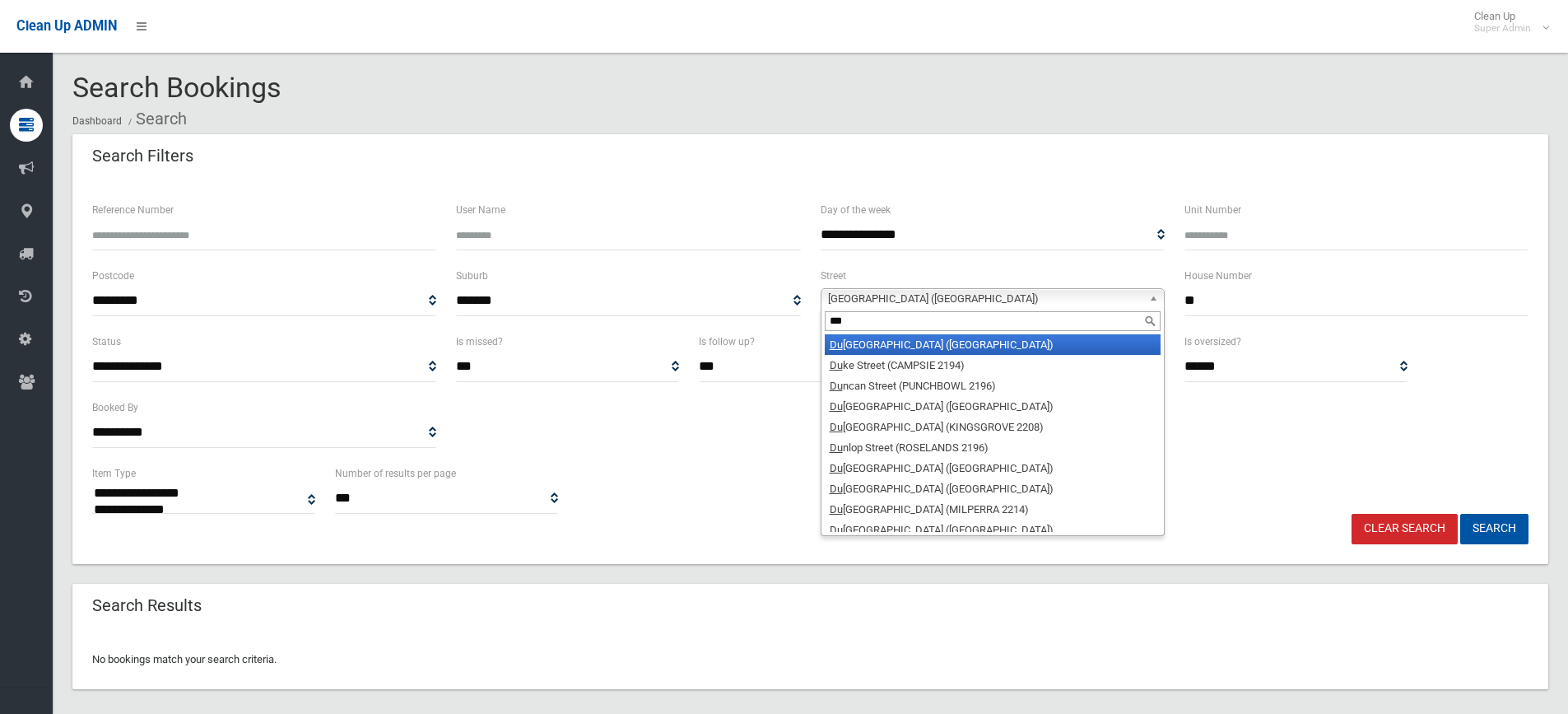
type input "****"
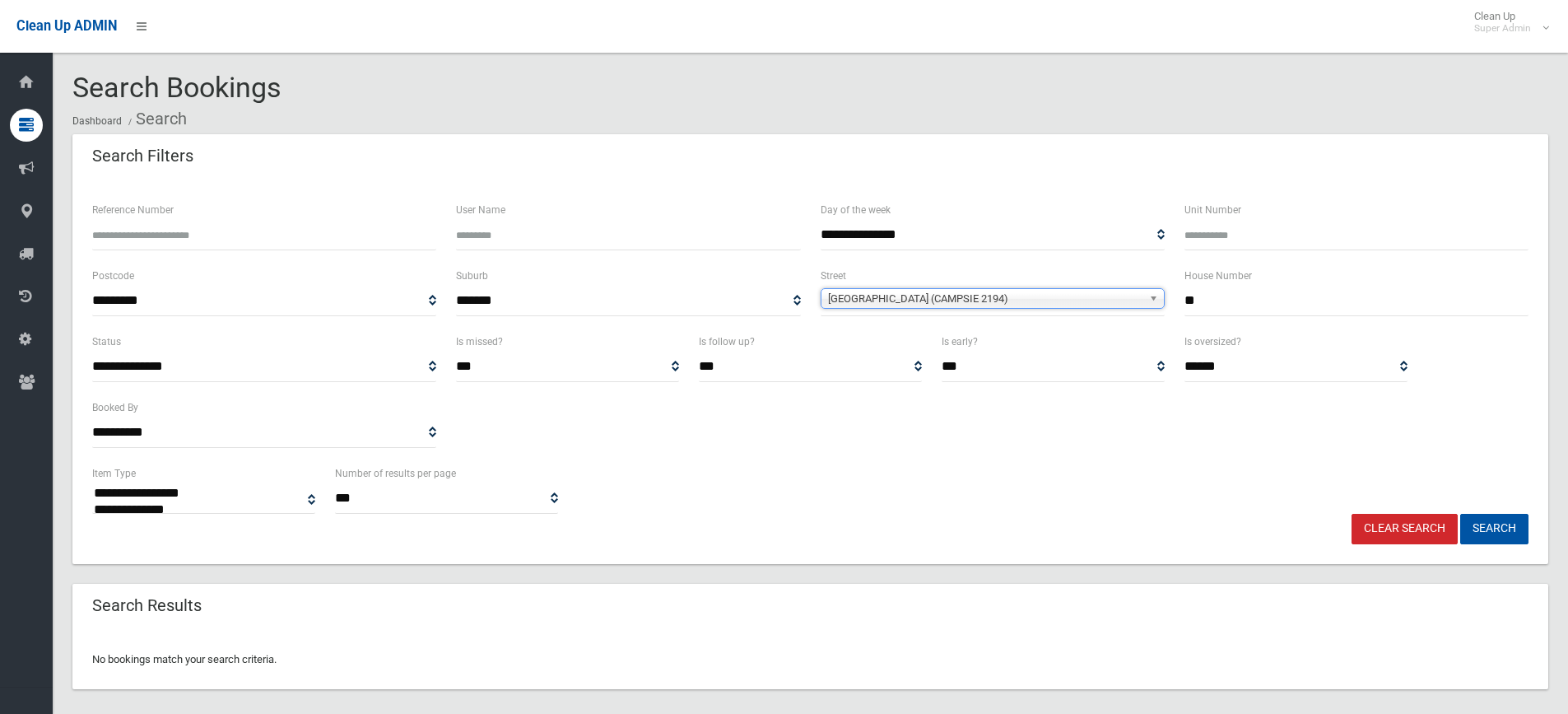
click at [1460, 514] on button "Search" at bounding box center [1494, 529] width 68 height 30
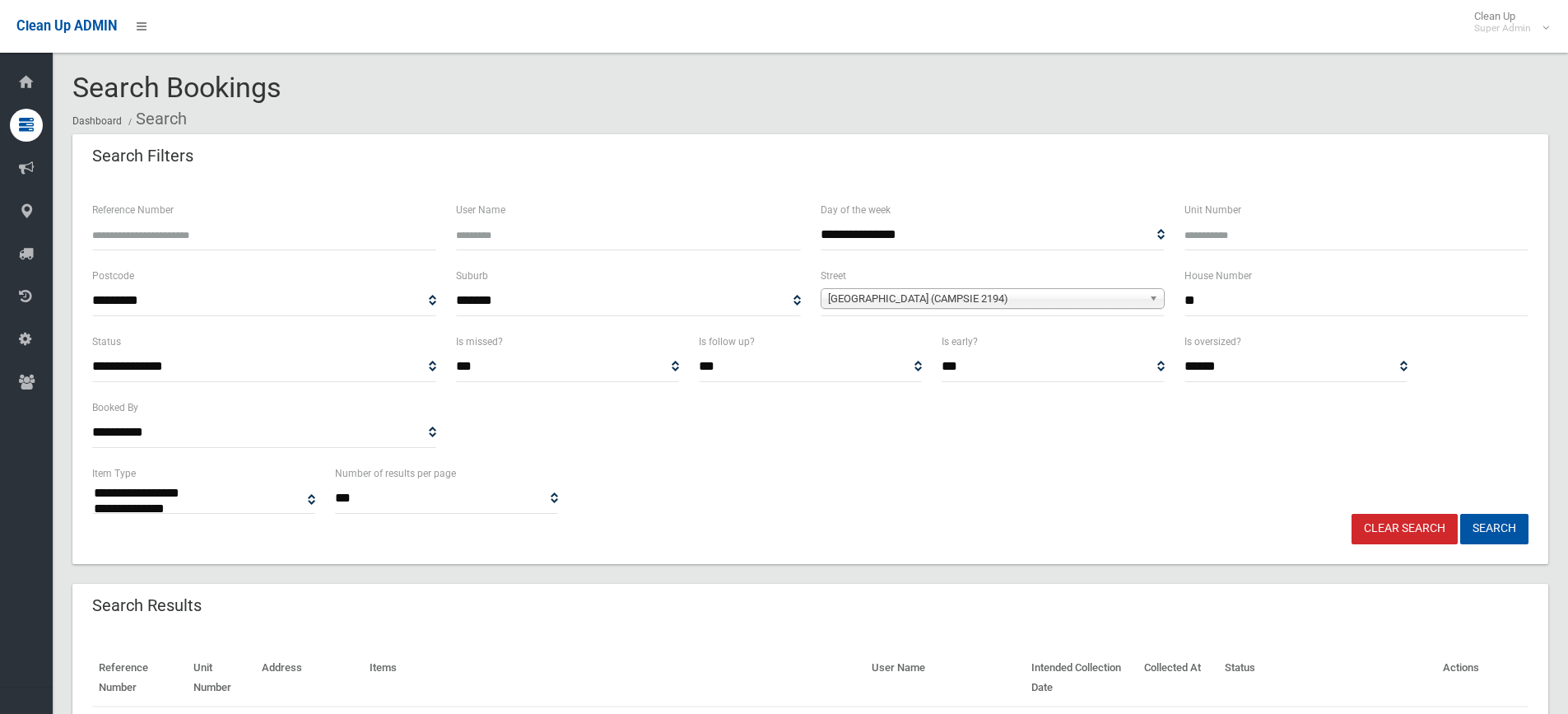
select select
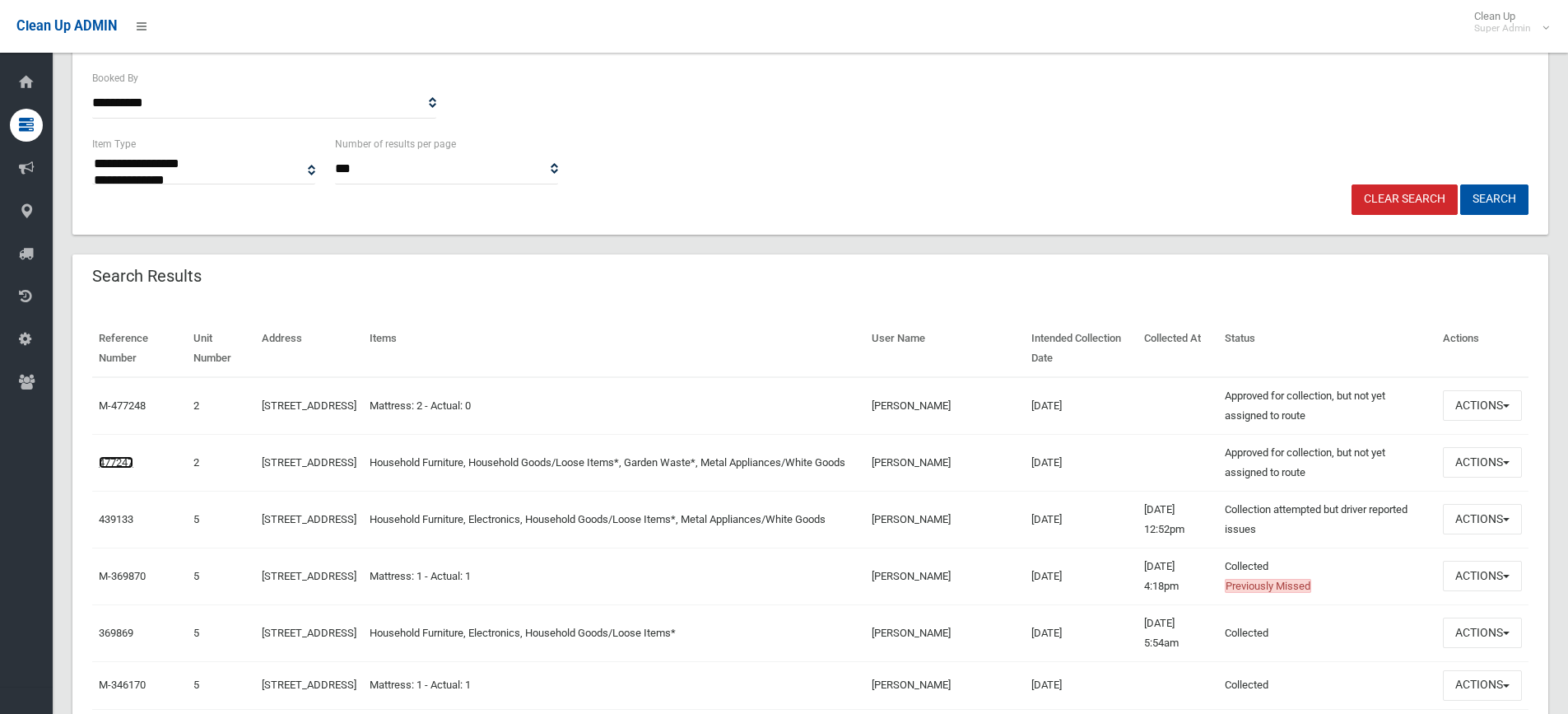
click at [115, 456] on link "477247" at bounding box center [115, 462] width 34 height 13
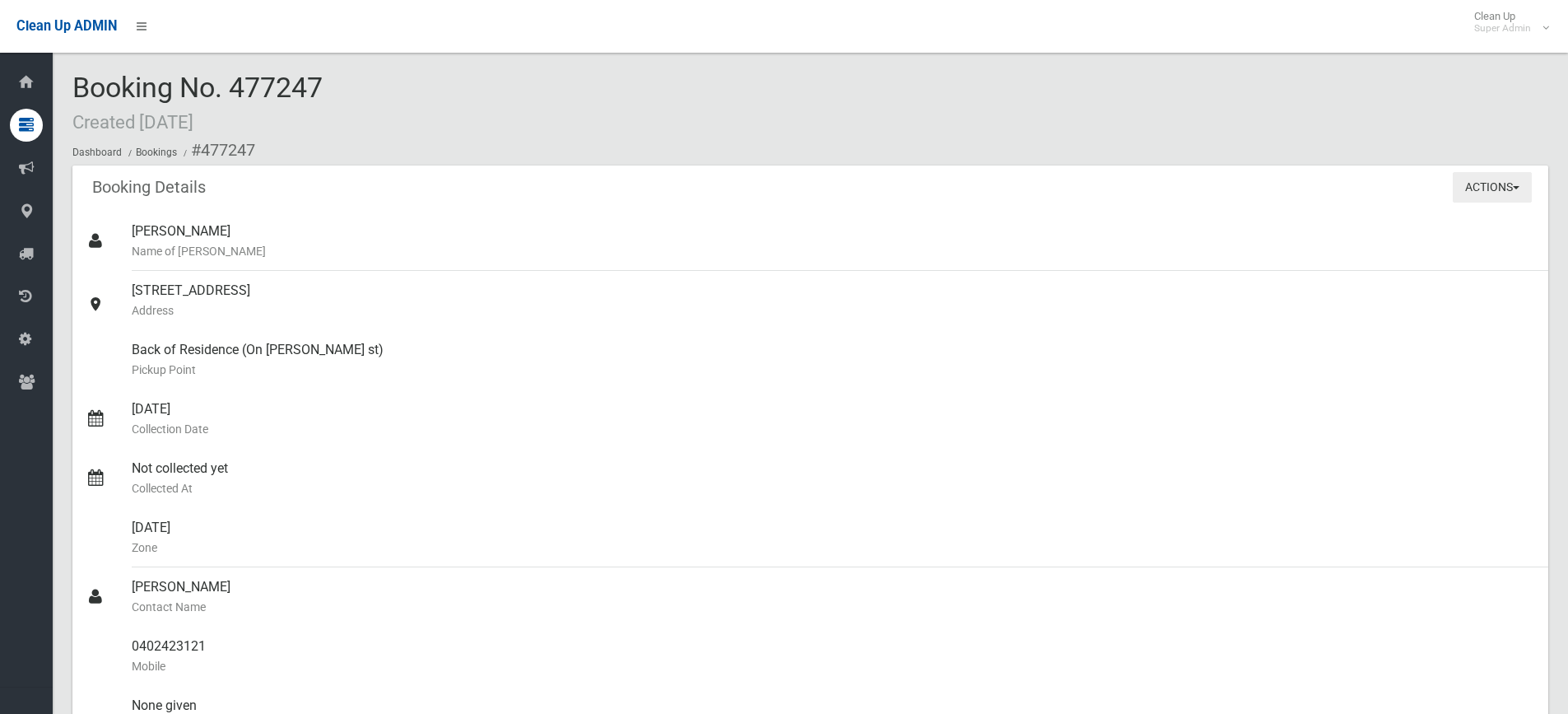
drag, startPoint x: 1492, startPoint y: 211, endPoint x: 1498, endPoint y: 182, distance: 29.6
click at [1495, 198] on div "Booking Details Actions View Booking Edit Booking Clone Booking Add Booking Ima…" at bounding box center [809, 604] width 1475 height 876
click at [1498, 182] on button "Actions" at bounding box center [1492, 186] width 79 height 30
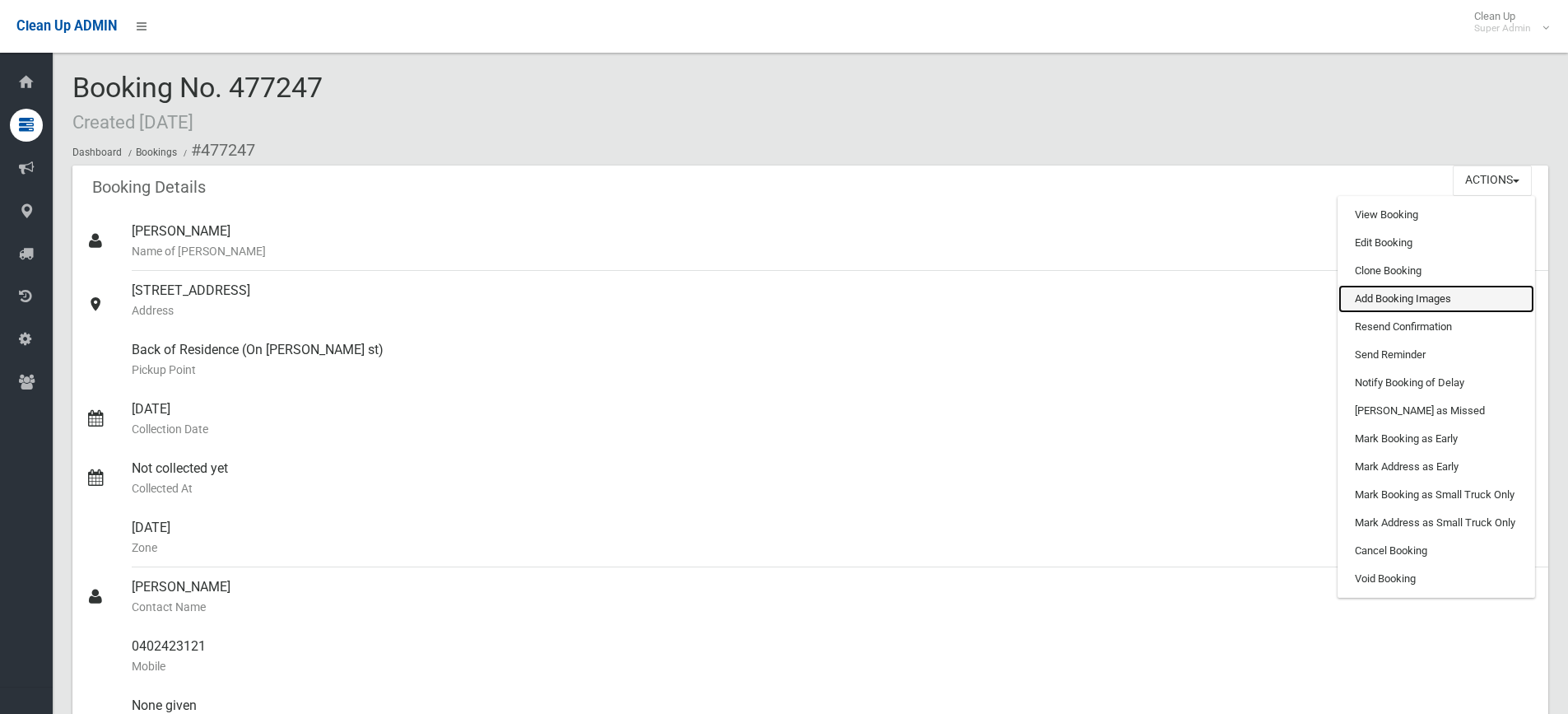
click at [1413, 303] on link "Add Booking Images" at bounding box center [1435, 298] width 196 height 28
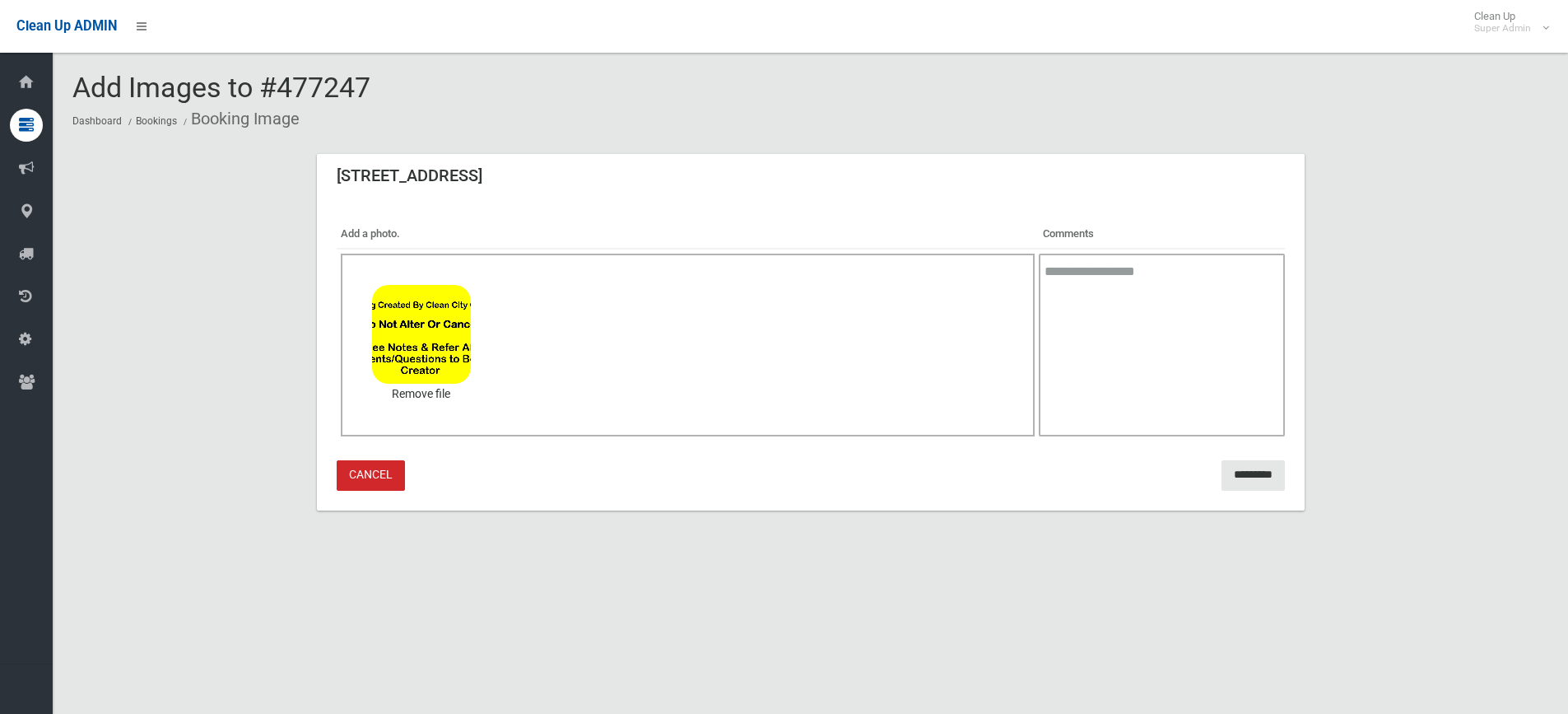
click at [770, 345] on textarea at bounding box center [1161, 344] width 246 height 182
type textarea "**********"
click at [770, 475] on input "*********" at bounding box center [1253, 475] width 63 height 30
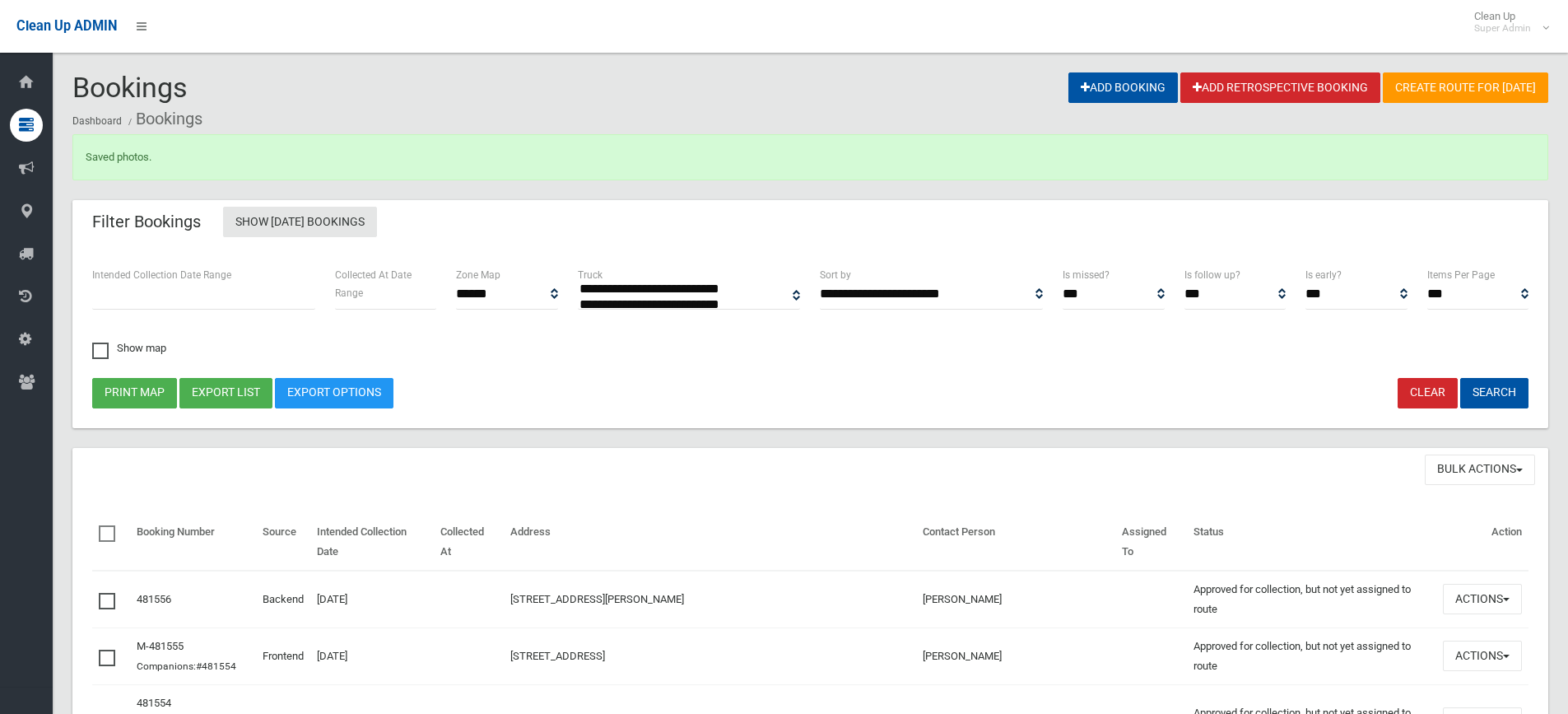
select select
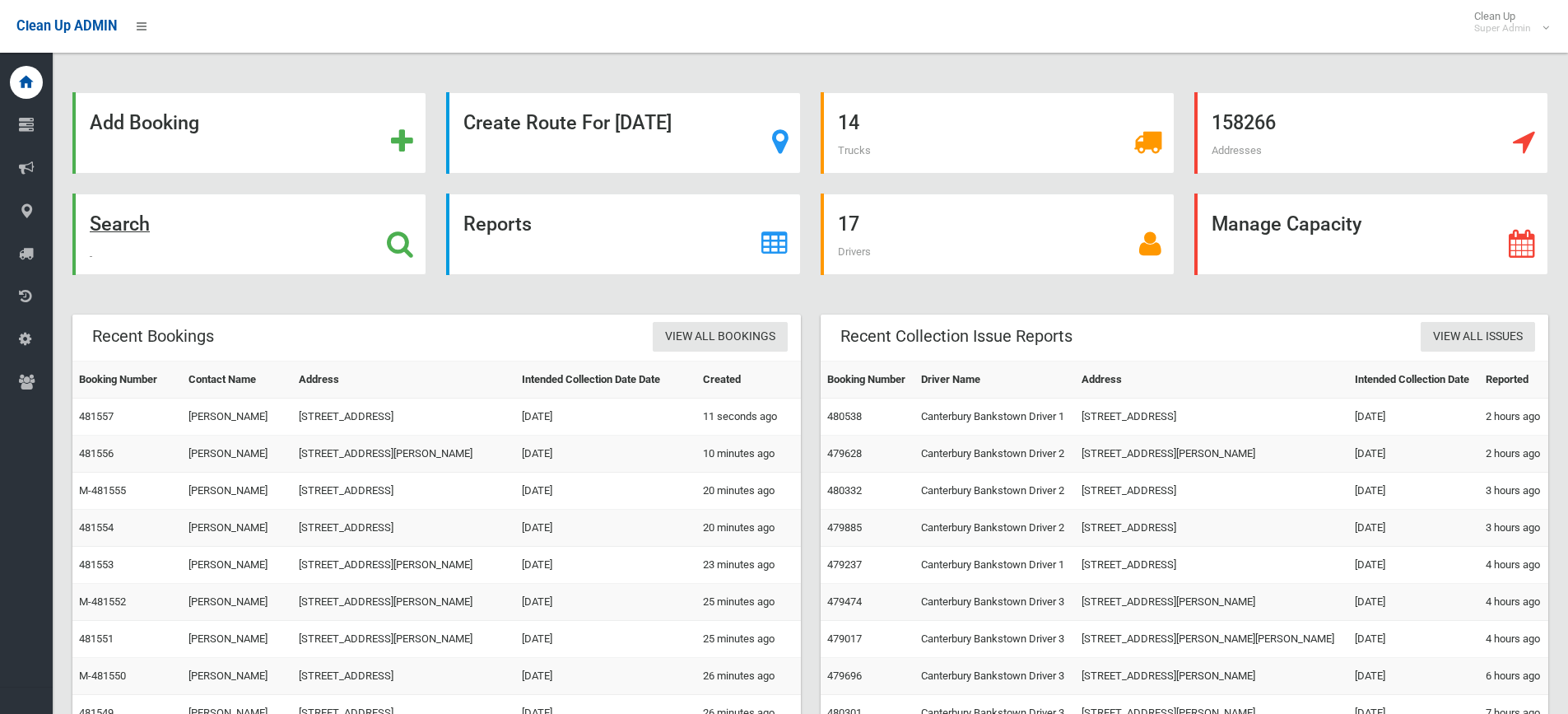
click at [337, 252] on div "Search" at bounding box center [249, 234] width 354 height 82
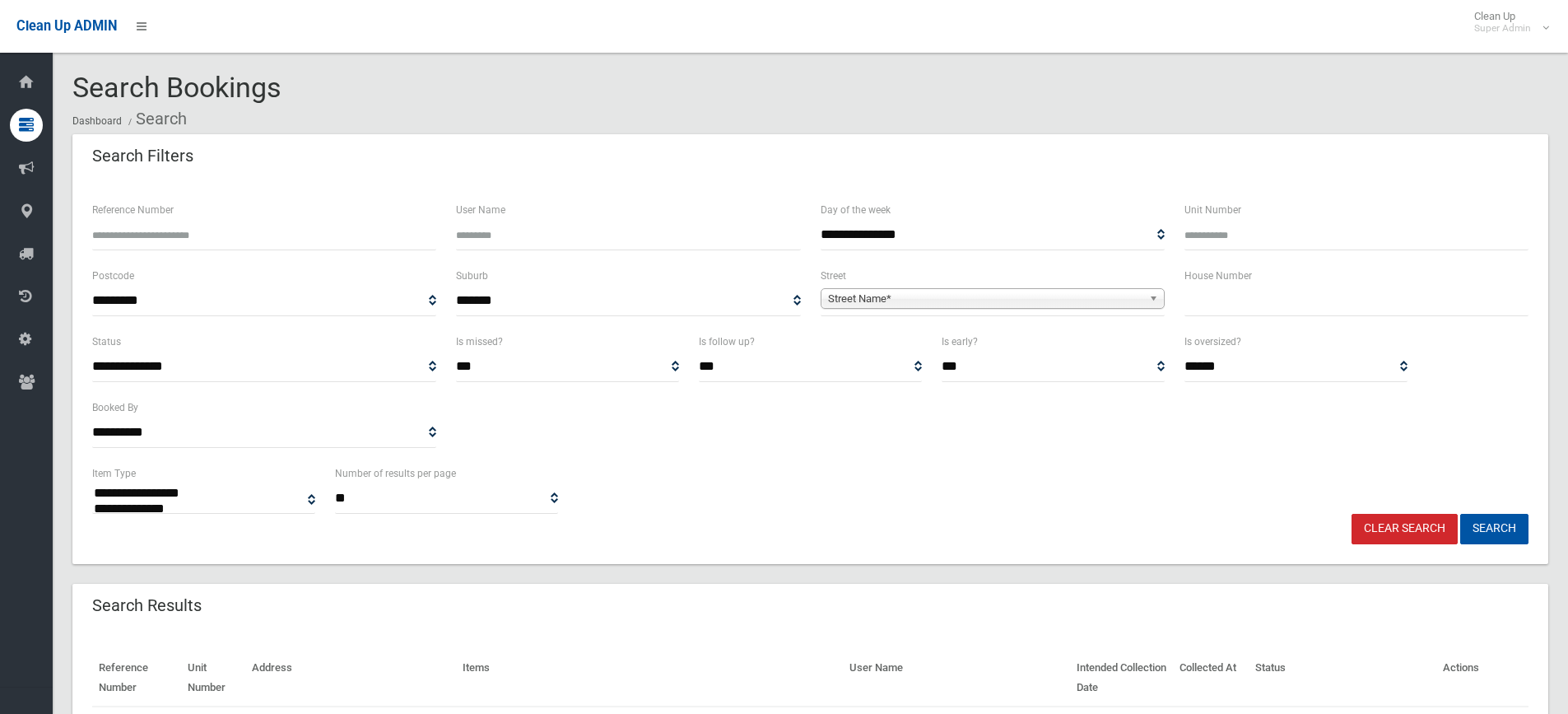
select select
click at [1218, 309] on input "text" at bounding box center [1356, 300] width 344 height 30
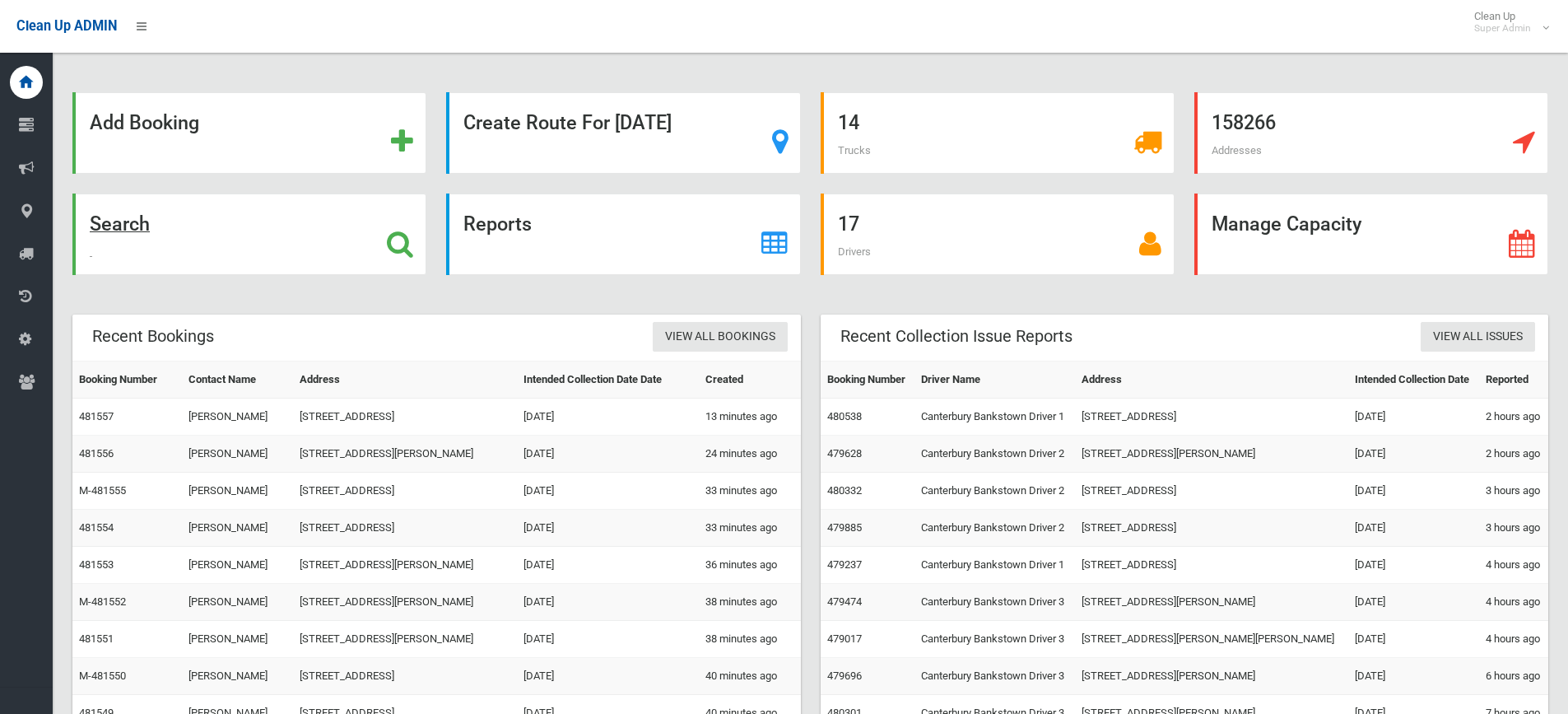
click at [375, 233] on div "Search" at bounding box center [249, 234] width 354 height 82
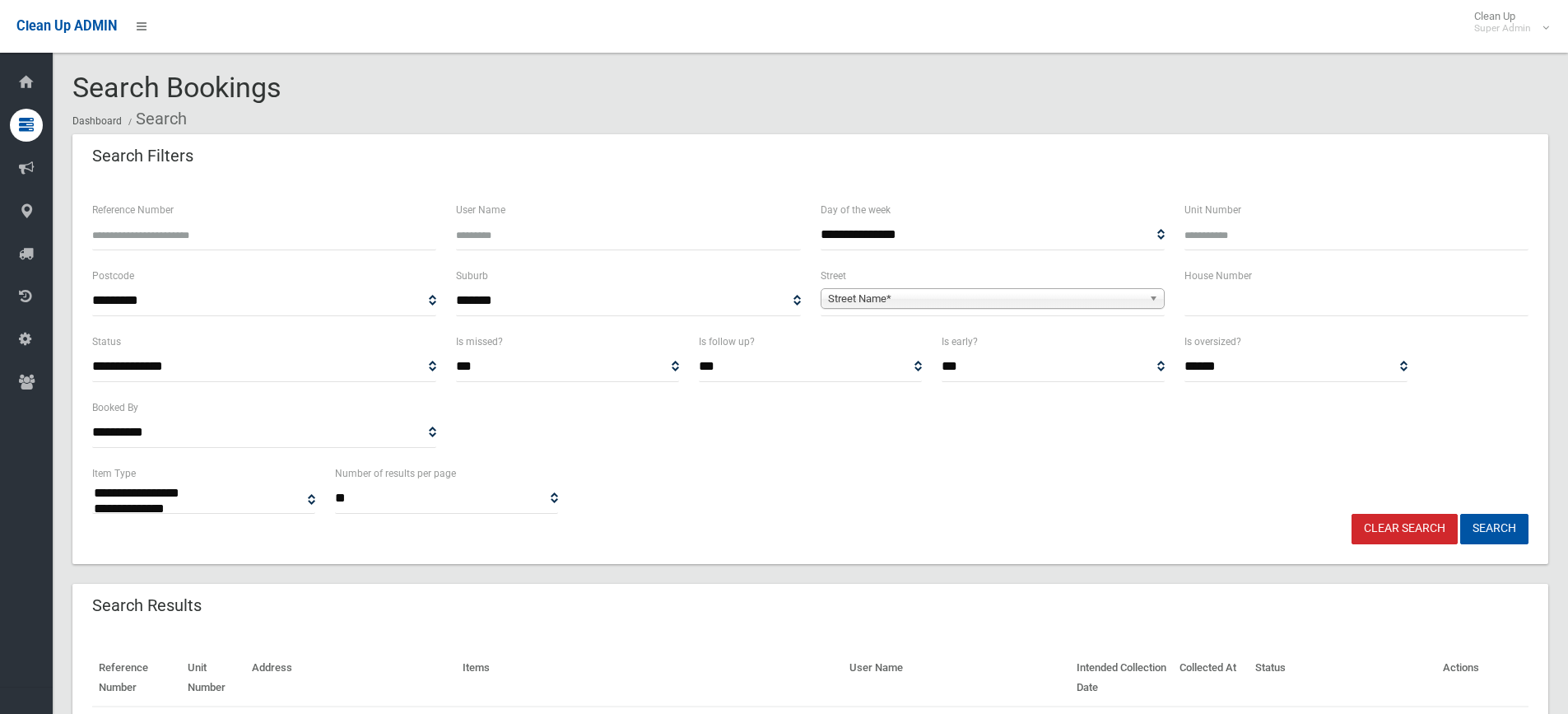
select select
click at [1290, 292] on input "text" at bounding box center [1356, 300] width 344 height 30
type input "**"
click at [1046, 301] on span "Street Name*" at bounding box center [985, 298] width 314 height 20
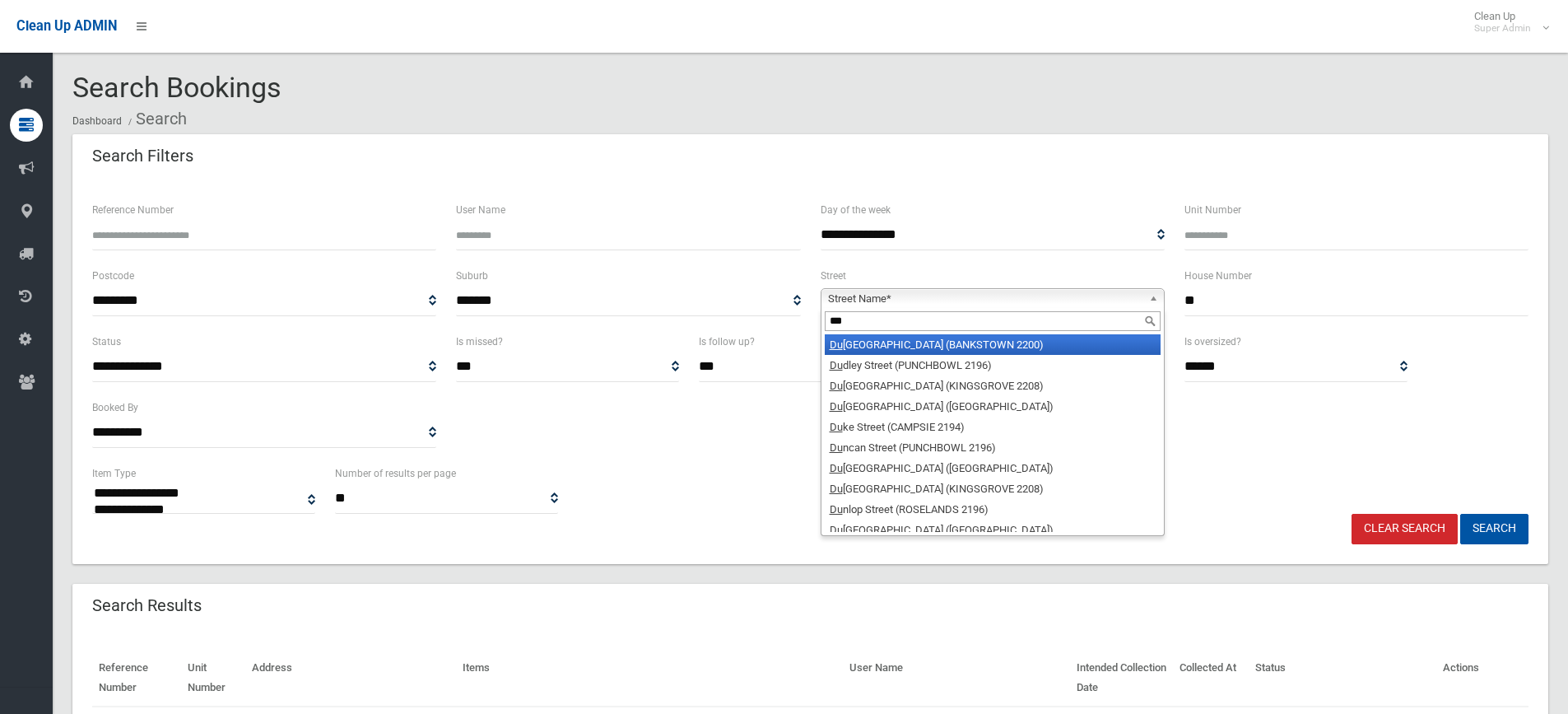
type input "****"
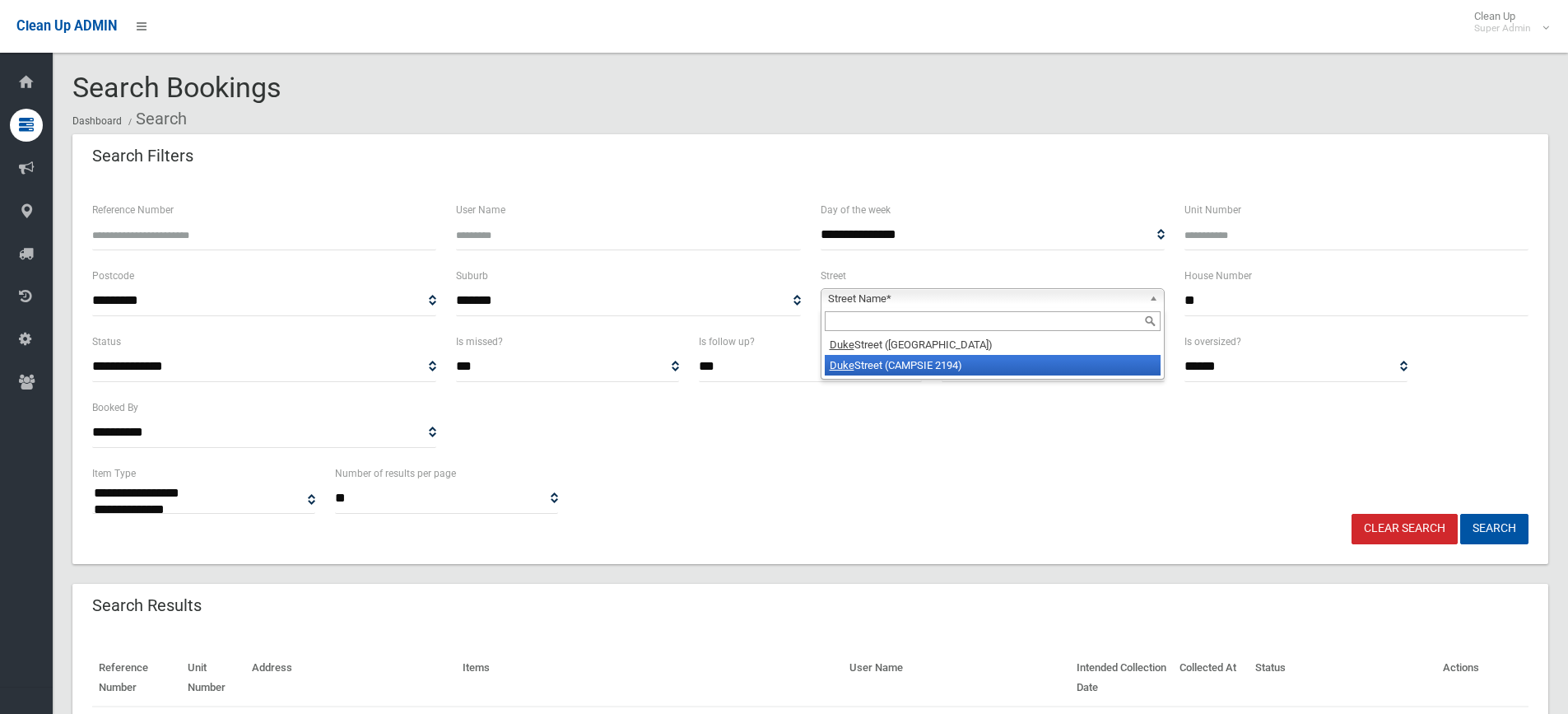
click at [1460, 514] on button "Search" at bounding box center [1494, 529] width 68 height 30
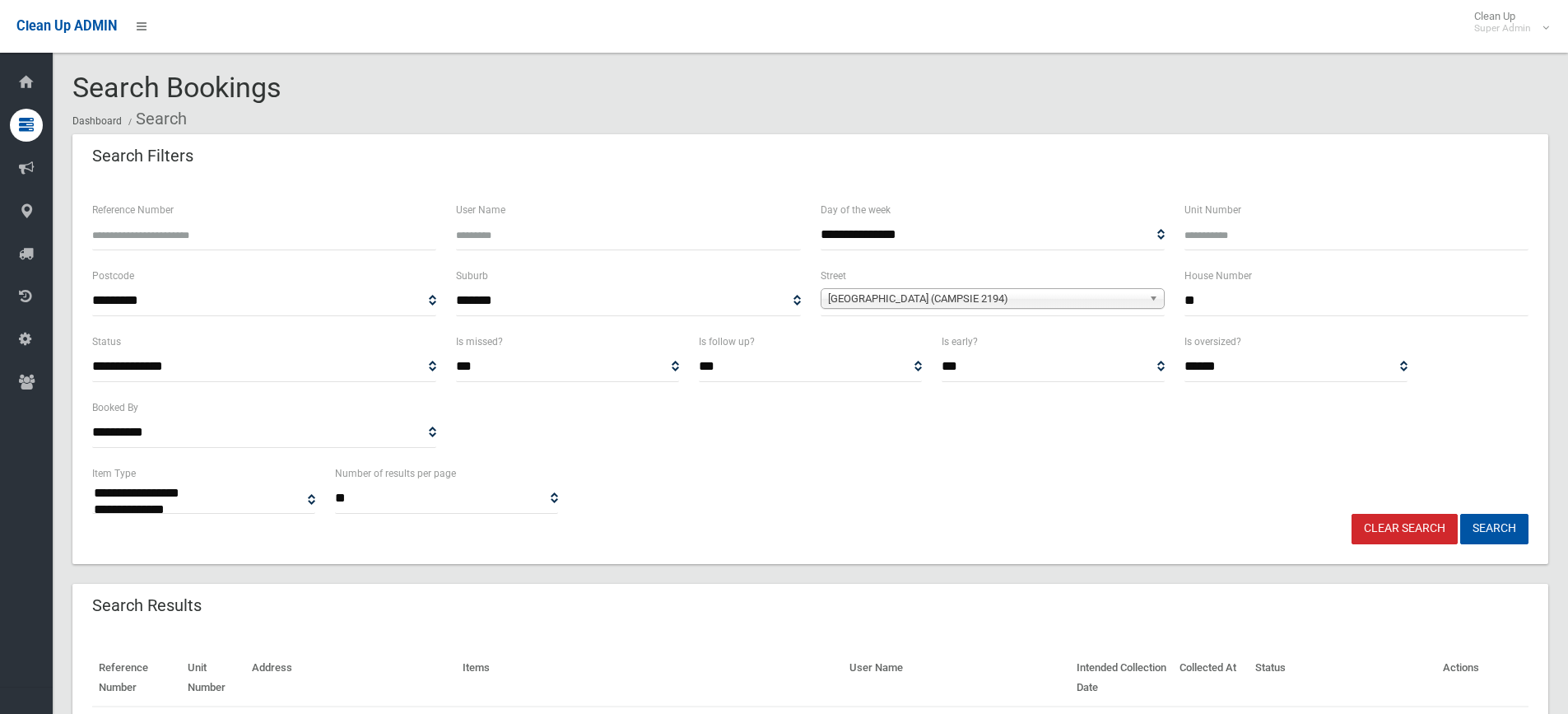
drag, startPoint x: 1237, startPoint y: 314, endPoint x: 1120, endPoint y: 303, distance: 117.5
click at [1120, 303] on div "**********" at bounding box center [809, 299] width 1456 height 66
click at [1389, 526] on link "Clear Search" at bounding box center [1404, 529] width 106 height 30
select select
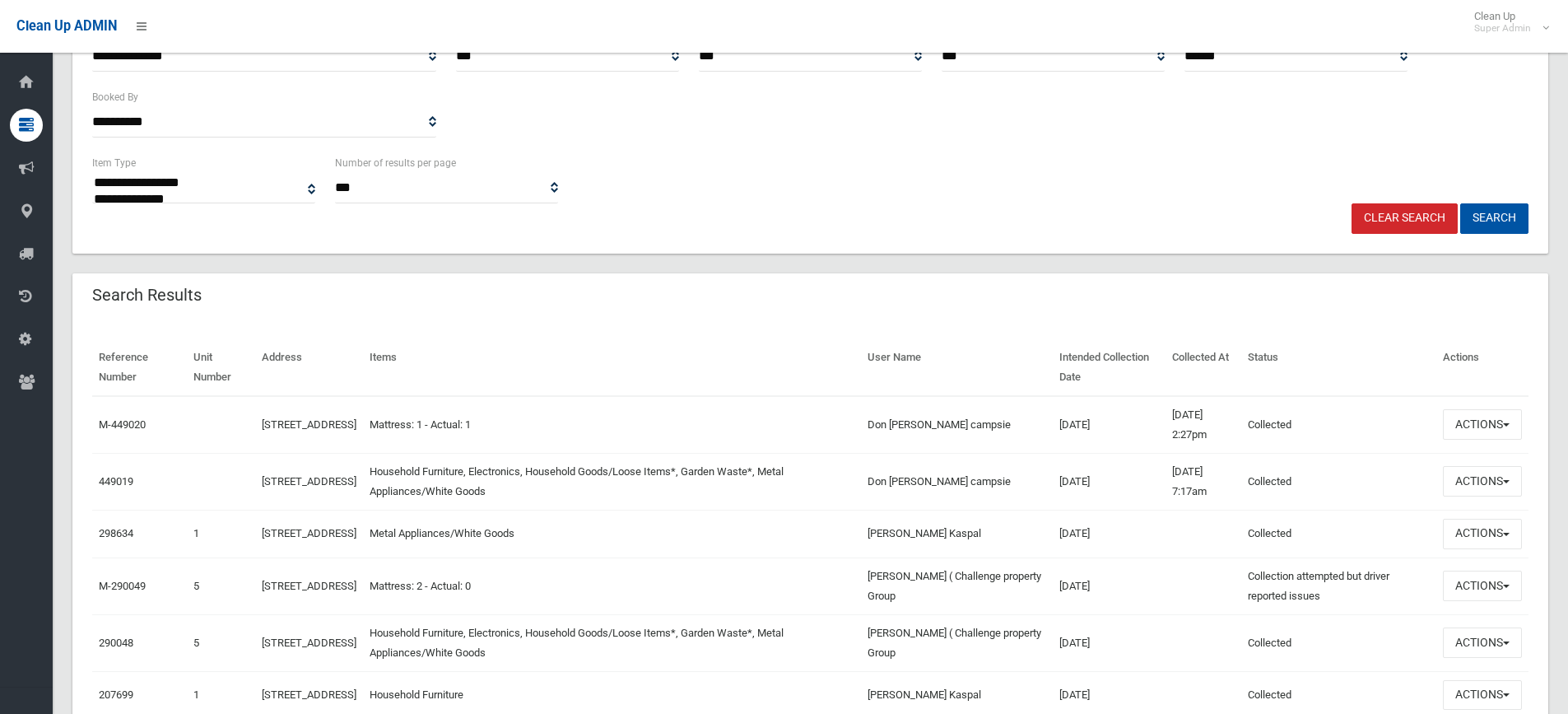
scroll to position [330, 0]
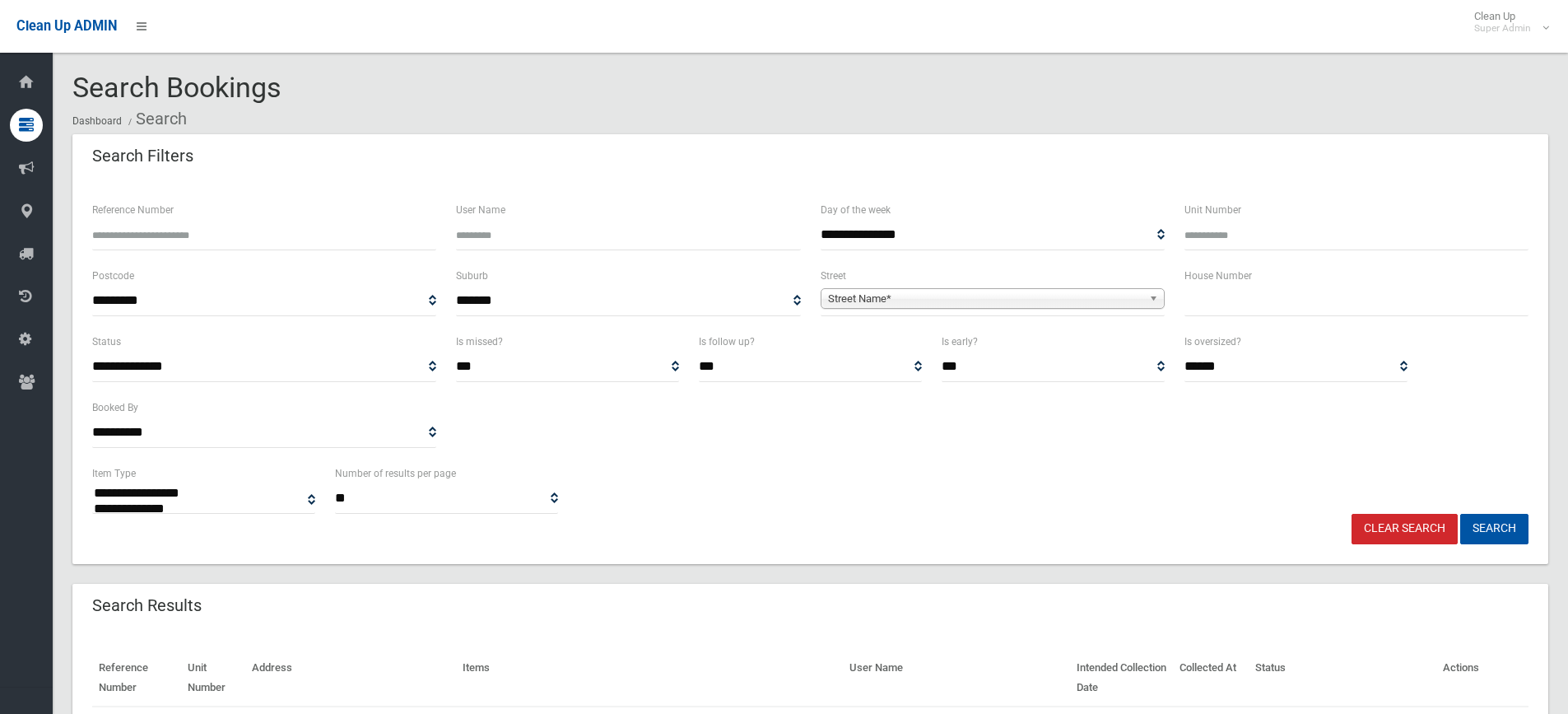
select select
click at [187, 232] on input "Reference Number" at bounding box center [264, 234] width 344 height 30
type input "******"
click at [1460, 514] on button "Search" at bounding box center [1494, 529] width 68 height 30
select select
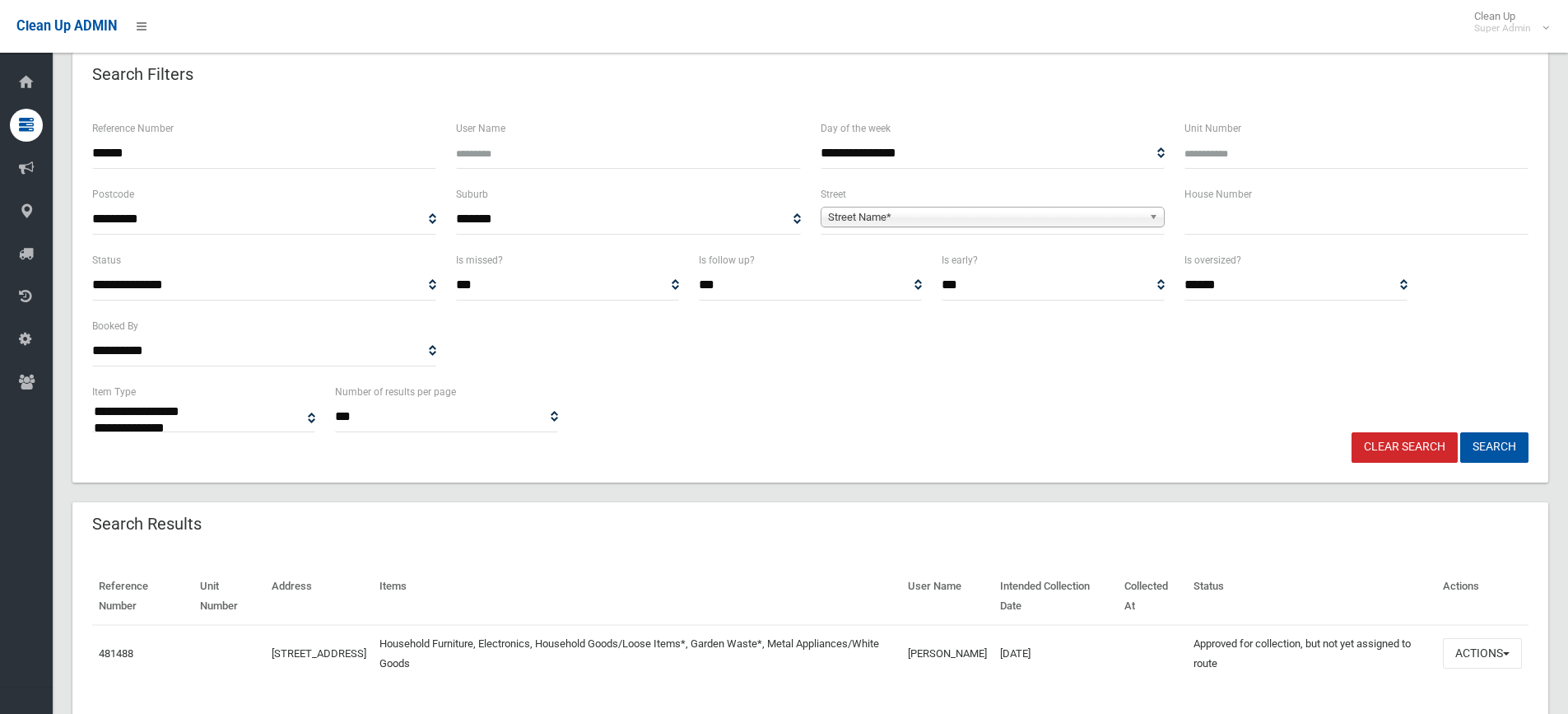
scroll to position [129, 0]
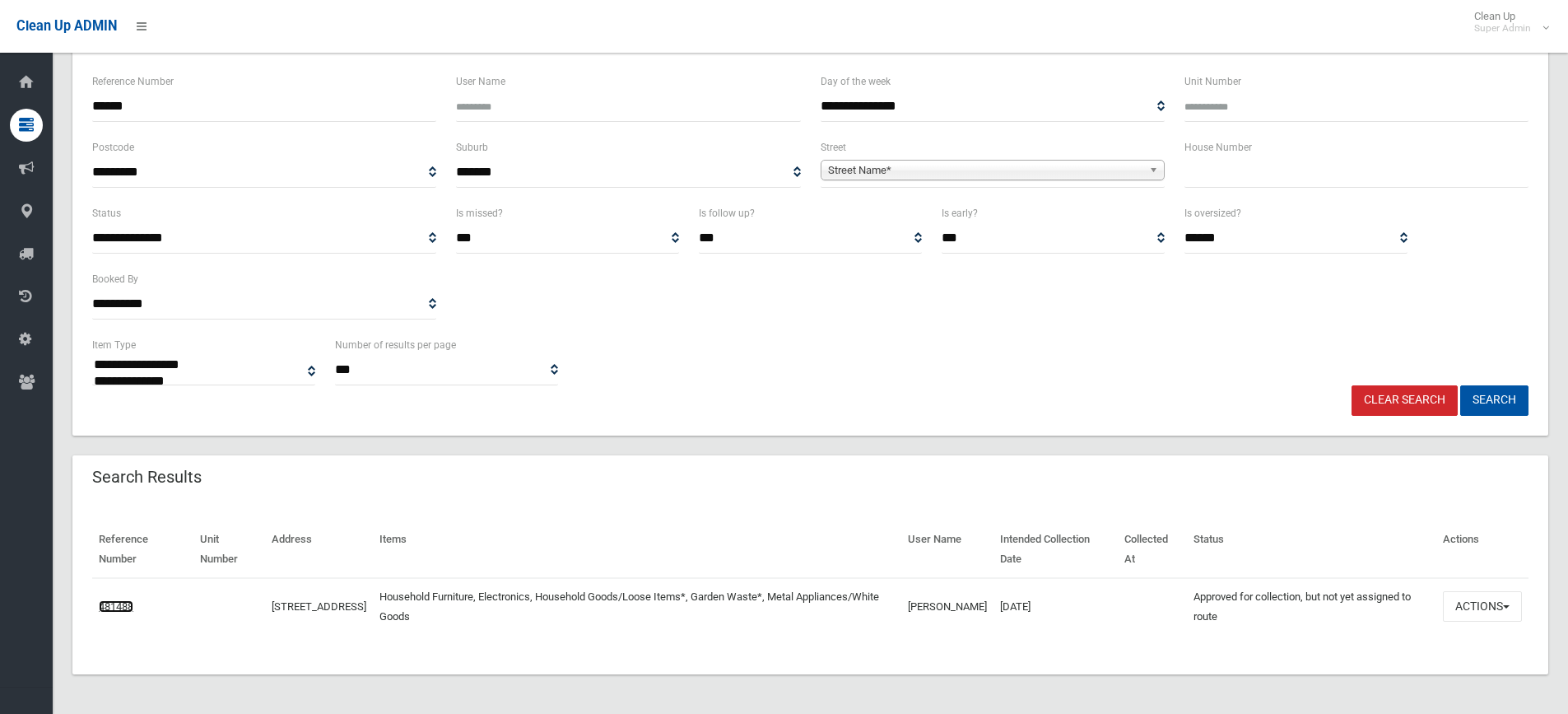
click at [125, 608] on link "481488" at bounding box center [115, 606] width 34 height 13
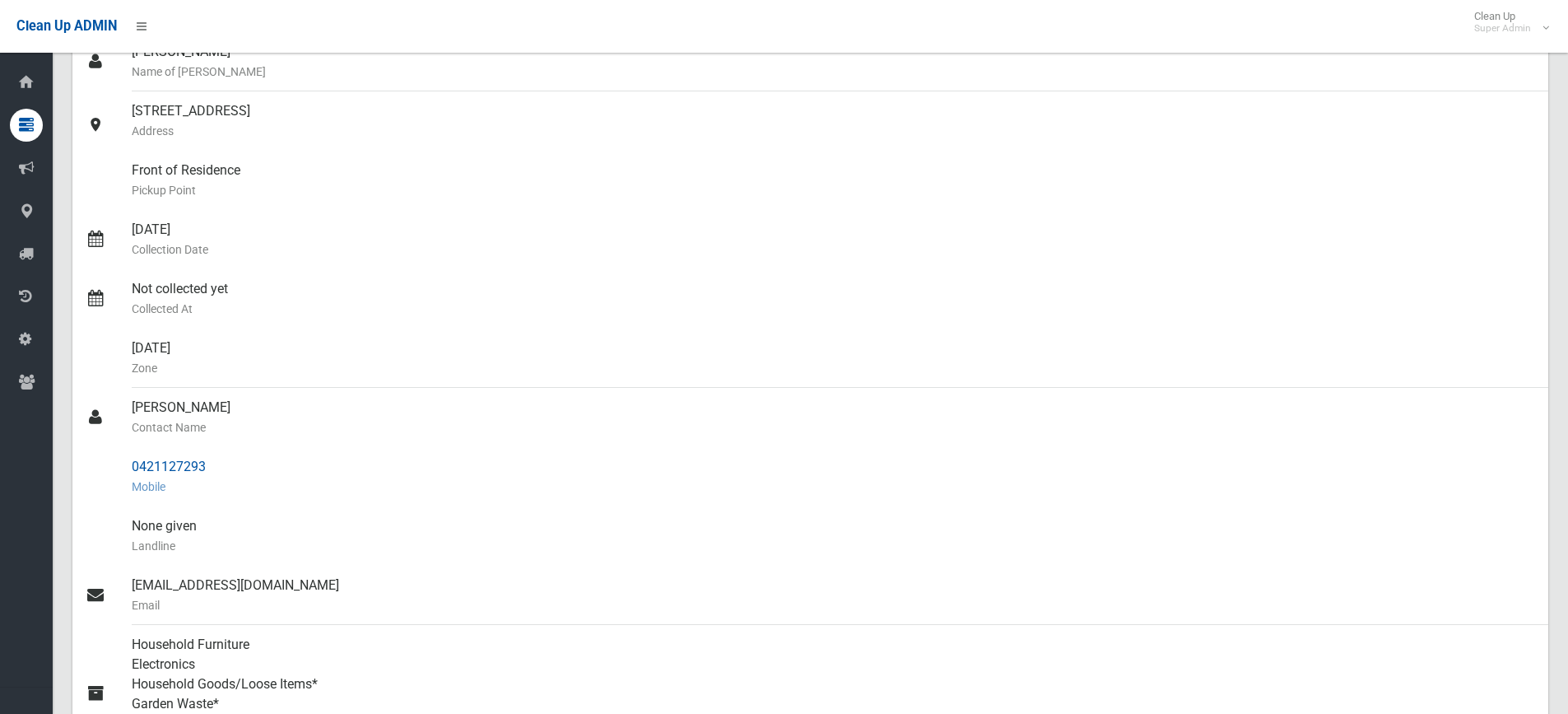
scroll to position [247, 0]
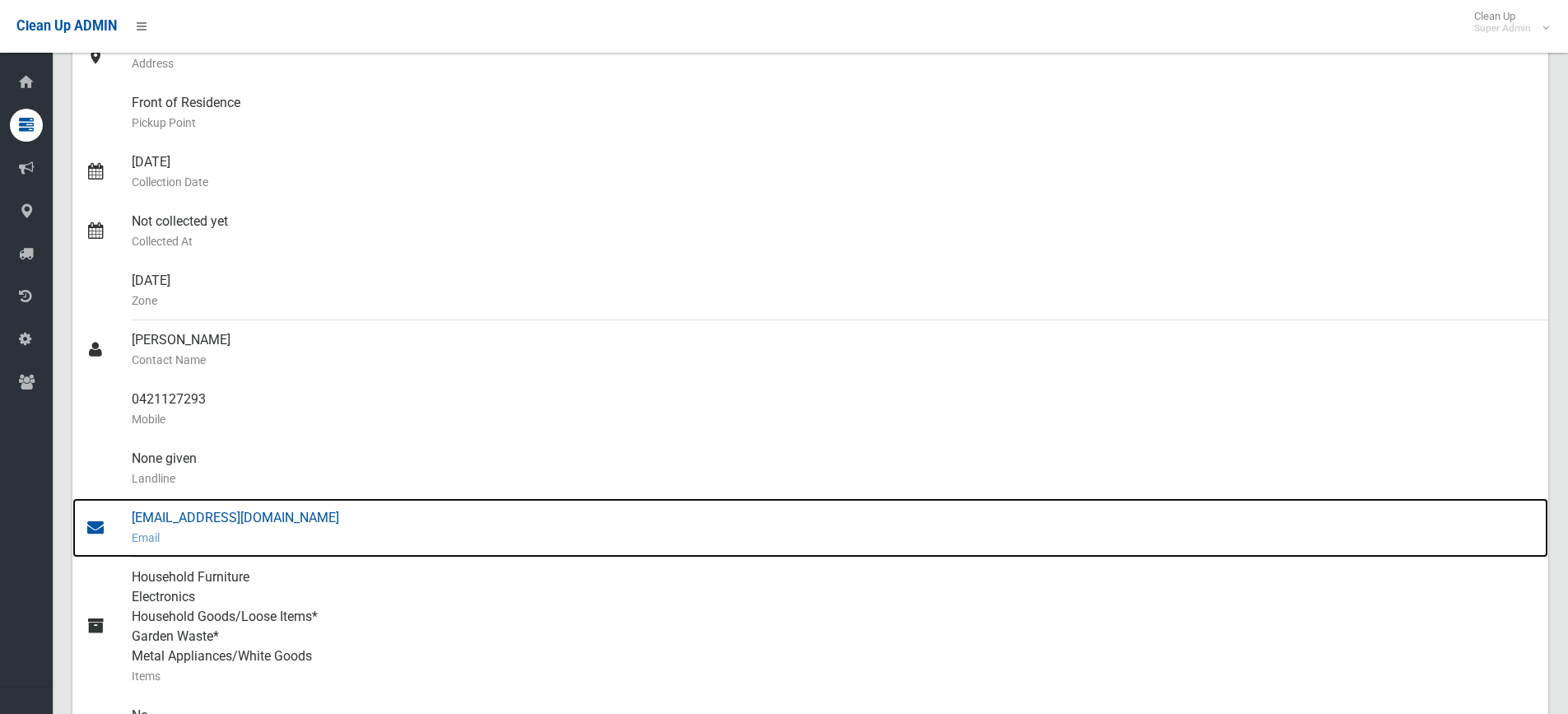
click at [226, 519] on div "strata@cpmstrata.com.au Email" at bounding box center [833, 528] width 1403 height 60
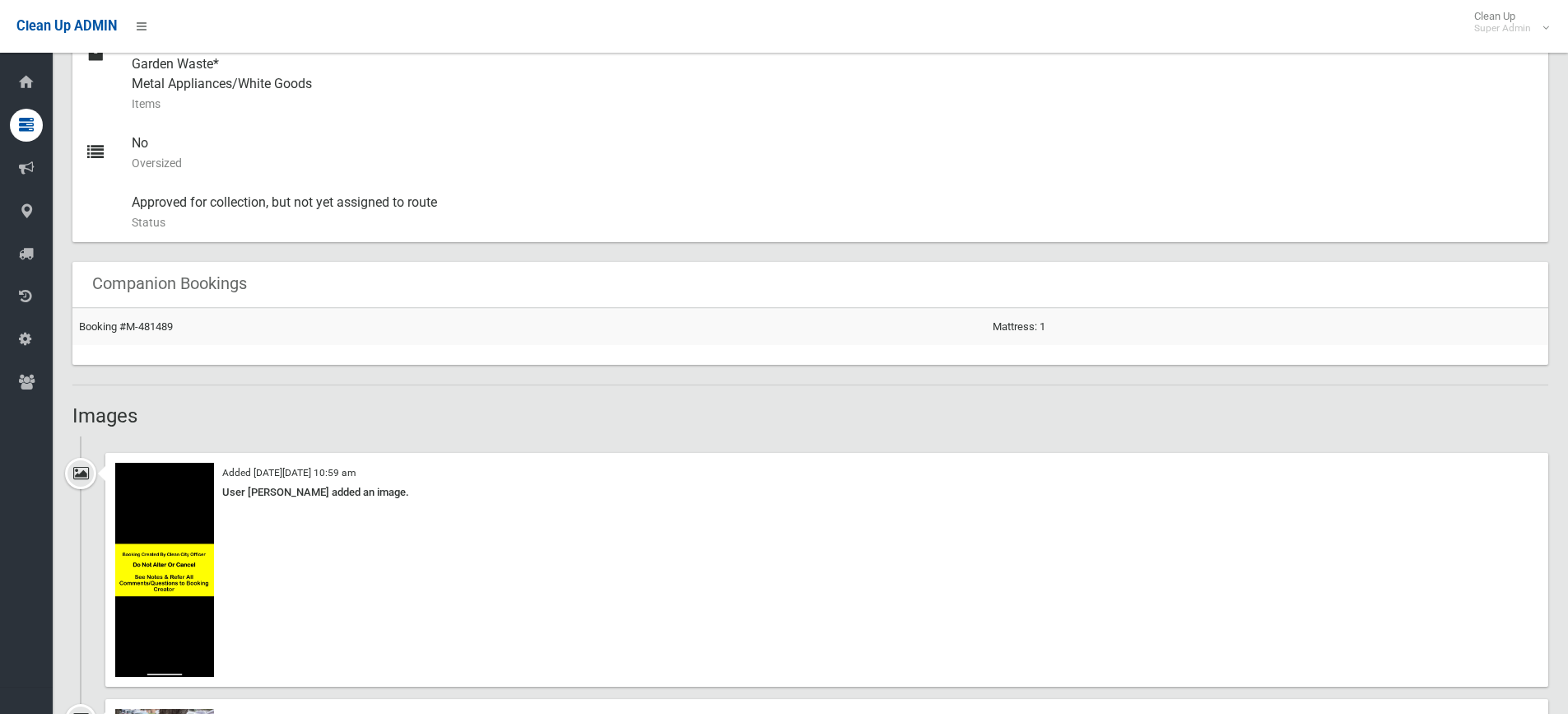
scroll to position [905, 0]
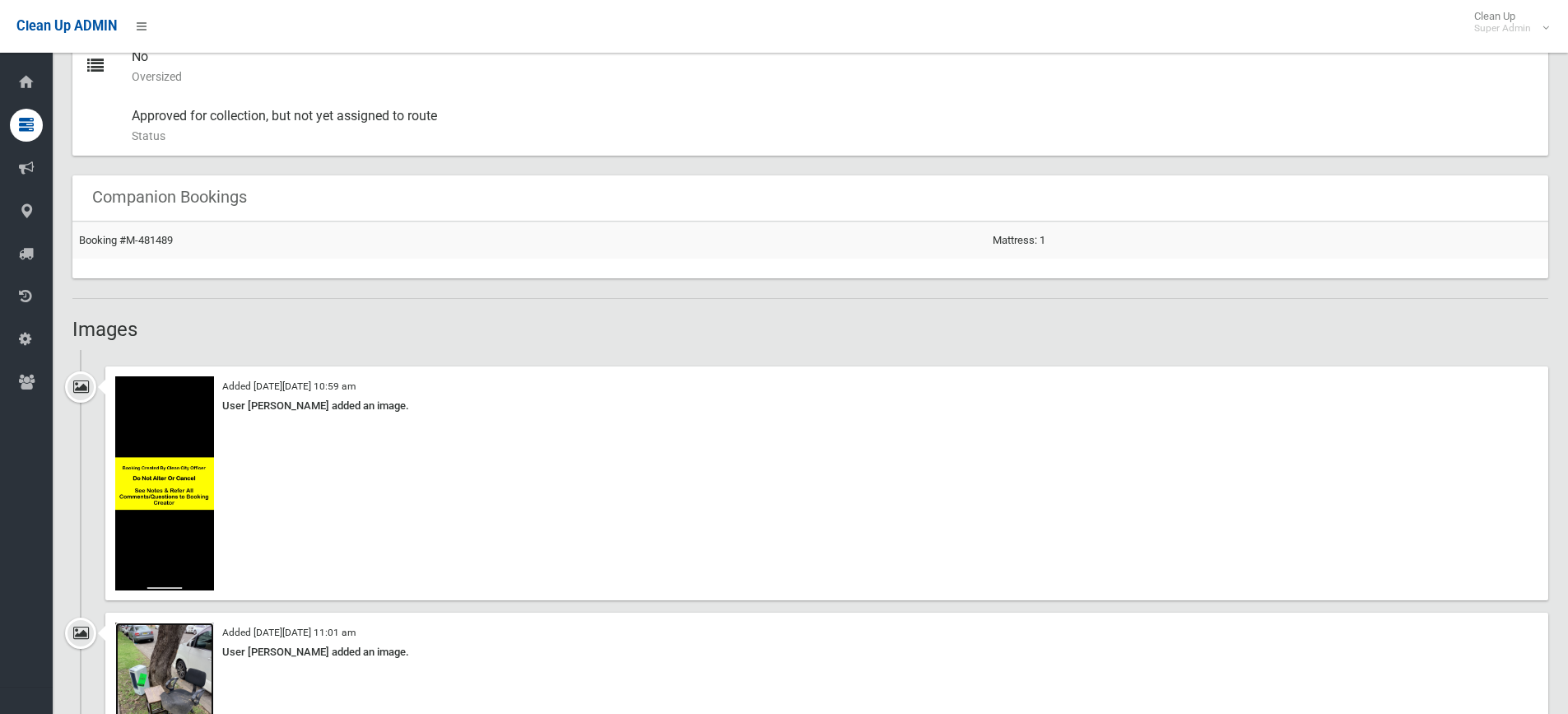
click at [187, 643] on img at bounding box center [164, 688] width 98 height 132
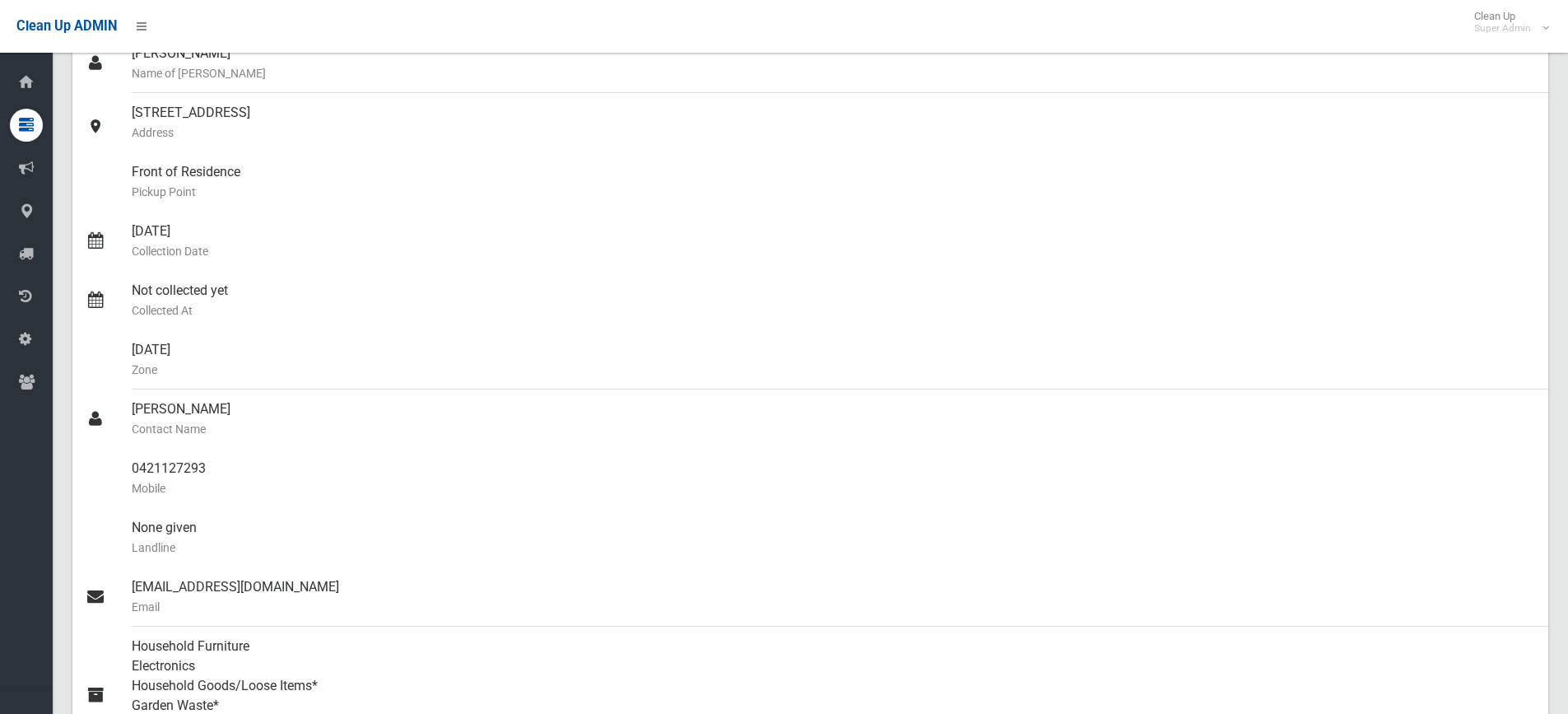
scroll to position [0, 0]
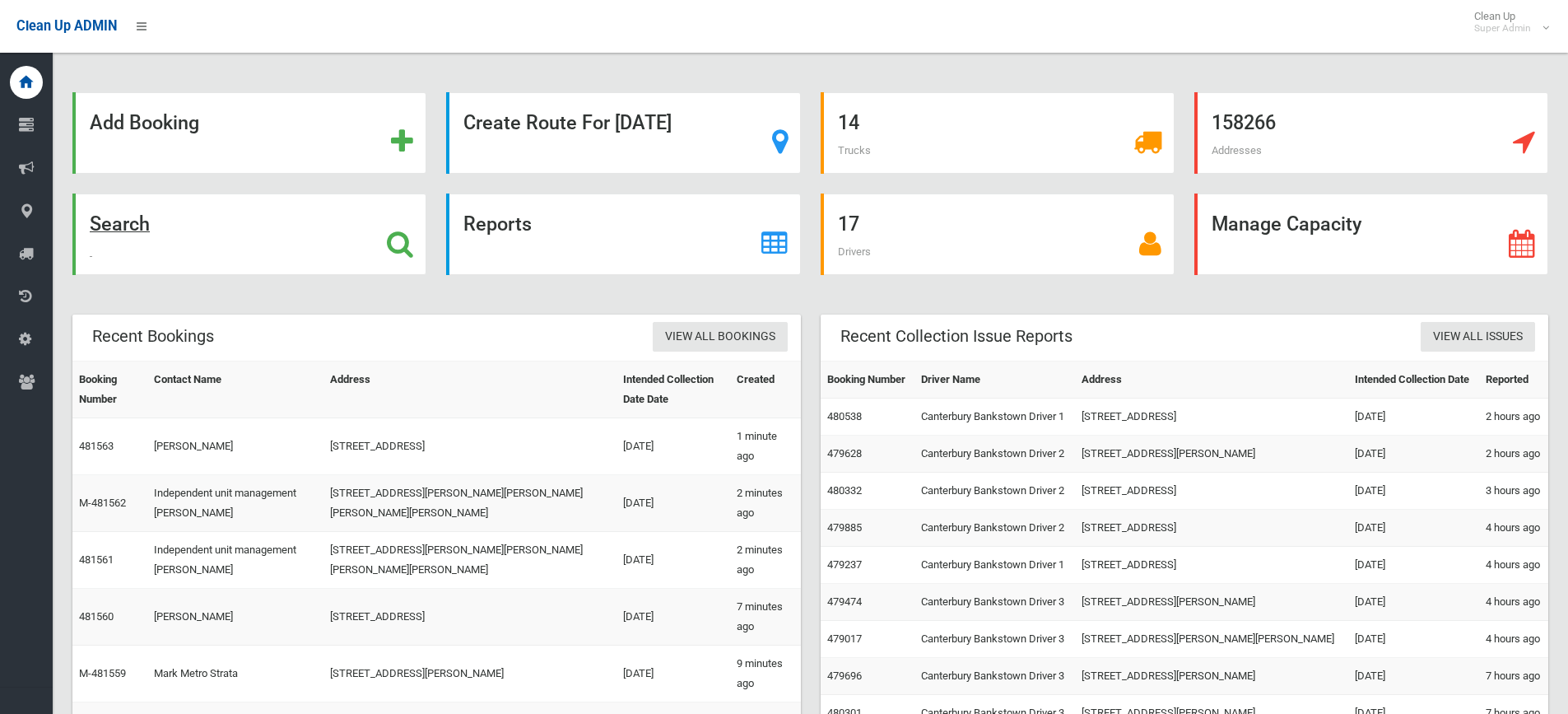
click at [255, 211] on div "Search" at bounding box center [249, 234] width 354 height 82
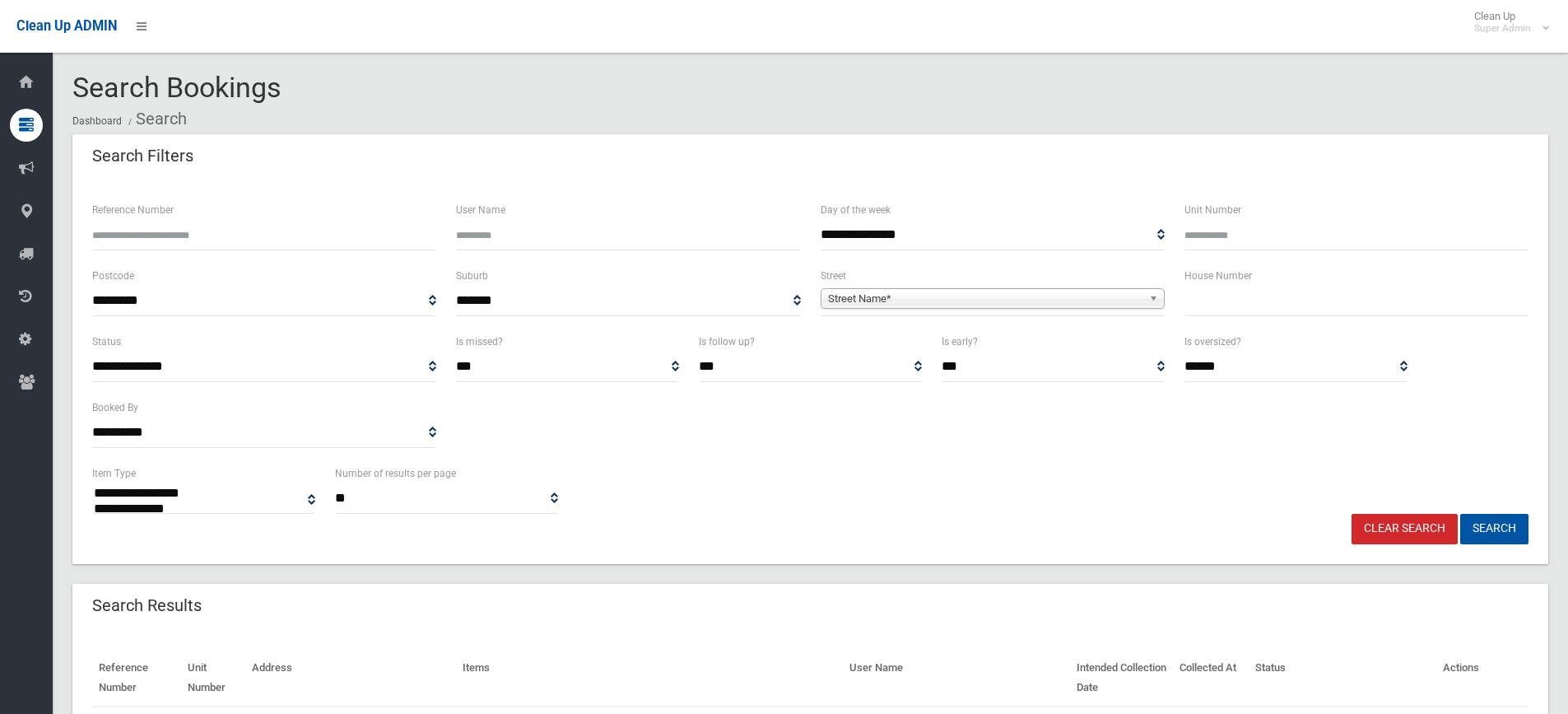
select select
click at [318, 239] on input "Reference Number" at bounding box center [264, 234] width 344 height 30
type input "******"
click at [1460, 514] on button "Search" at bounding box center [1494, 529] width 68 height 30
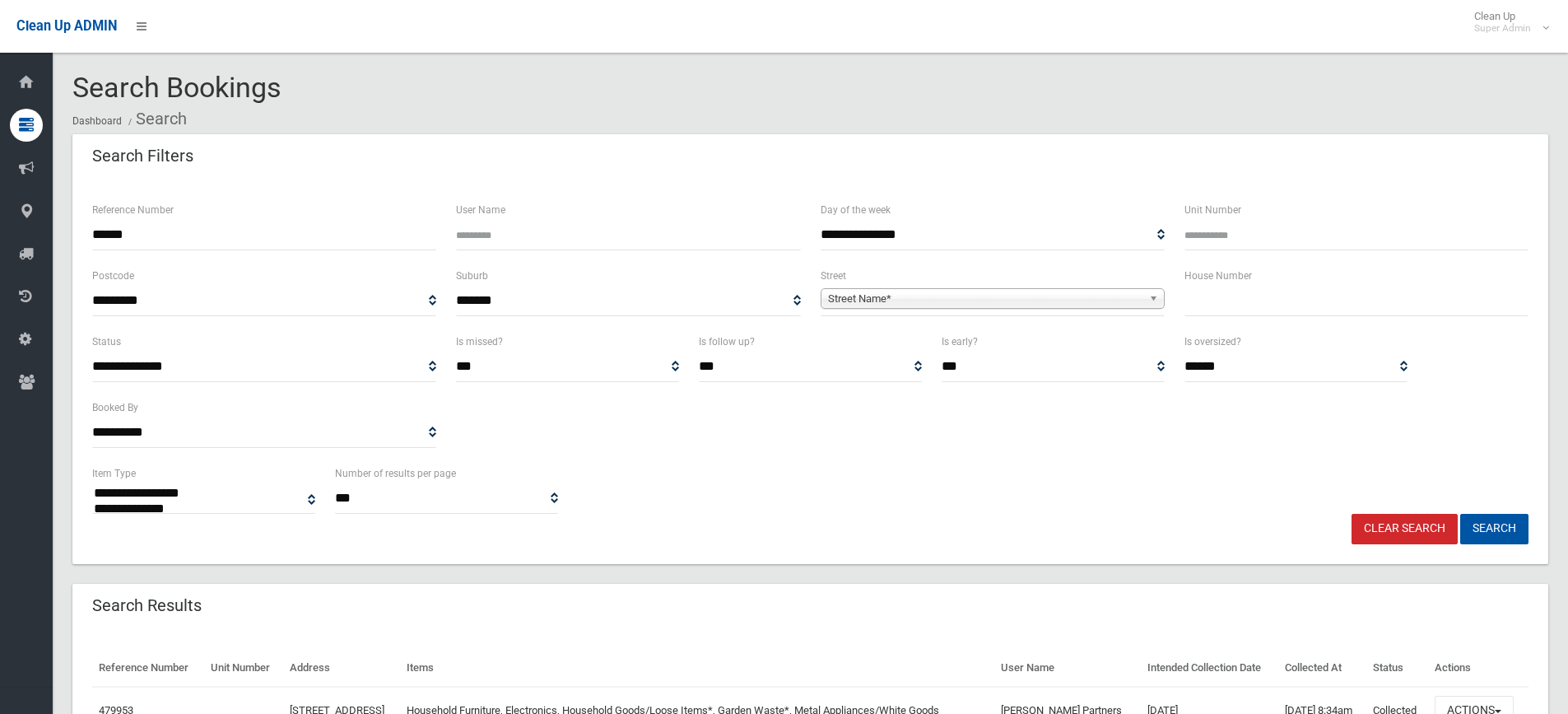
select select
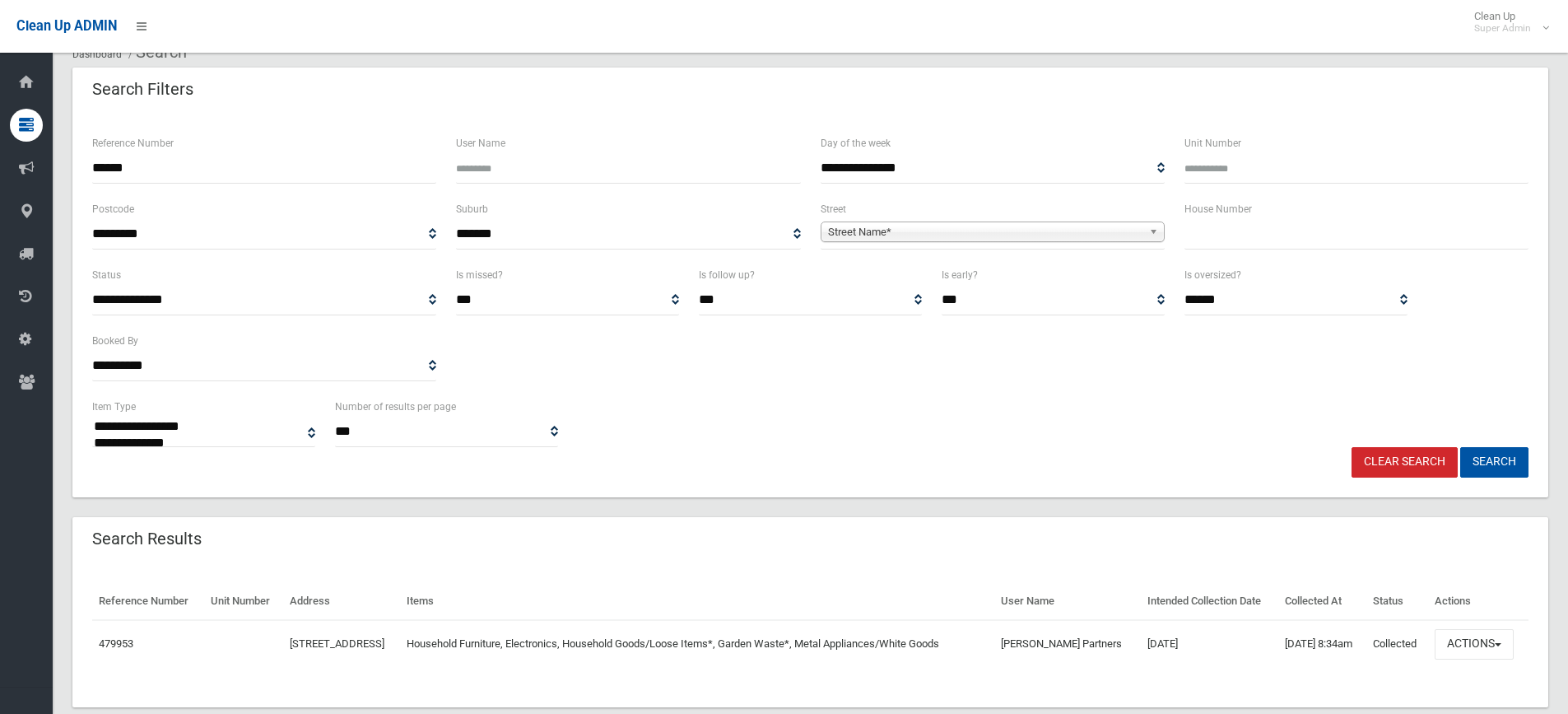
scroll to position [129, 0]
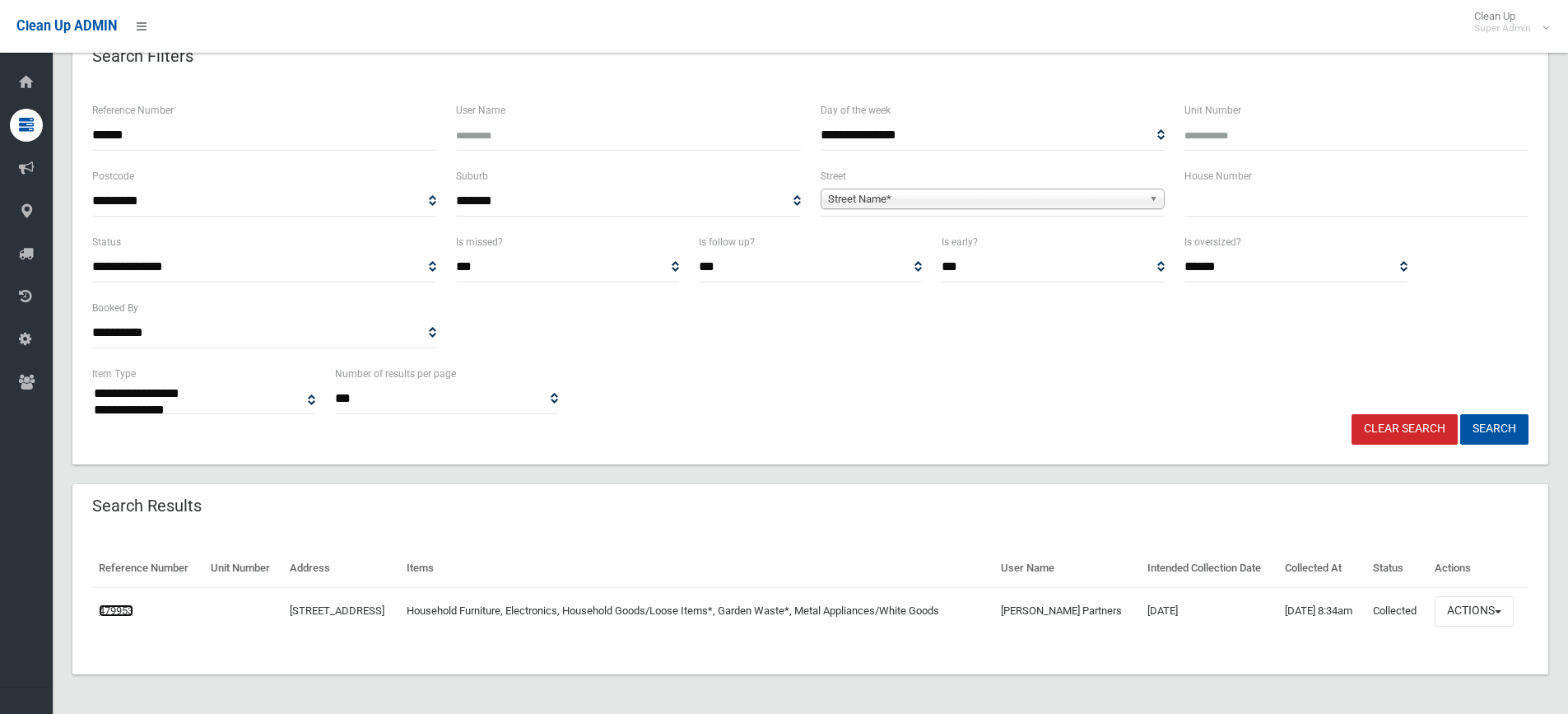
click at [119, 605] on link "479953" at bounding box center [115, 611] width 34 height 13
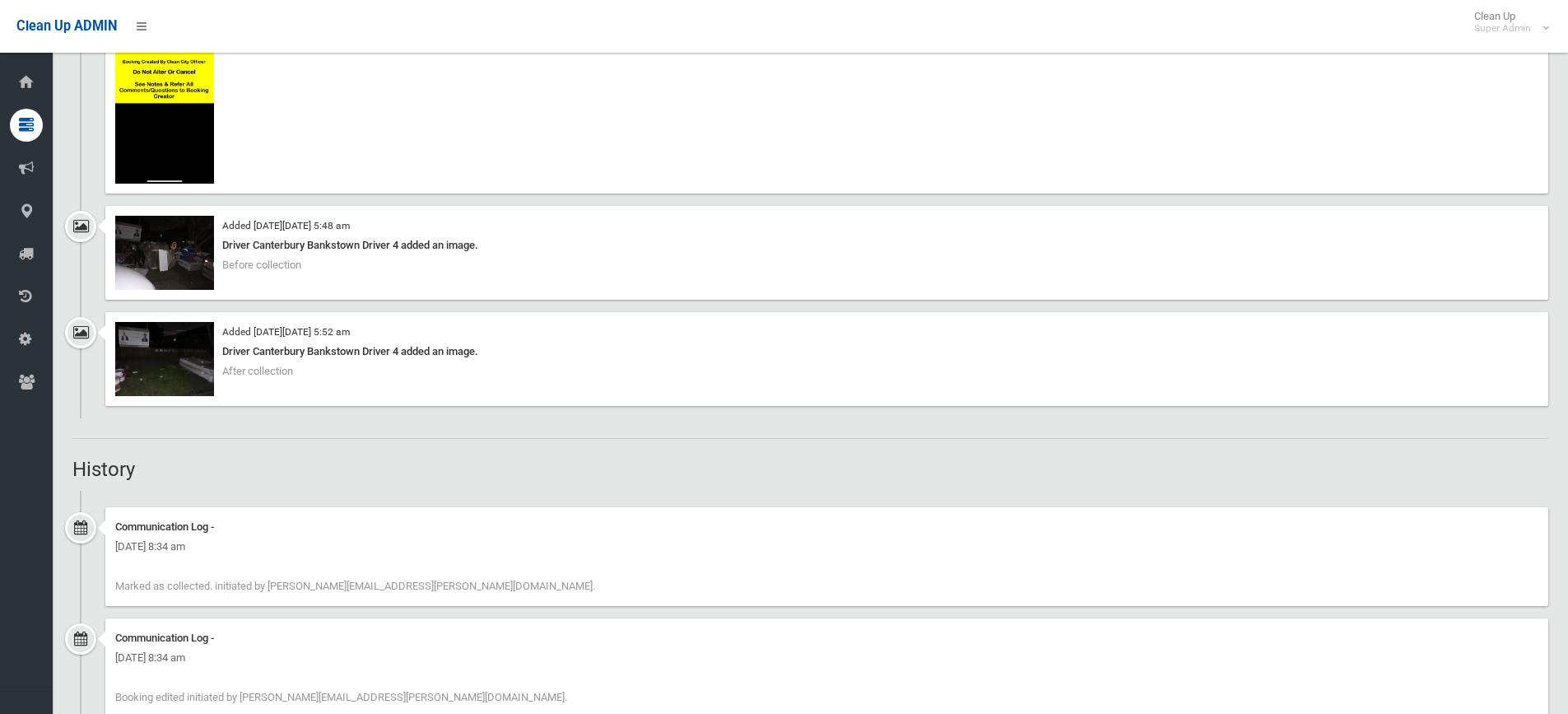
scroll to position [1400, 0]
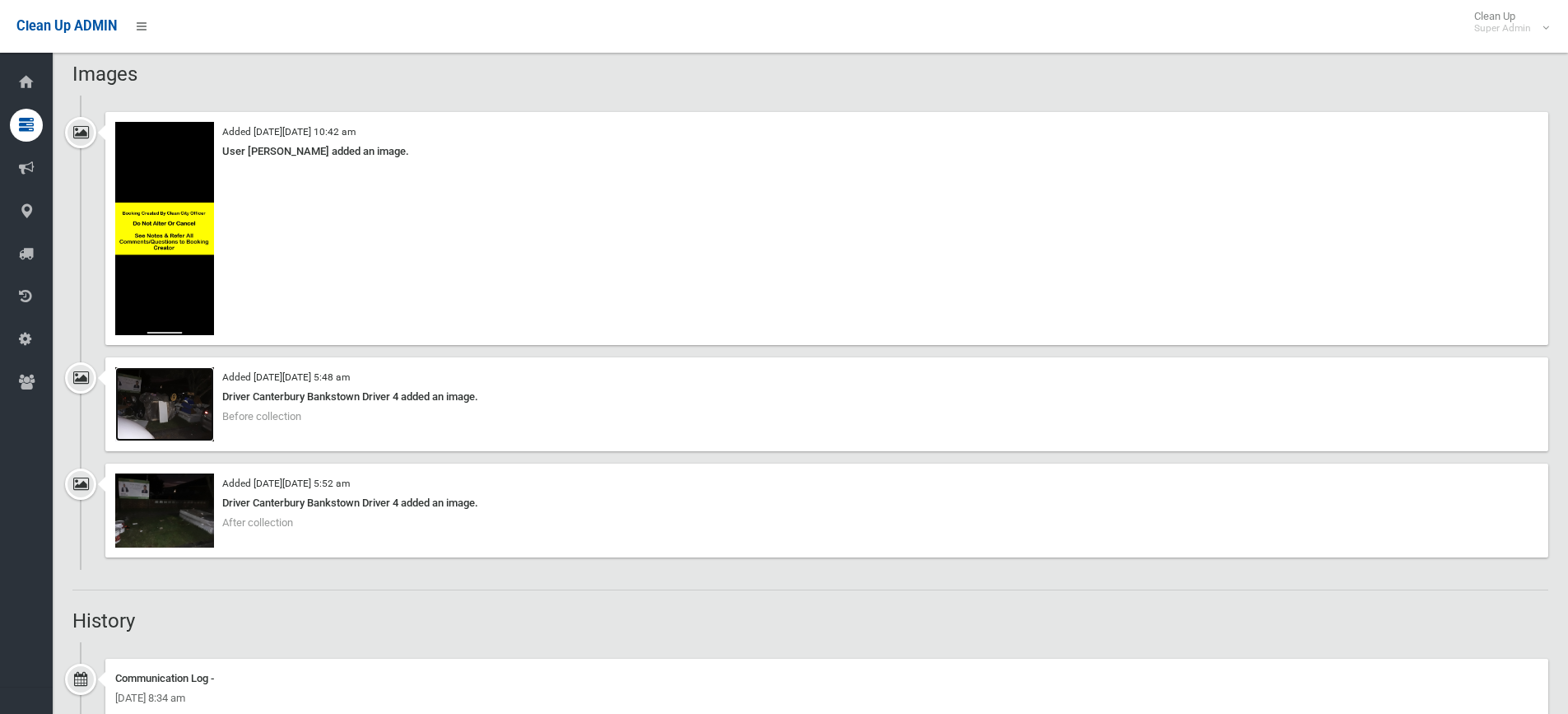
click at [174, 405] on img at bounding box center [164, 404] width 98 height 74
click at [186, 509] on img at bounding box center [164, 510] width 98 height 74
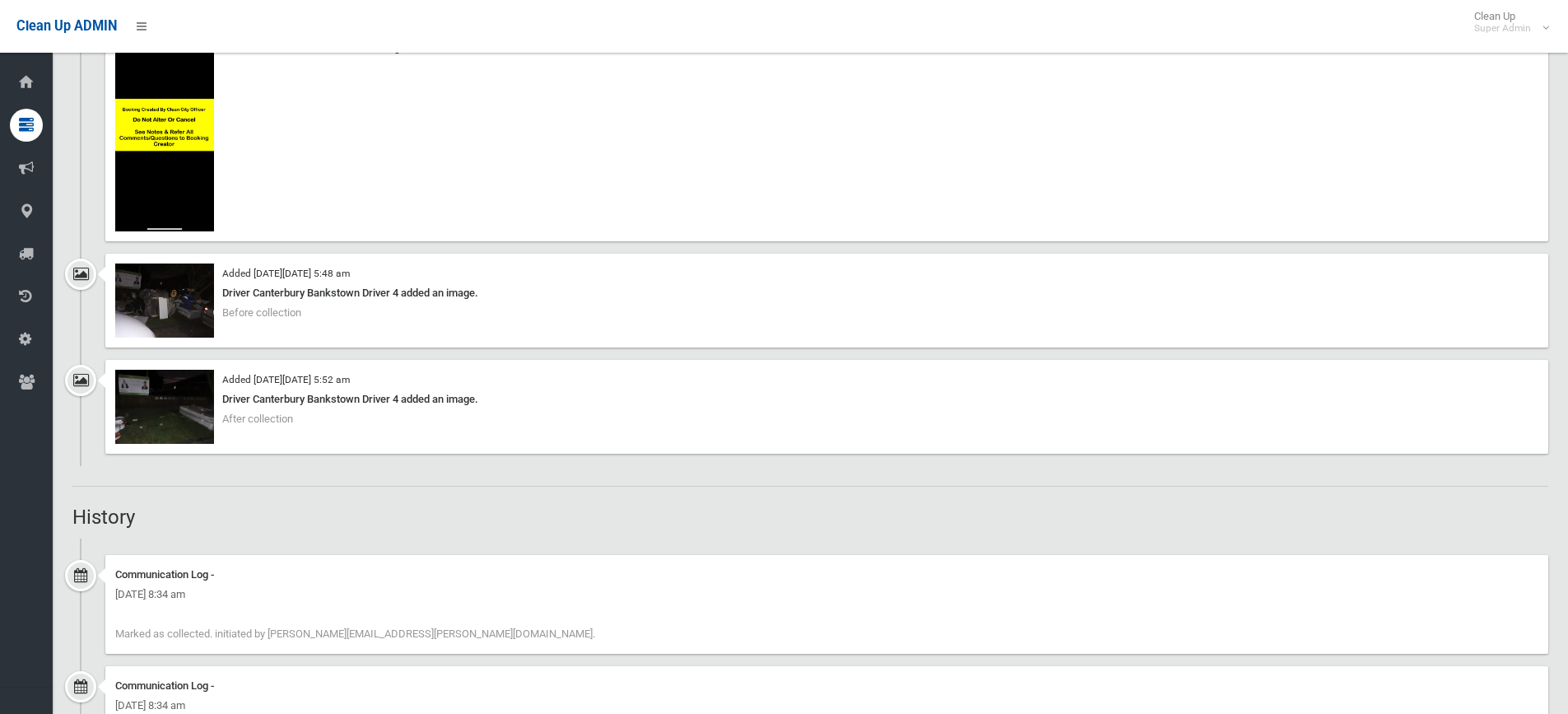
scroll to position [1646, 0]
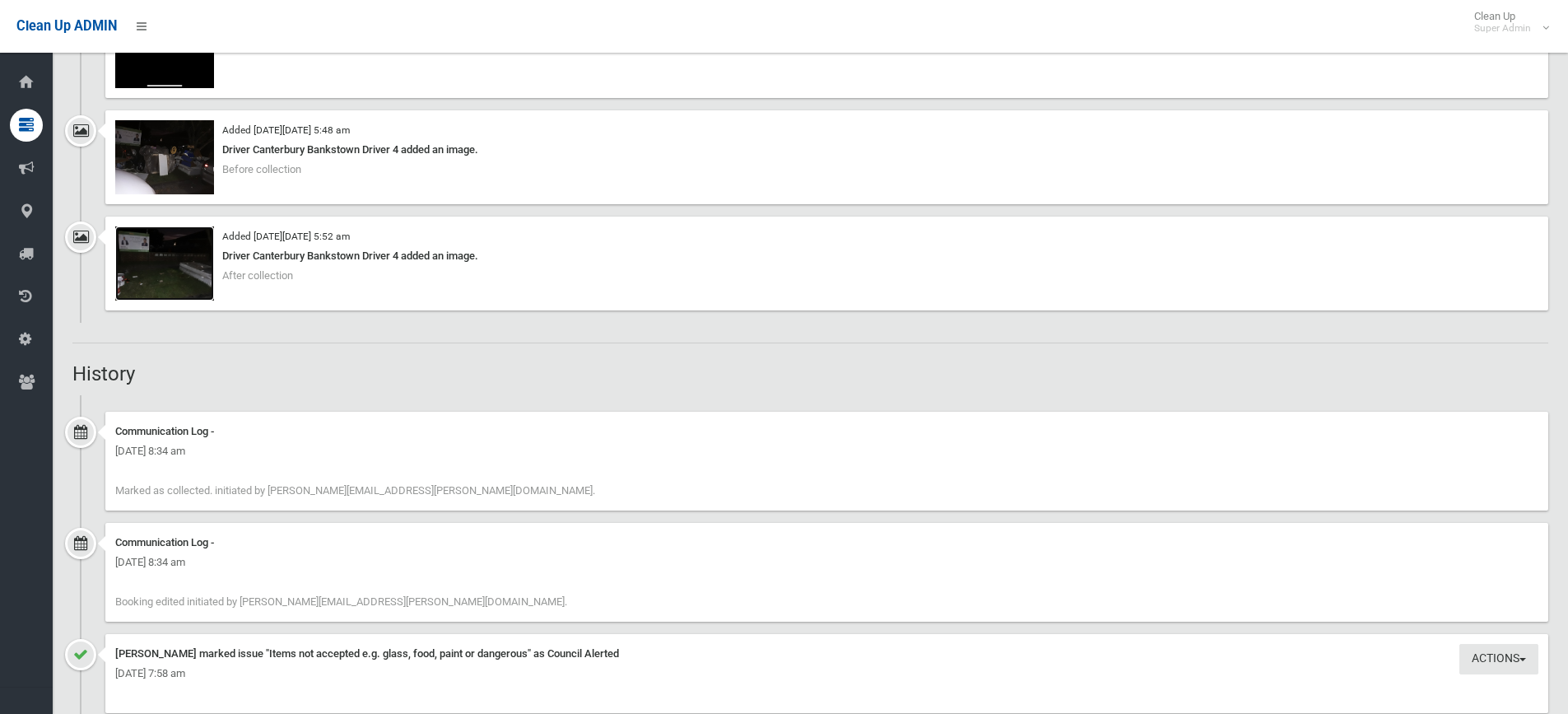
click at [196, 271] on img at bounding box center [164, 263] width 98 height 74
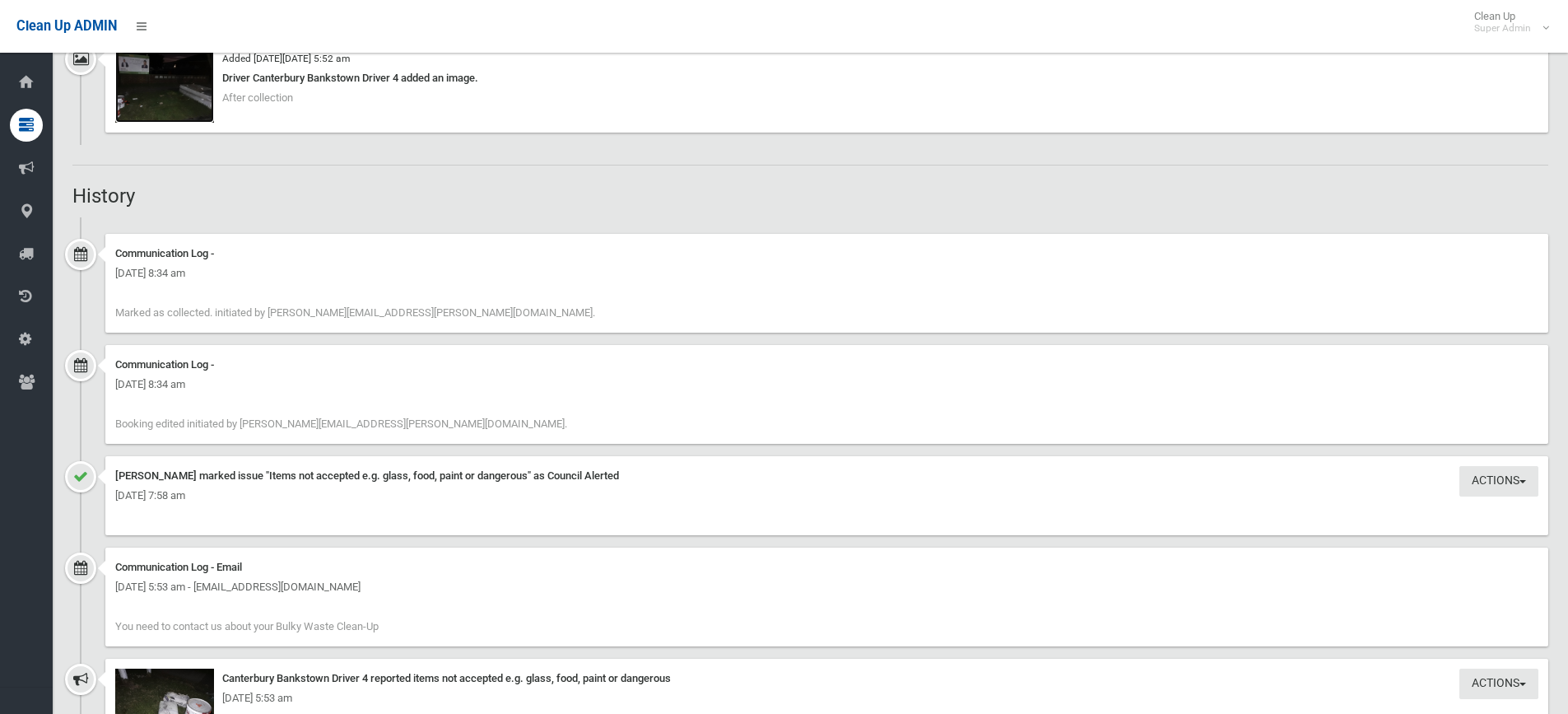
scroll to position [2223, 0]
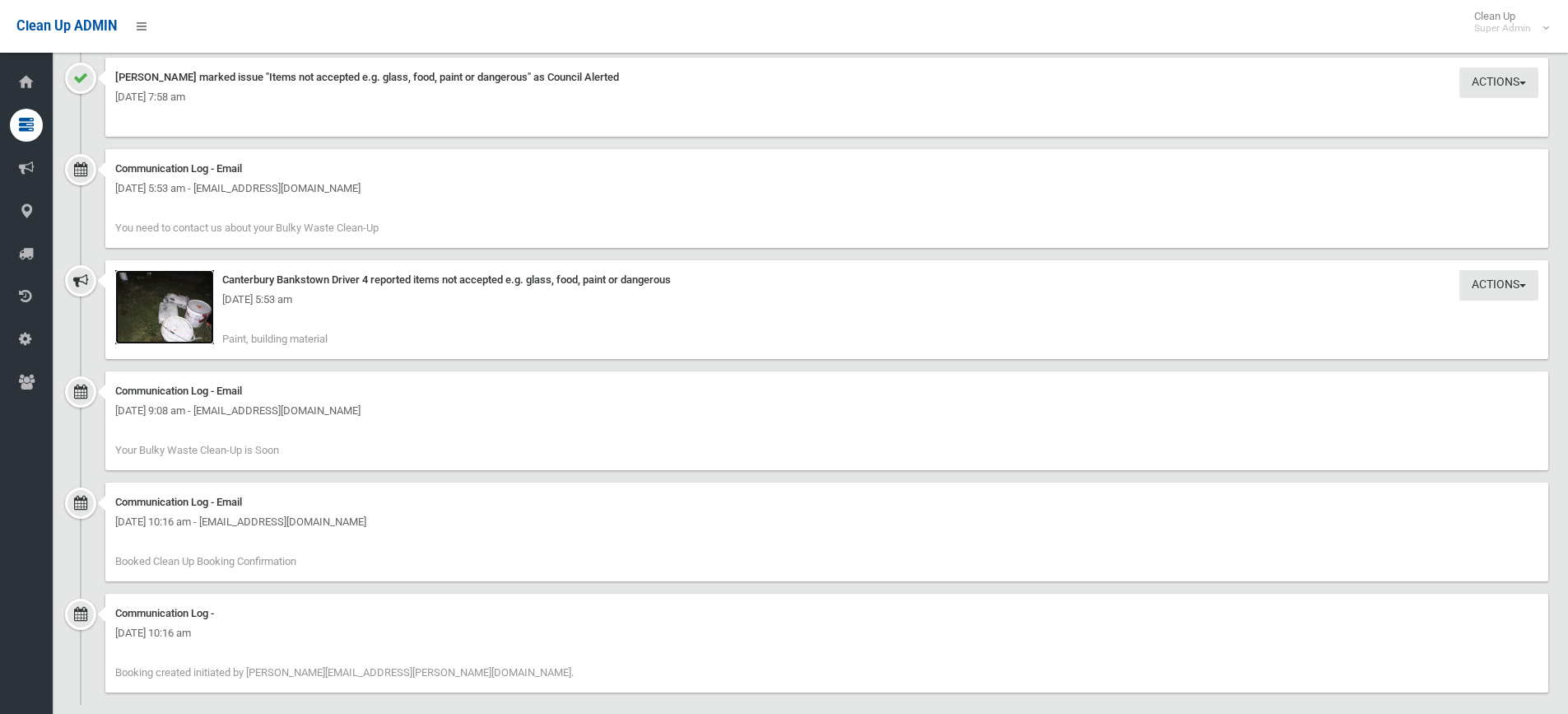
click at [189, 335] on img at bounding box center [164, 307] width 98 height 74
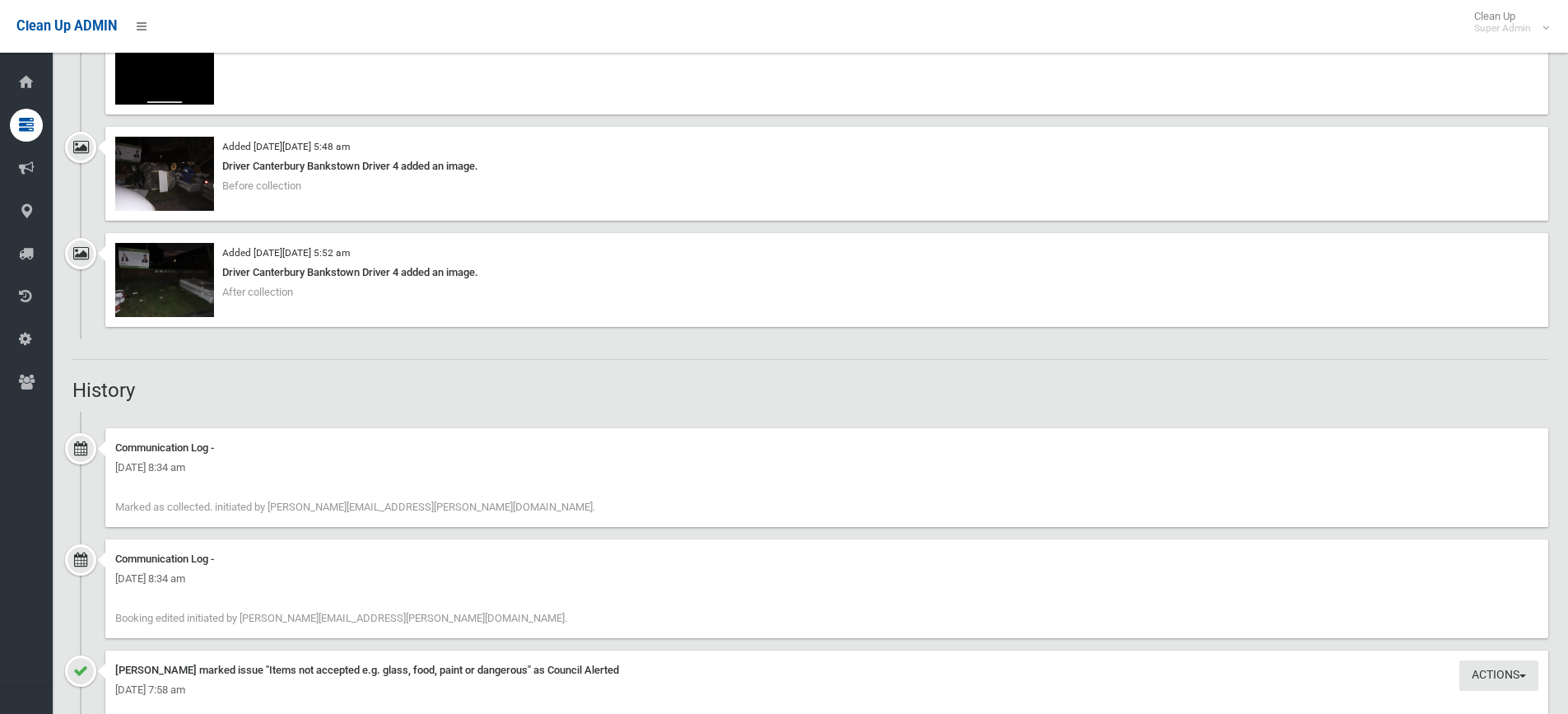
scroll to position [1400, 0]
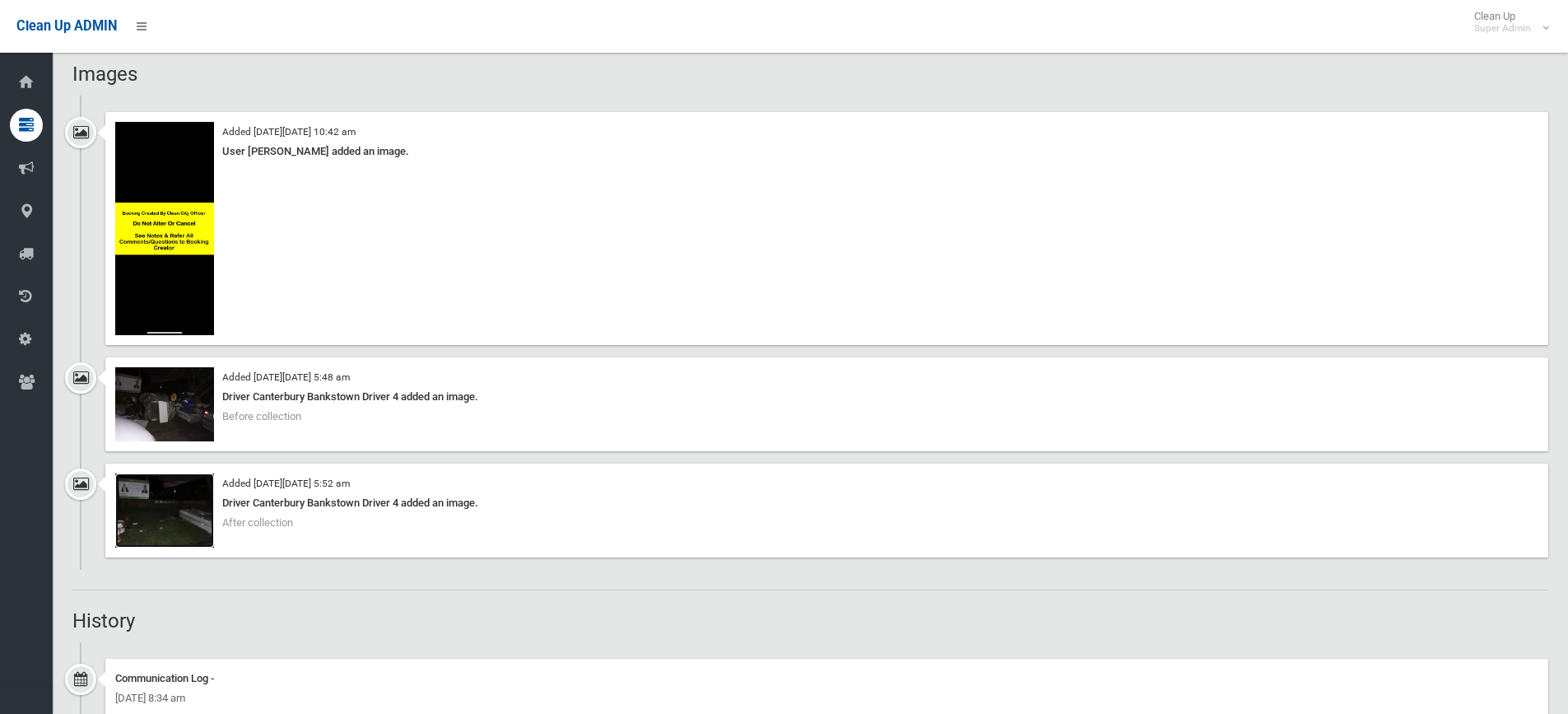
click at [193, 508] on img at bounding box center [164, 510] width 98 height 74
